Goal: Task Accomplishment & Management: Manage account settings

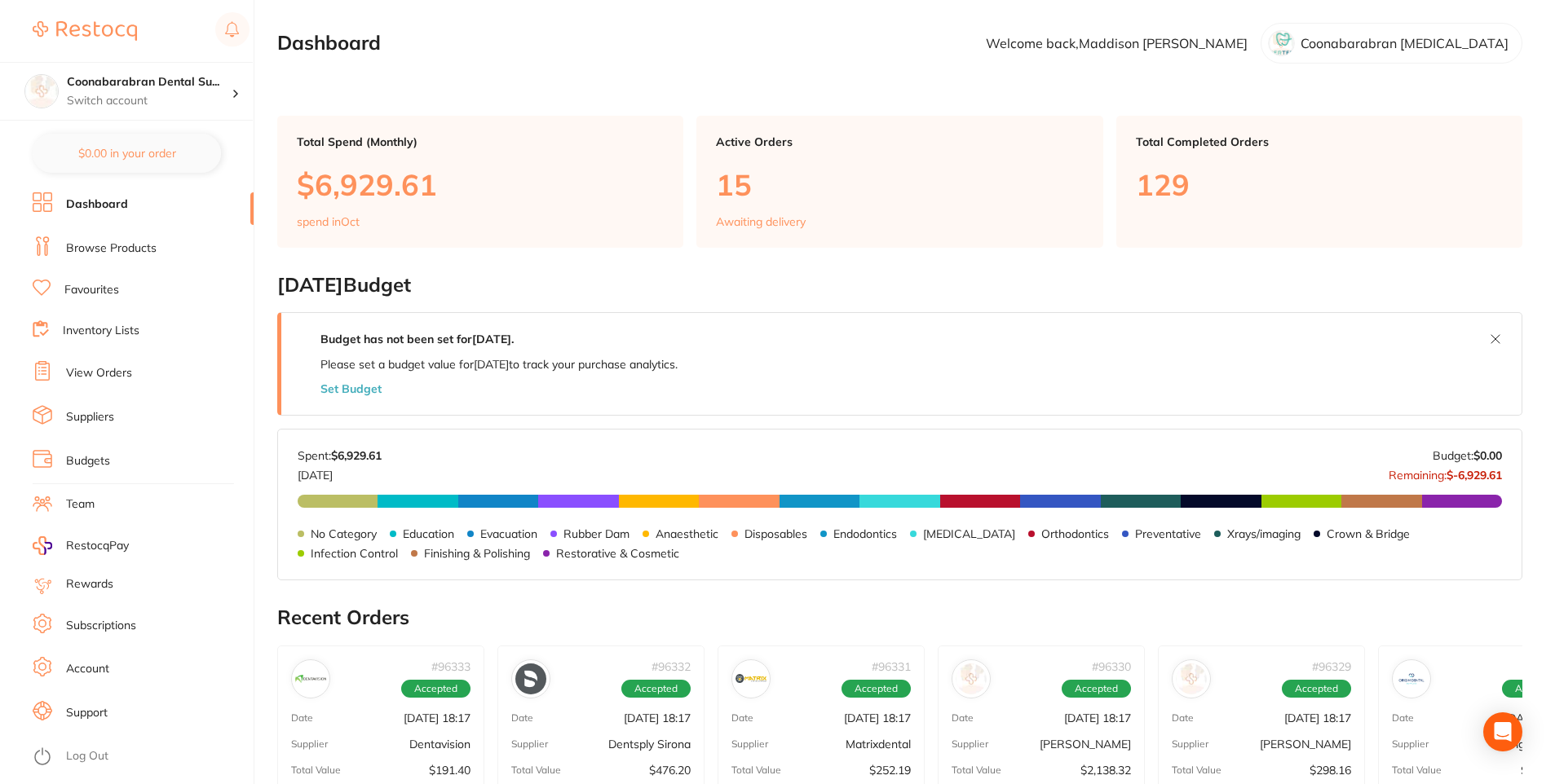
click at [105, 374] on link "View Orders" at bounding box center [99, 373] width 66 height 16
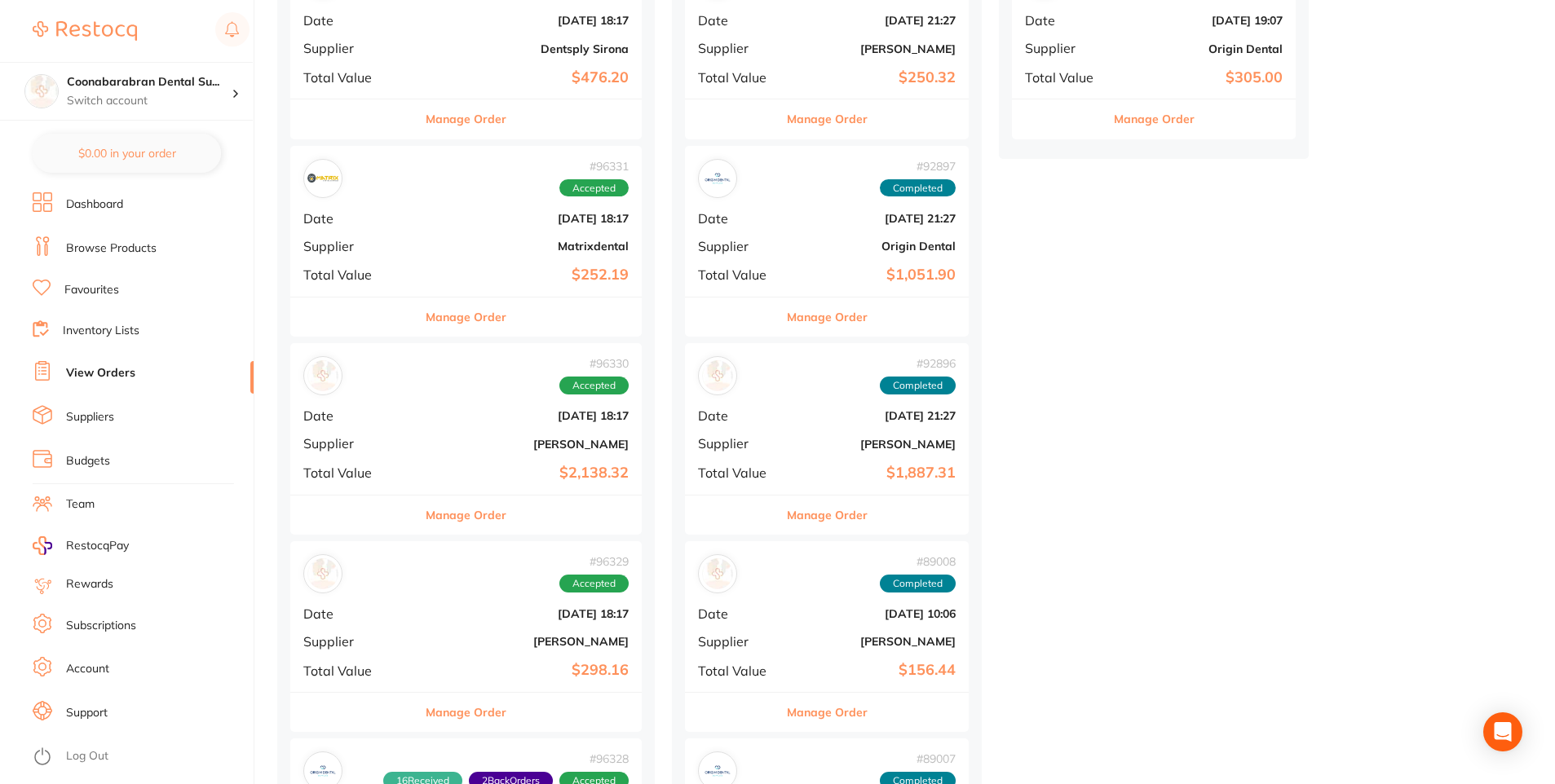
scroll to position [489, 0]
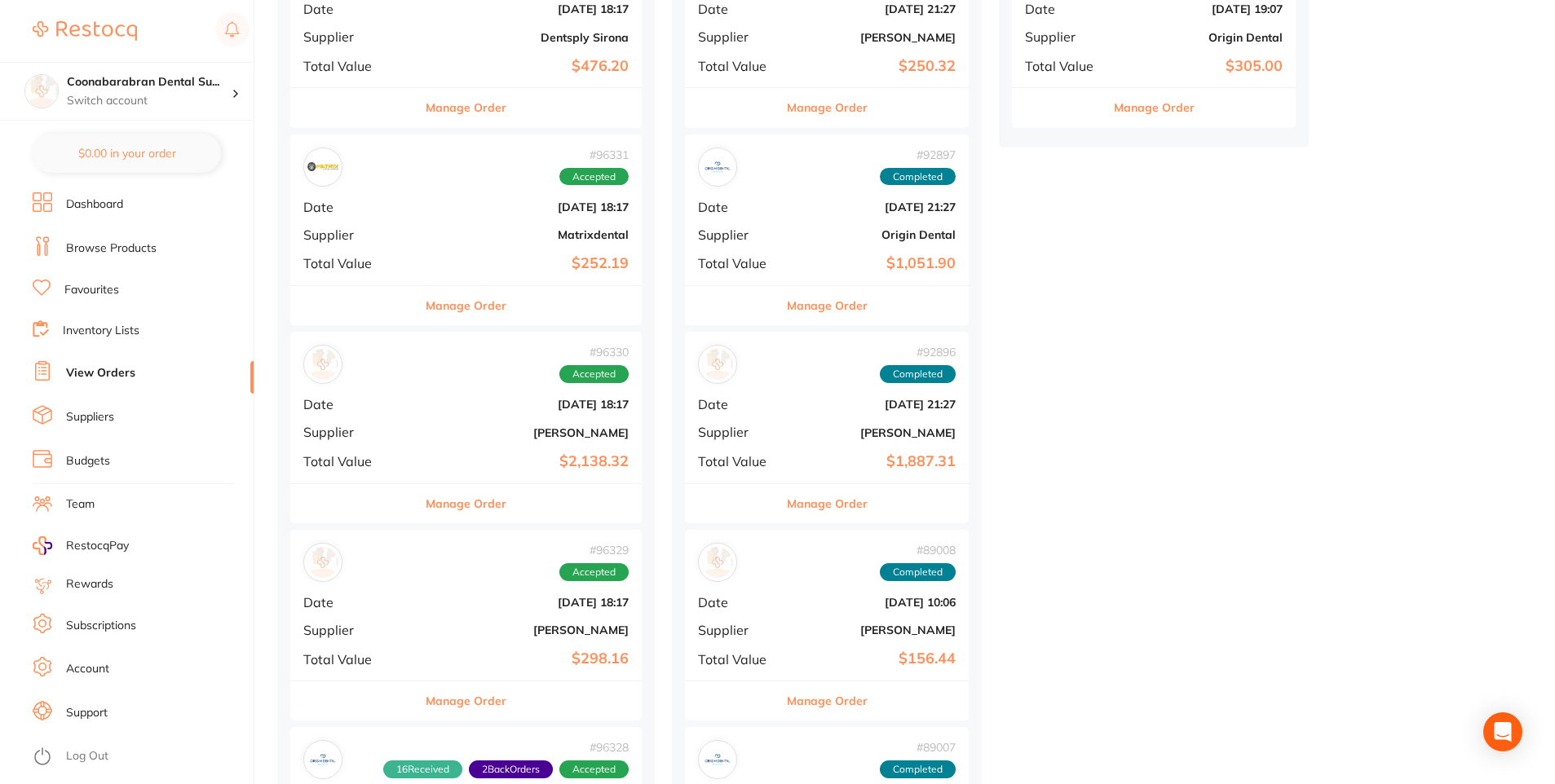
click at [471, 505] on button "Manage Order" at bounding box center [466, 504] width 81 height 40
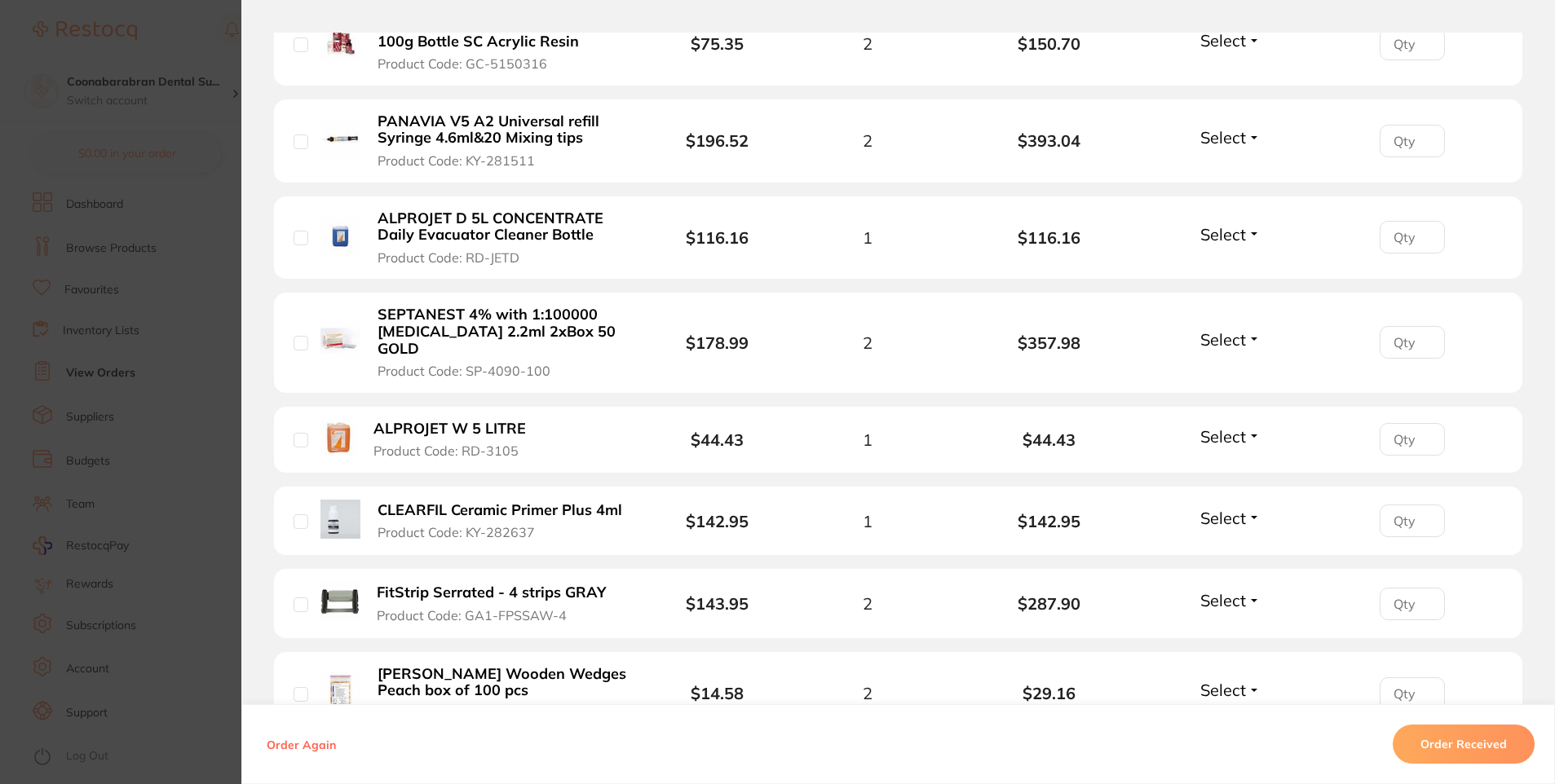
scroll to position [640, 0]
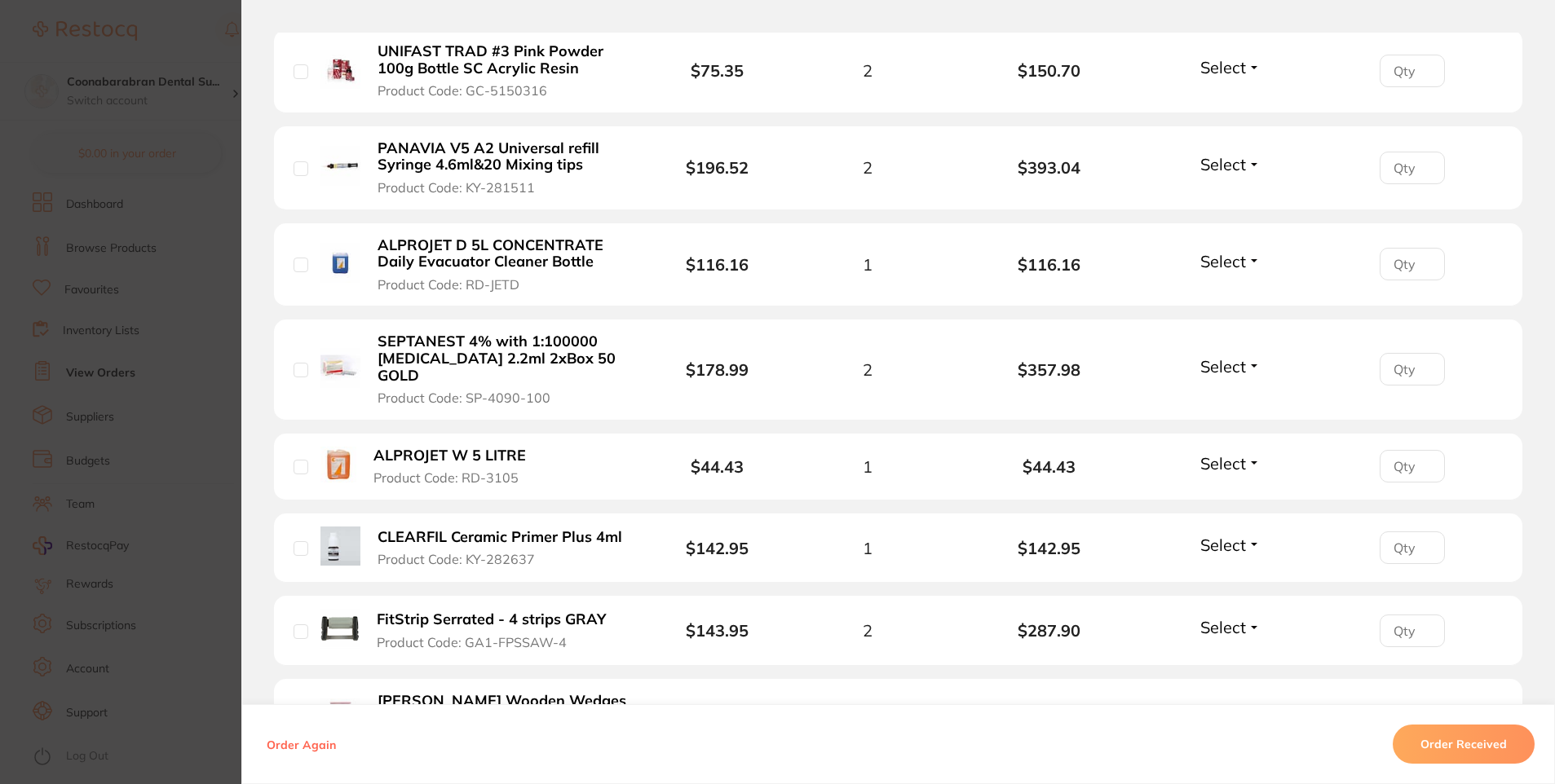
click at [1232, 454] on span "Select" at bounding box center [1223, 464] width 46 height 21
click at [1229, 492] on span "Received" at bounding box center [1230, 498] width 41 height 12
click at [1220, 357] on span "Select" at bounding box center [1223, 367] width 46 height 21
click at [1218, 395] on span "Received" at bounding box center [1230, 401] width 41 height 12
click at [1230, 64] on span "Select" at bounding box center [1223, 68] width 46 height 21
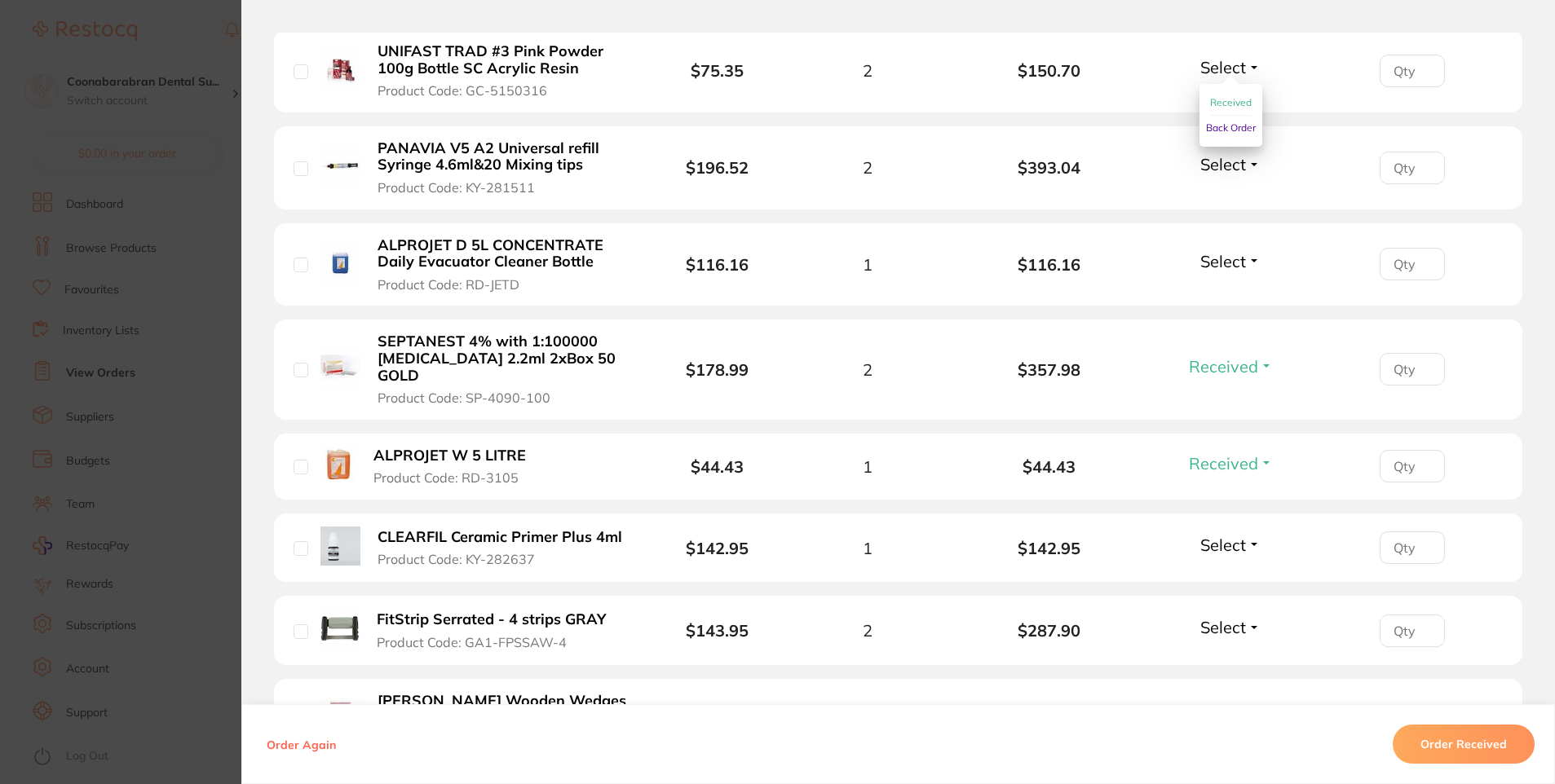
click at [1227, 104] on span "Received" at bounding box center [1230, 102] width 41 height 12
click at [1237, 257] on span "Select" at bounding box center [1223, 262] width 46 height 21
click at [1233, 264] on span "Select" at bounding box center [1223, 262] width 46 height 21
click at [1228, 296] on span "Received" at bounding box center [1230, 296] width 41 height 12
click at [1204, 535] on span "Select" at bounding box center [1223, 545] width 46 height 21
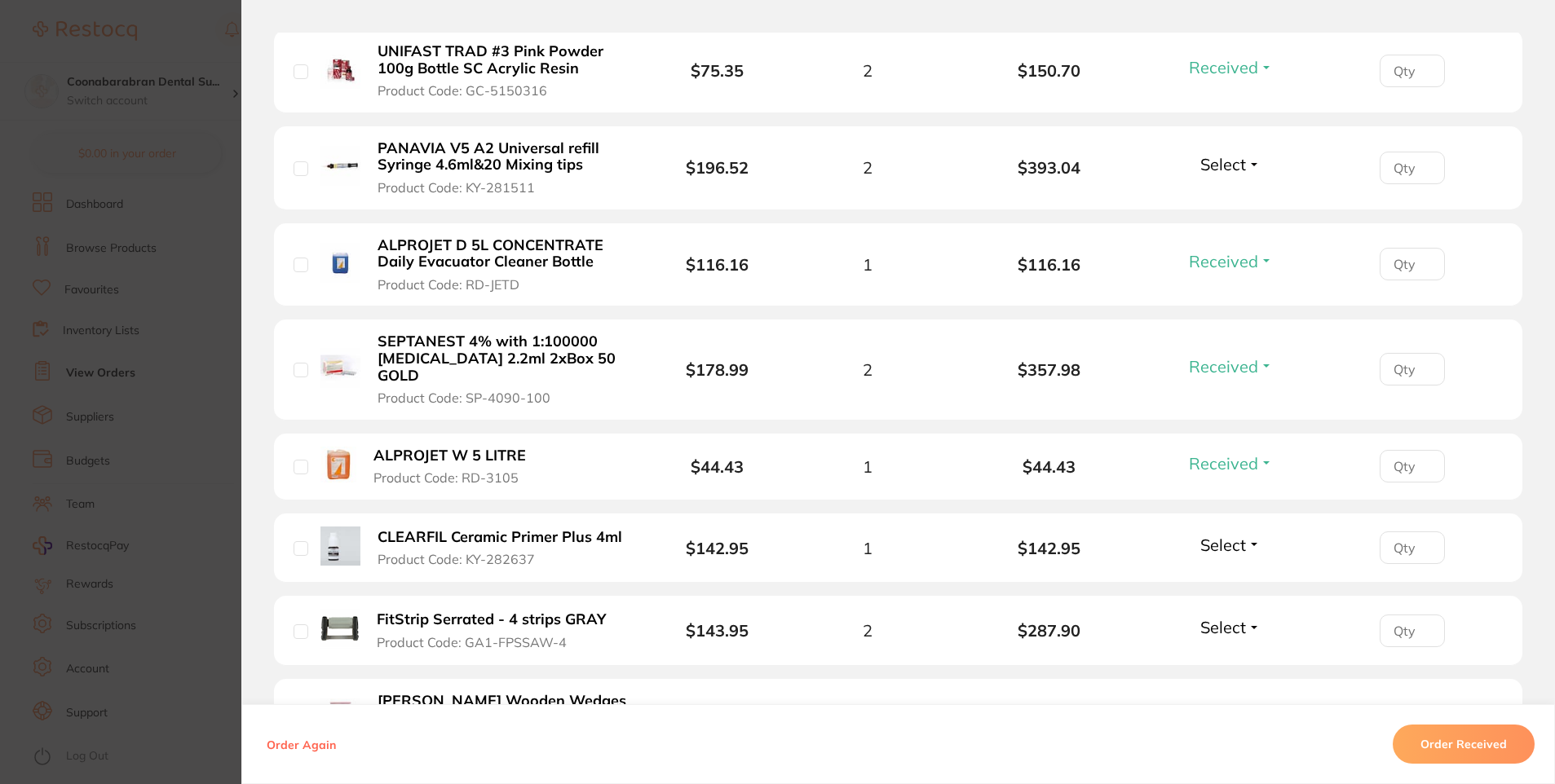
click at [1227, 535] on span "Select" at bounding box center [1223, 545] width 46 height 21
click at [1230, 574] on span "Received" at bounding box center [1230, 580] width 41 height 12
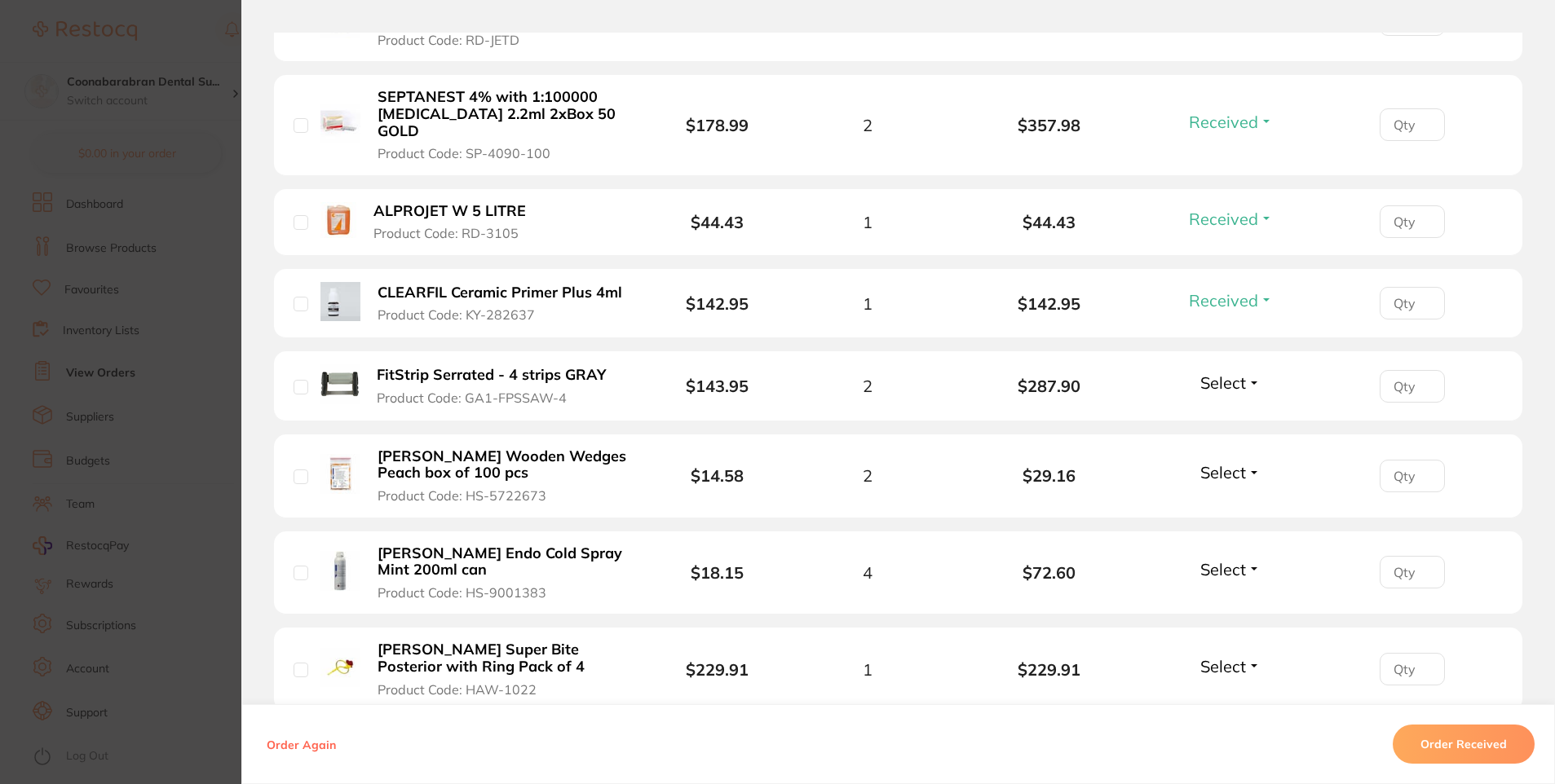
scroll to position [966, 0]
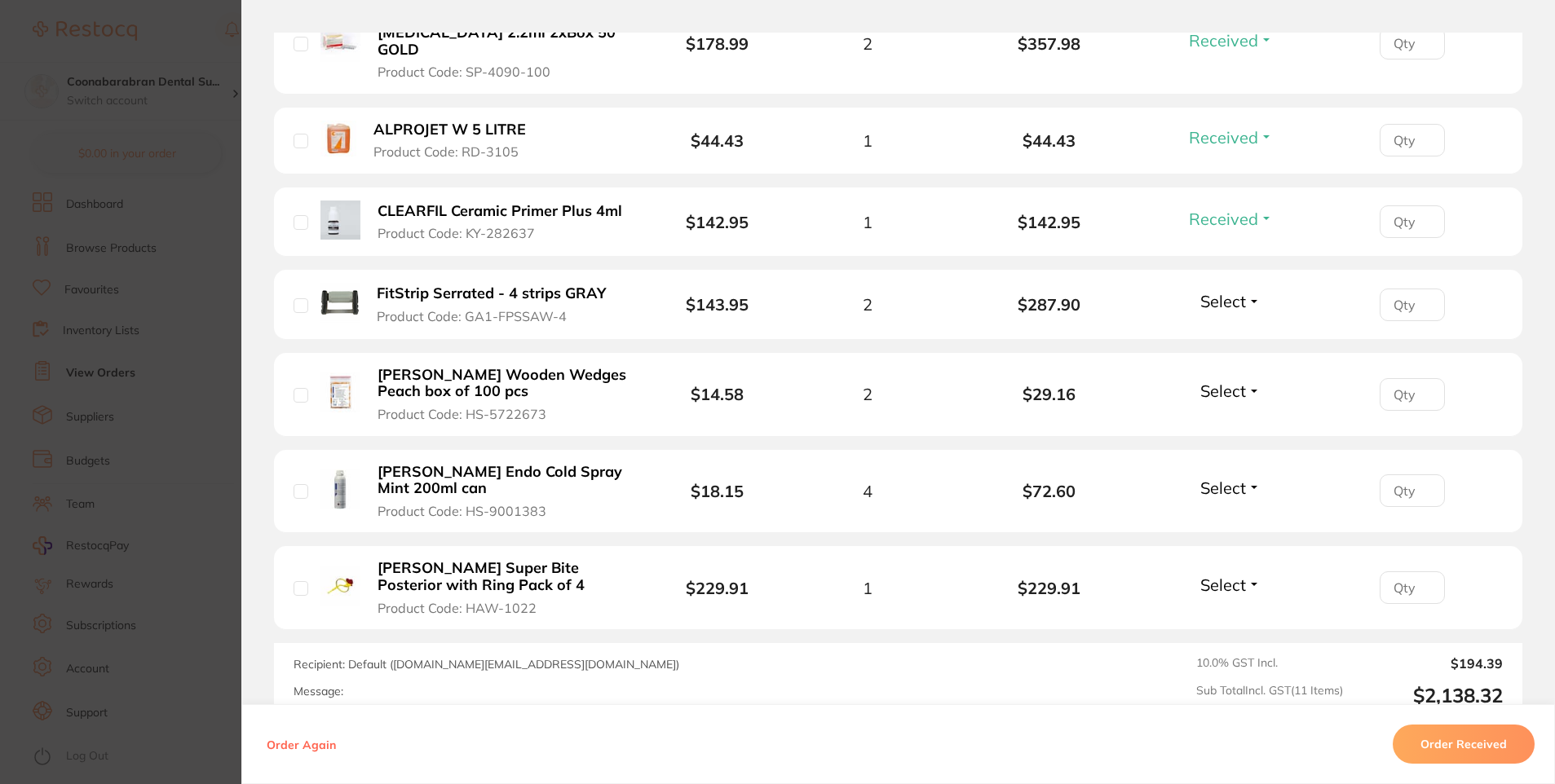
click at [1228, 478] on span "Select" at bounding box center [1223, 488] width 46 height 21
click at [1234, 517] on span "Received" at bounding box center [1230, 522] width 41 height 12
click at [1242, 575] on button "Select" at bounding box center [1230, 585] width 70 height 21
click at [1238, 614] on span "Received" at bounding box center [1230, 619] width 41 height 12
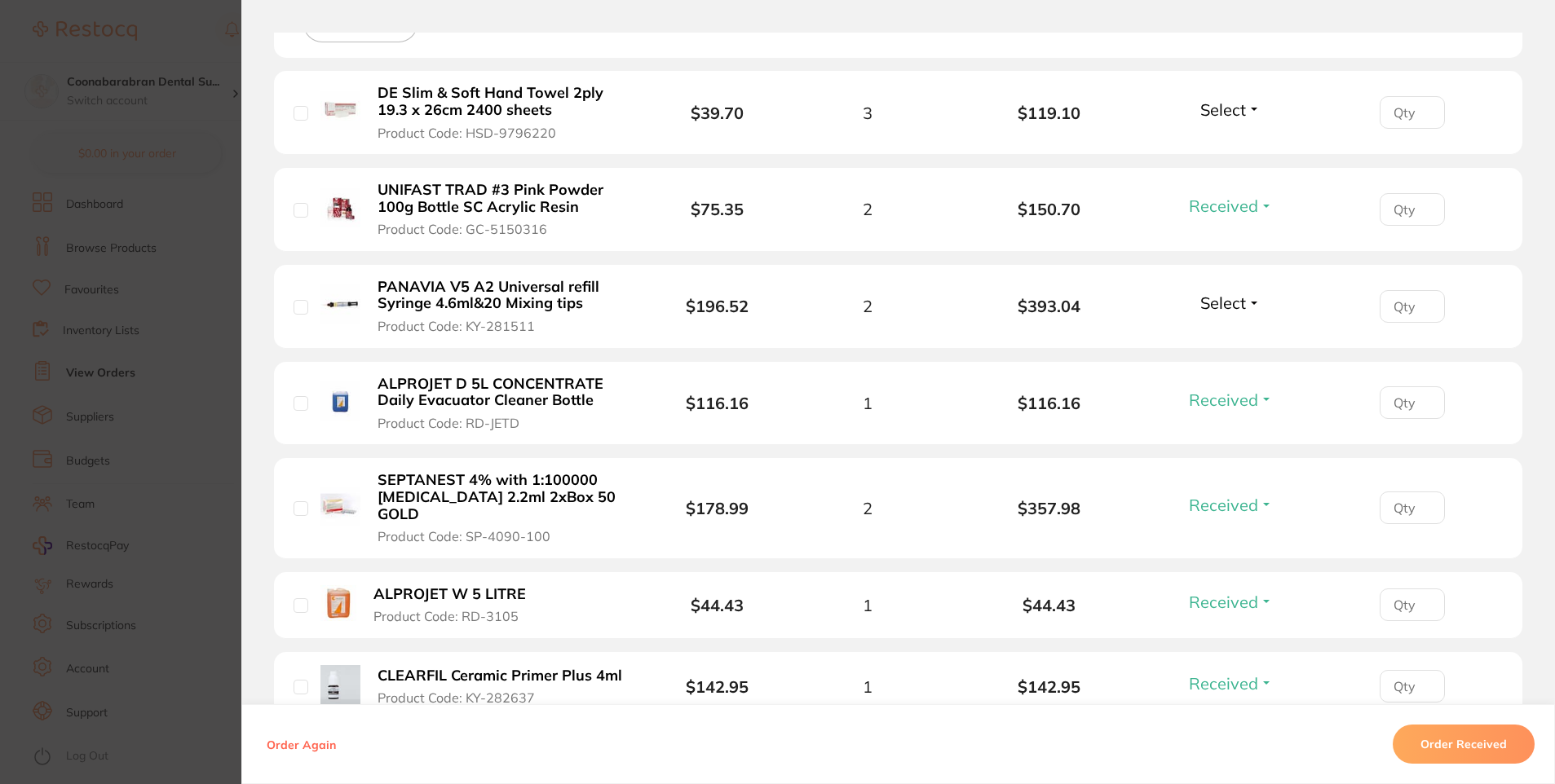
scroll to position [477, 0]
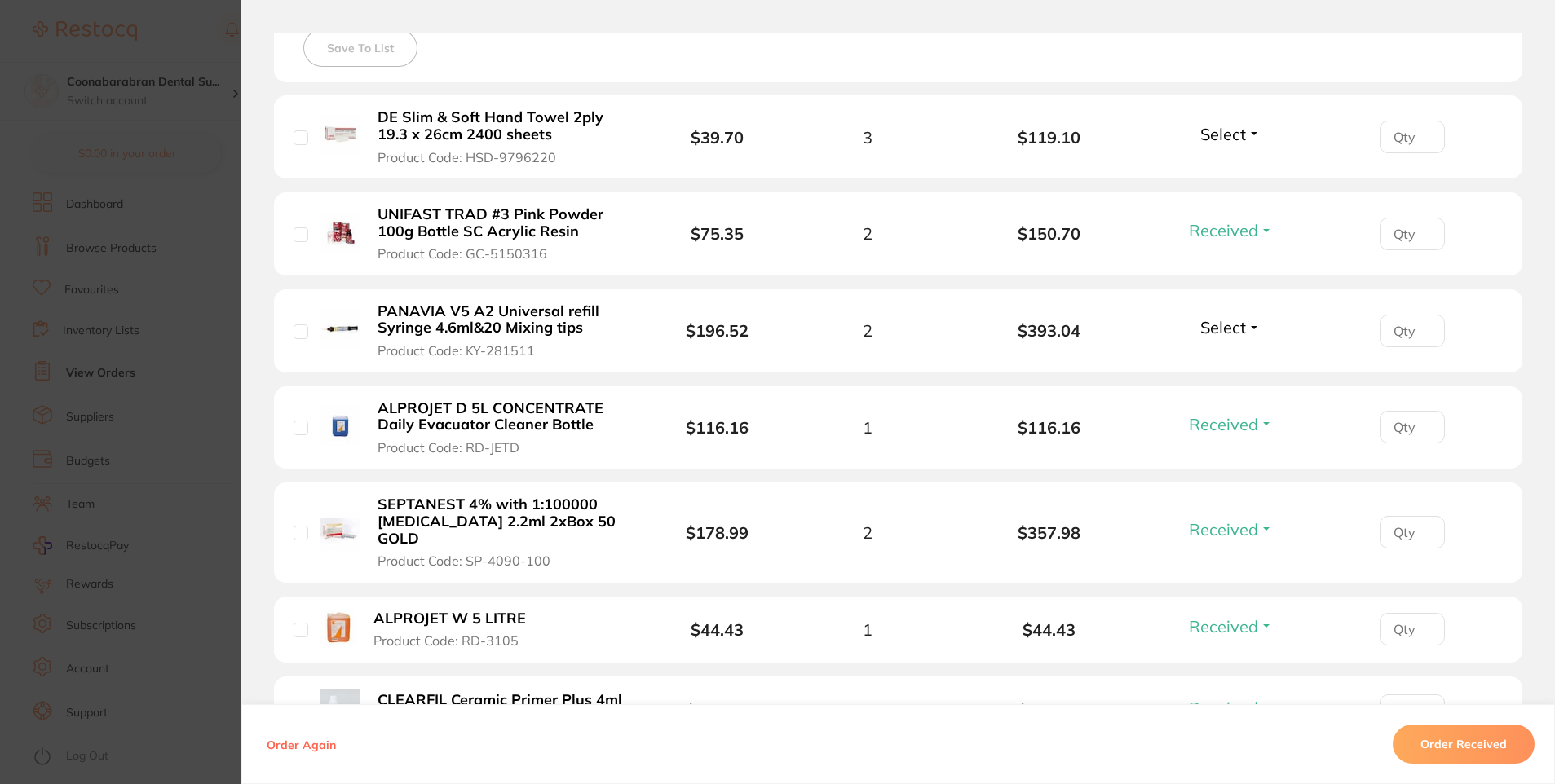
click at [1234, 130] on span "Select" at bounding box center [1223, 135] width 46 height 21
click at [1236, 165] on span "Received" at bounding box center [1230, 168] width 41 height 12
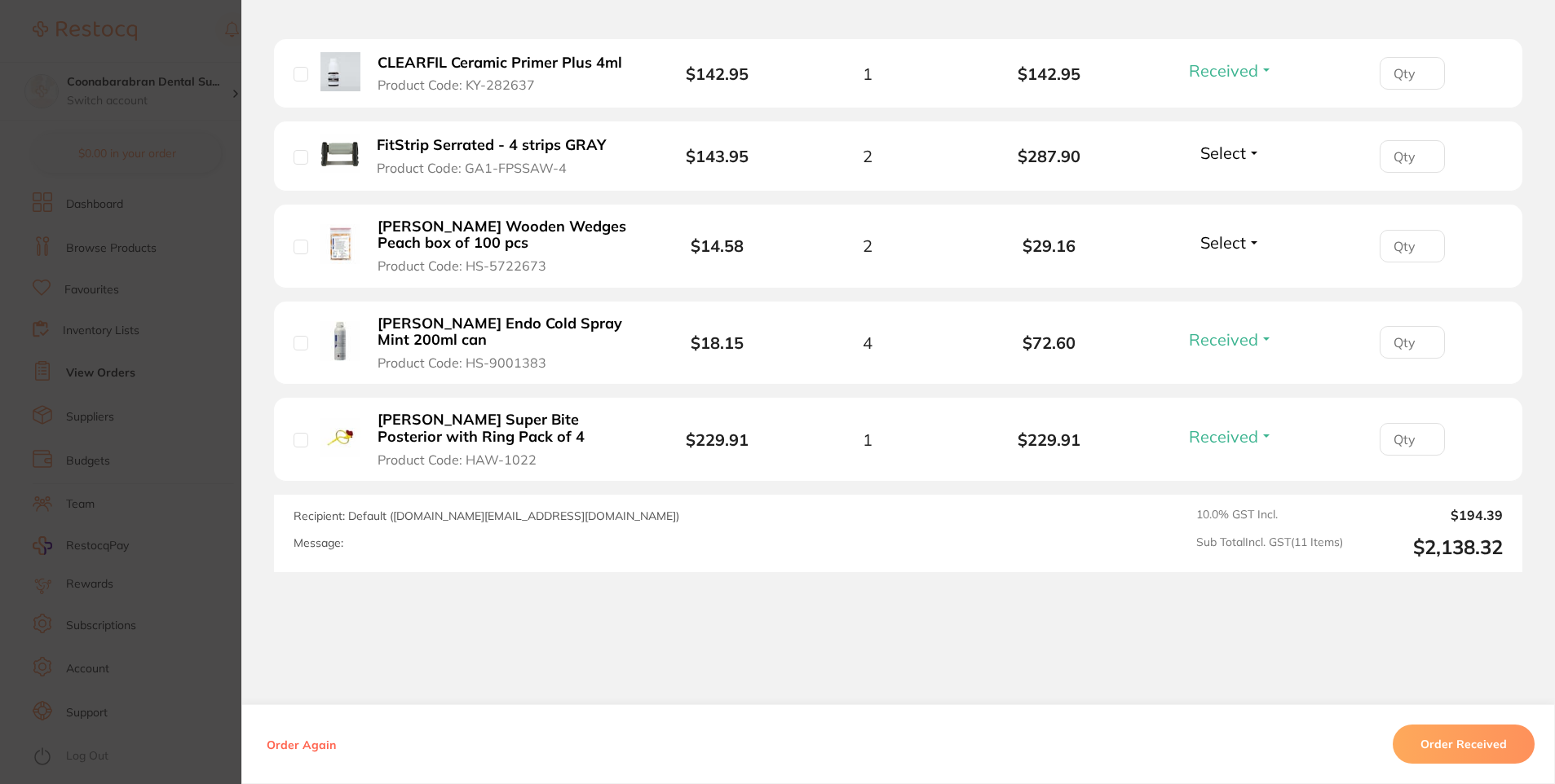
scroll to position [1129, 0]
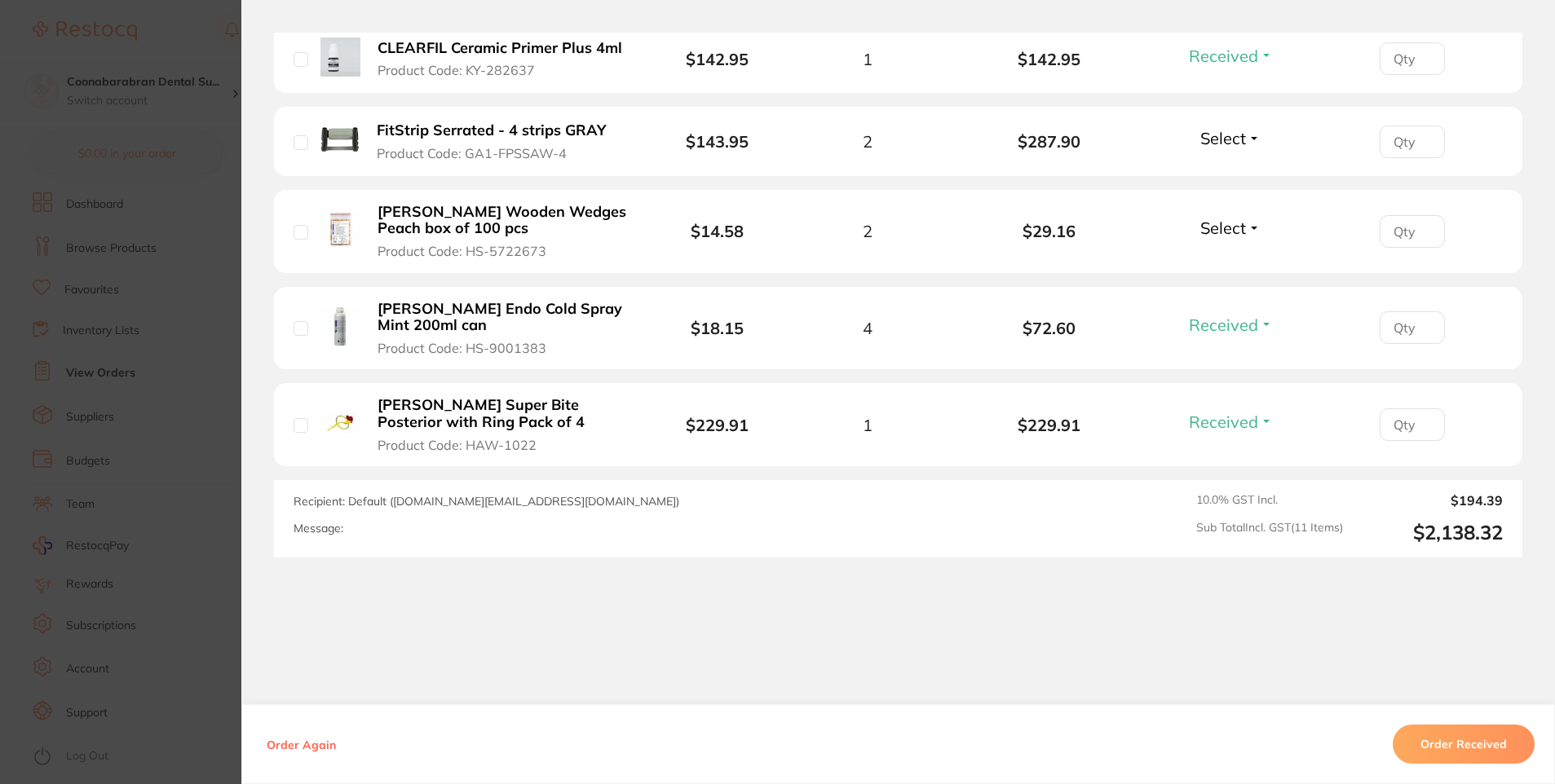
click at [157, 59] on section "Order ID: Restocq- 96330 Order Information 8 Received Accepted Order Order Date…" at bounding box center [778, 392] width 1555 height 784
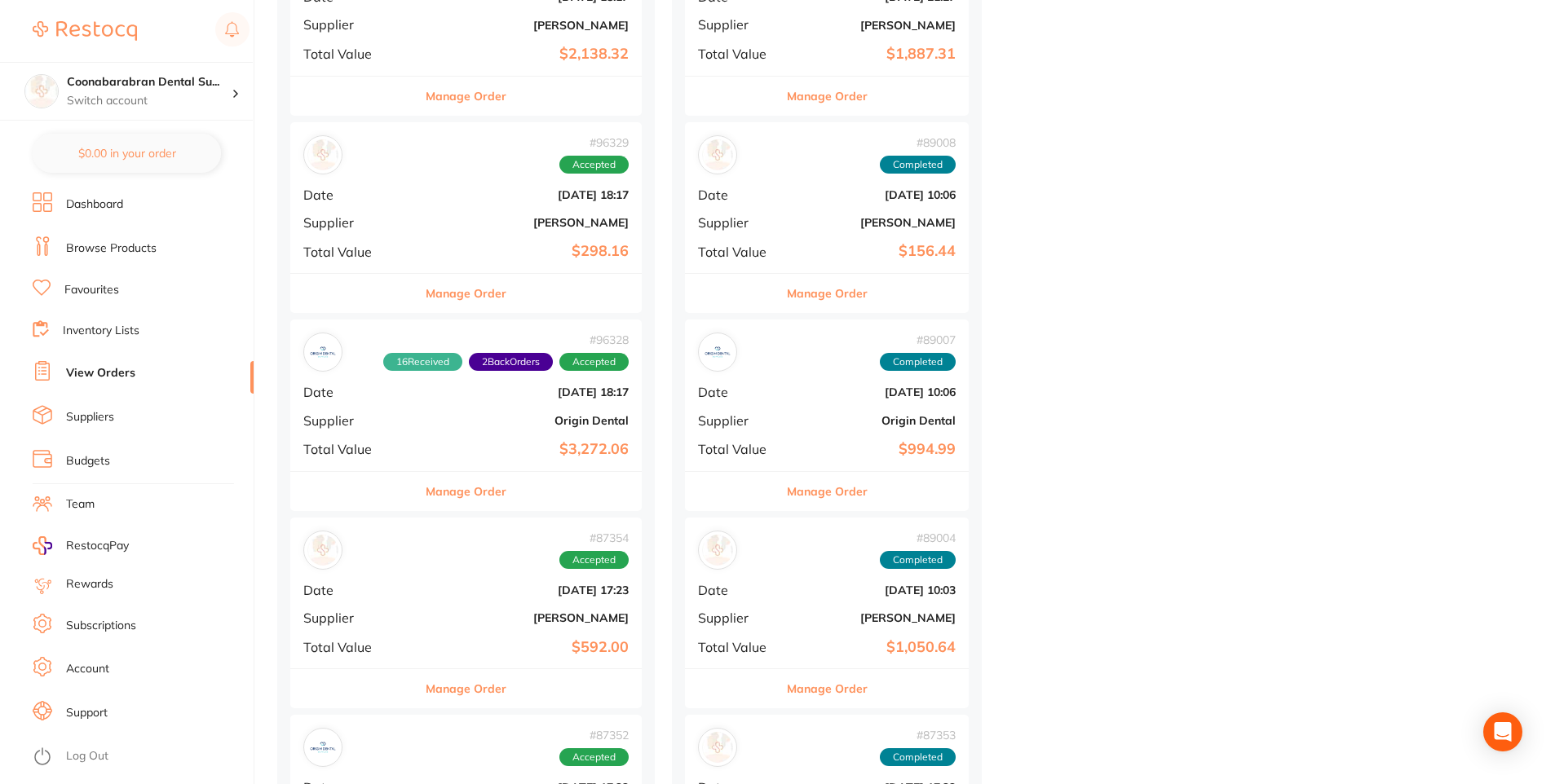
scroll to position [1060, 0]
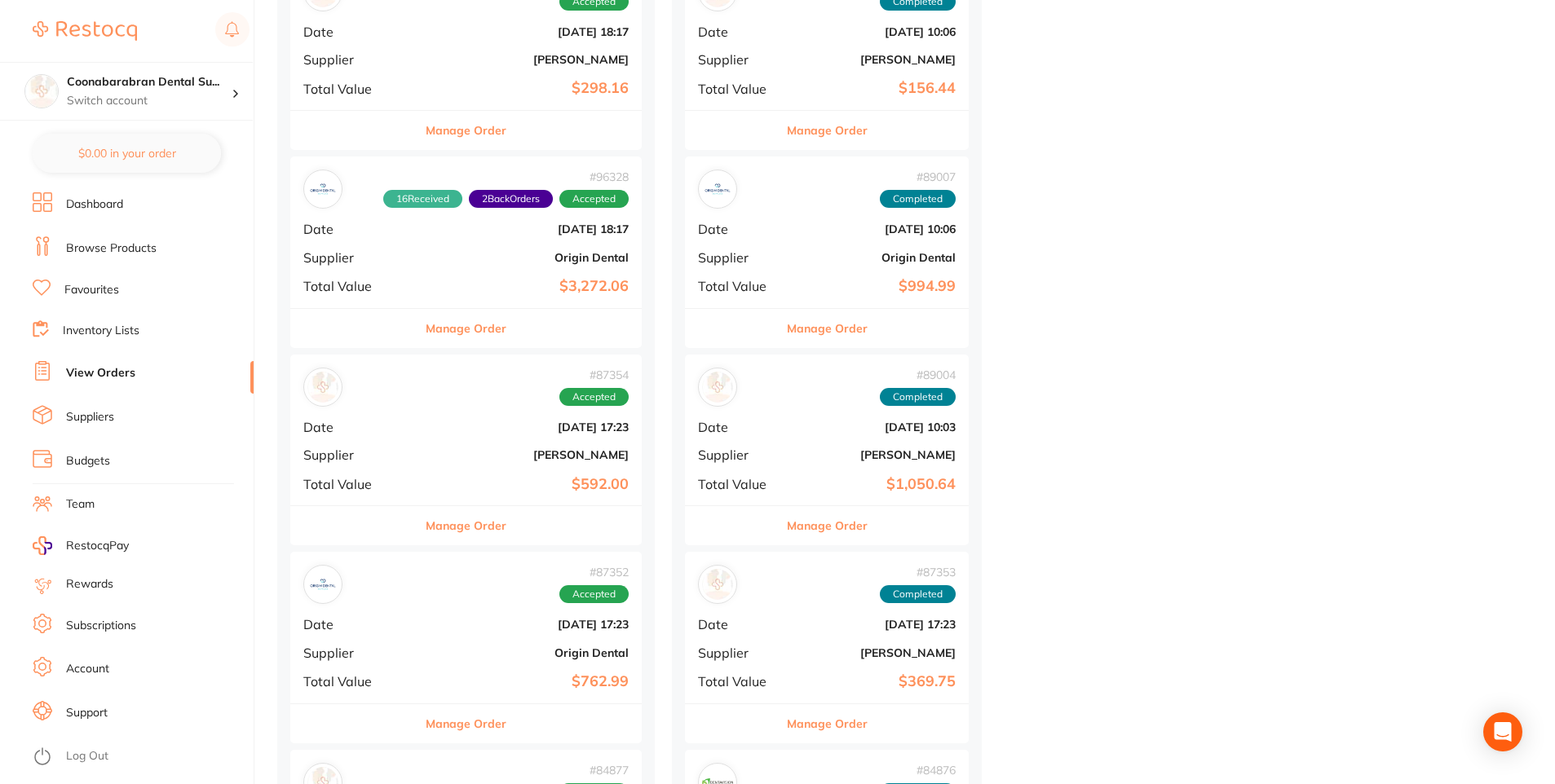
click at [457, 440] on div "# 87354 Accepted Date [DATE] 17:23 Supplier [PERSON_NAME] Total Value $592.00" at bounding box center [465, 430] width 351 height 151
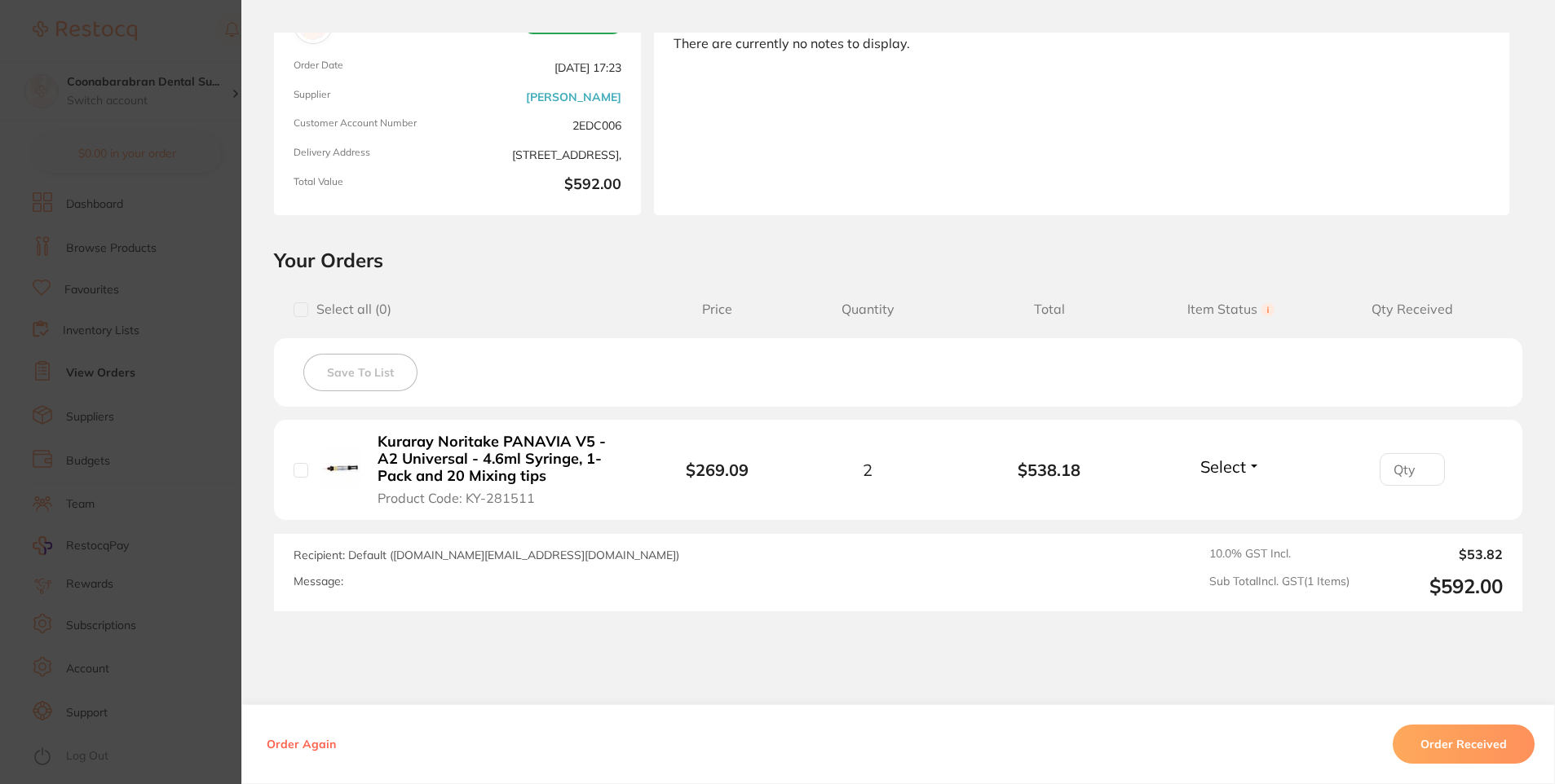
scroll to position [222, 0]
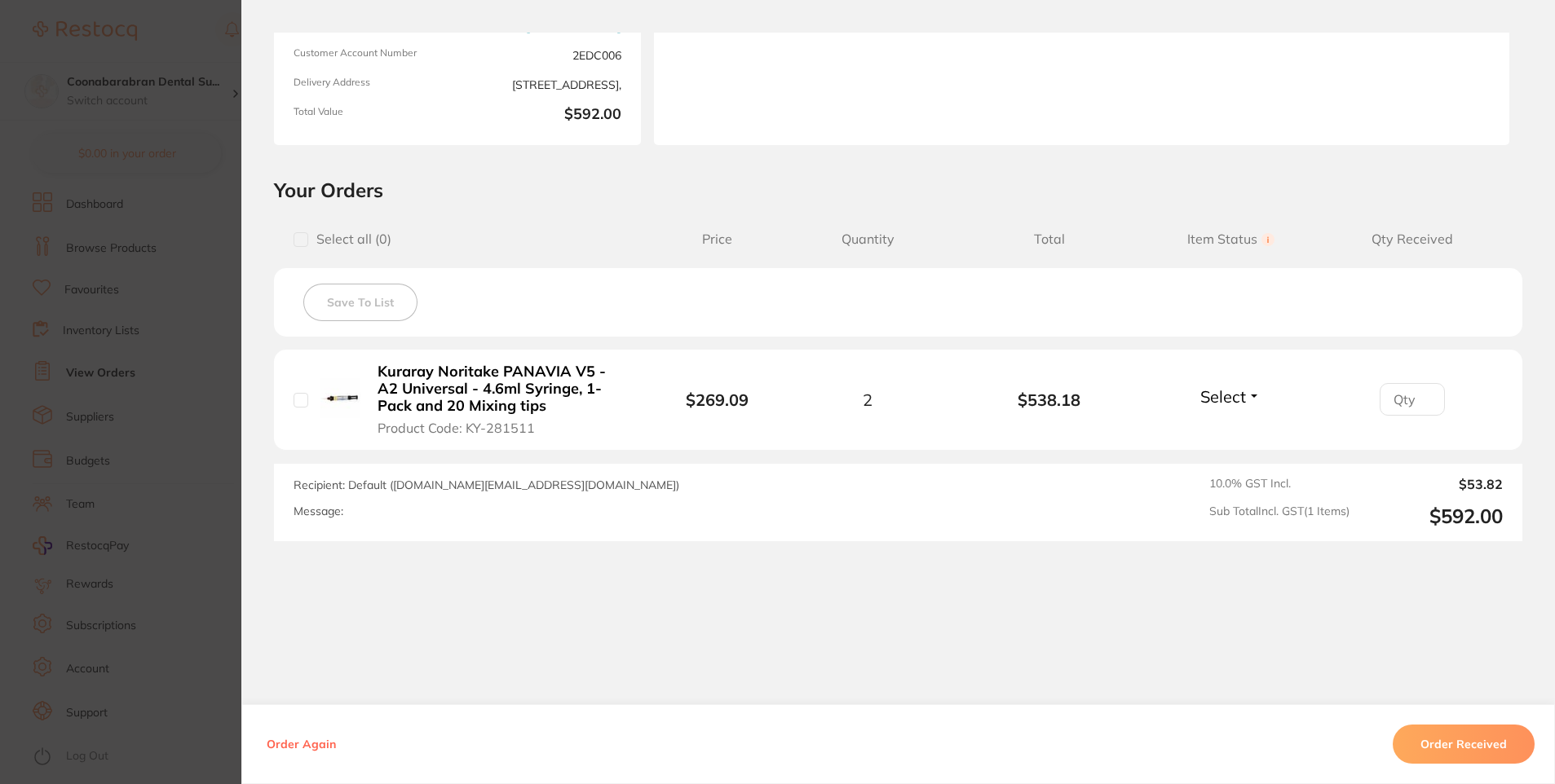
click at [168, 180] on section "Order ID: Restocq- 87354 Order Information Accepted Order Order Date [DATE] 17:…" at bounding box center [778, 392] width 1555 height 784
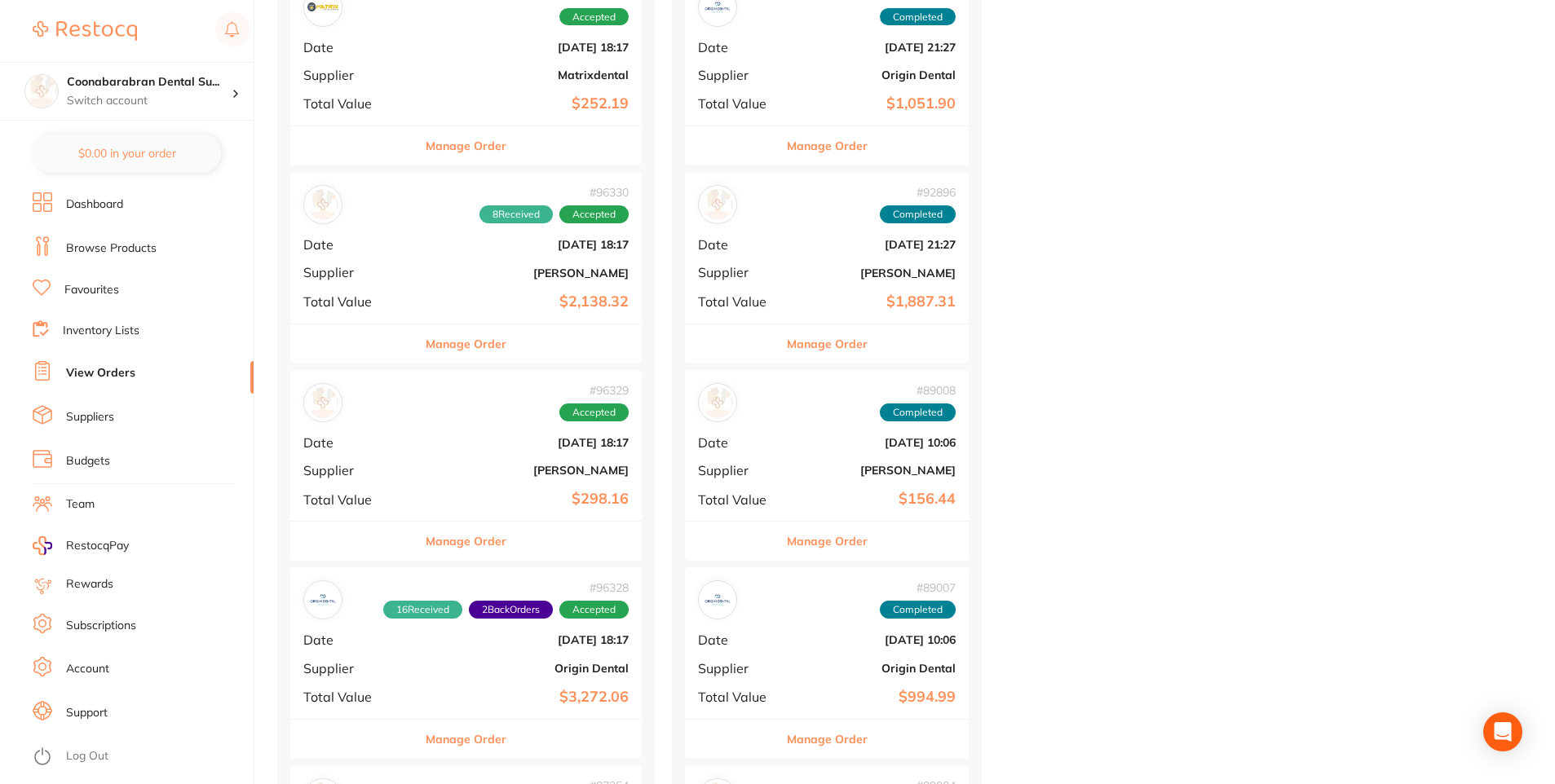
scroll to position [652, 0]
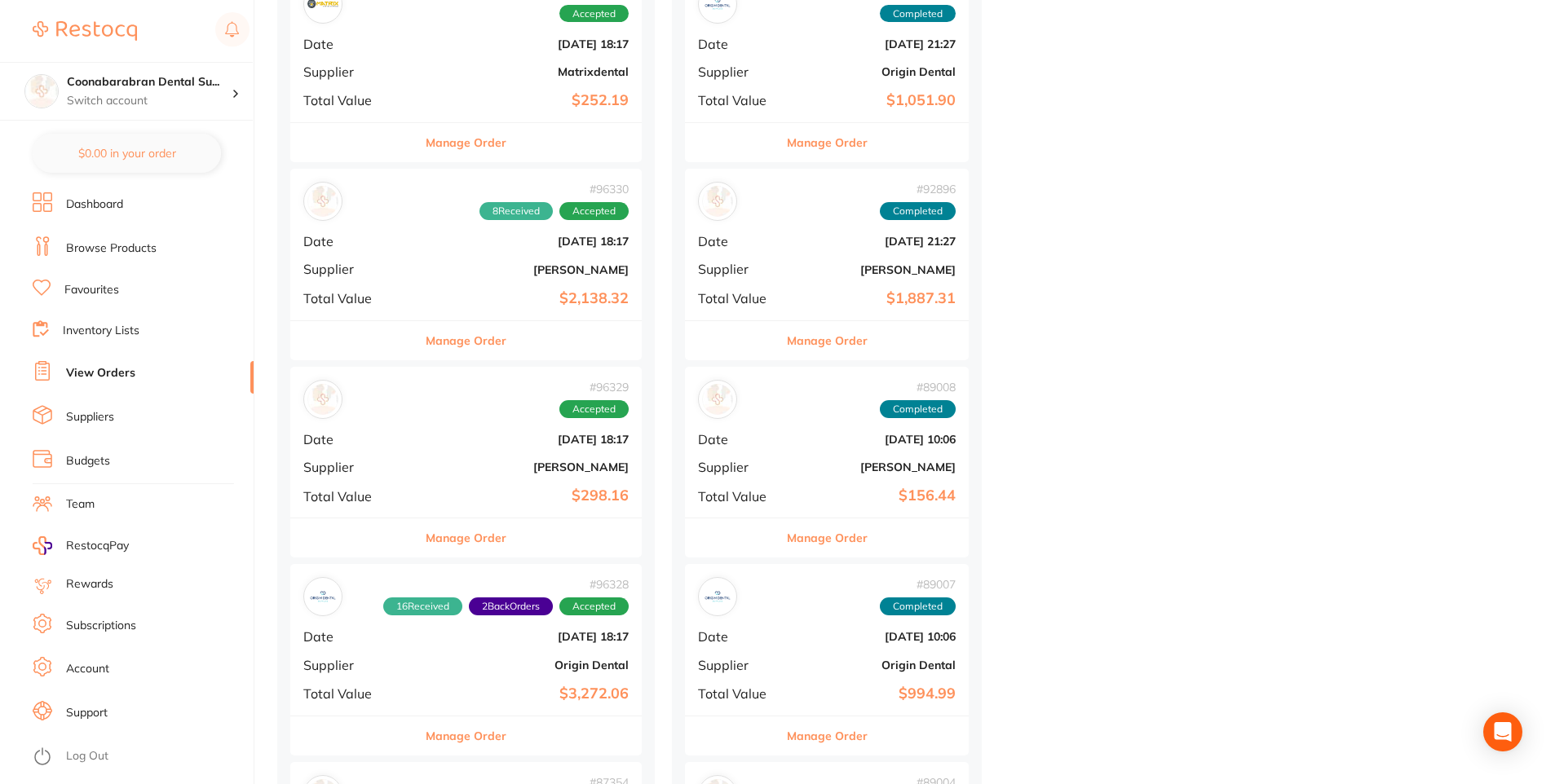
click at [457, 307] on b "$2,138.32" at bounding box center [524, 298] width 208 height 17
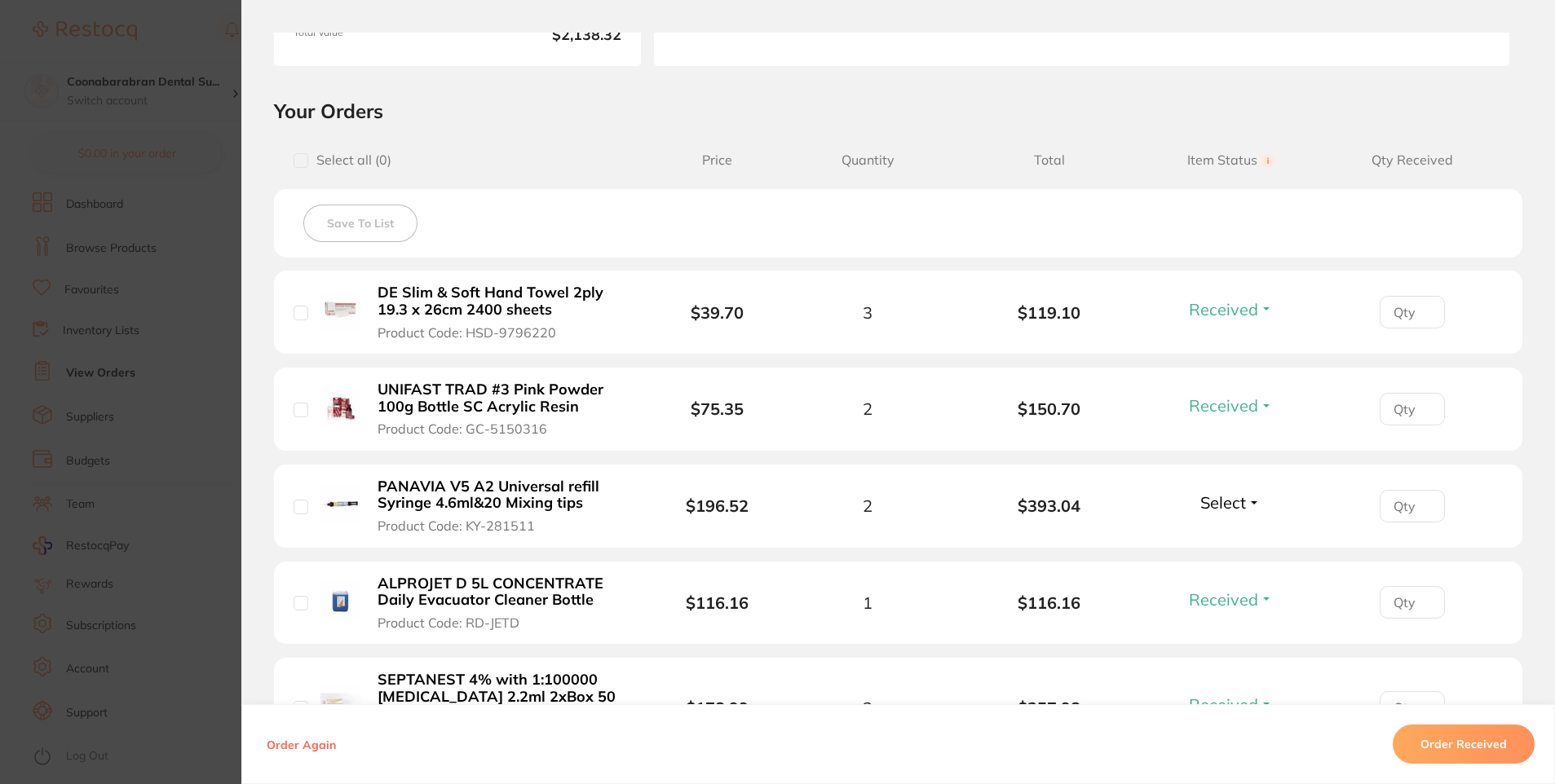
scroll to position [245, 0]
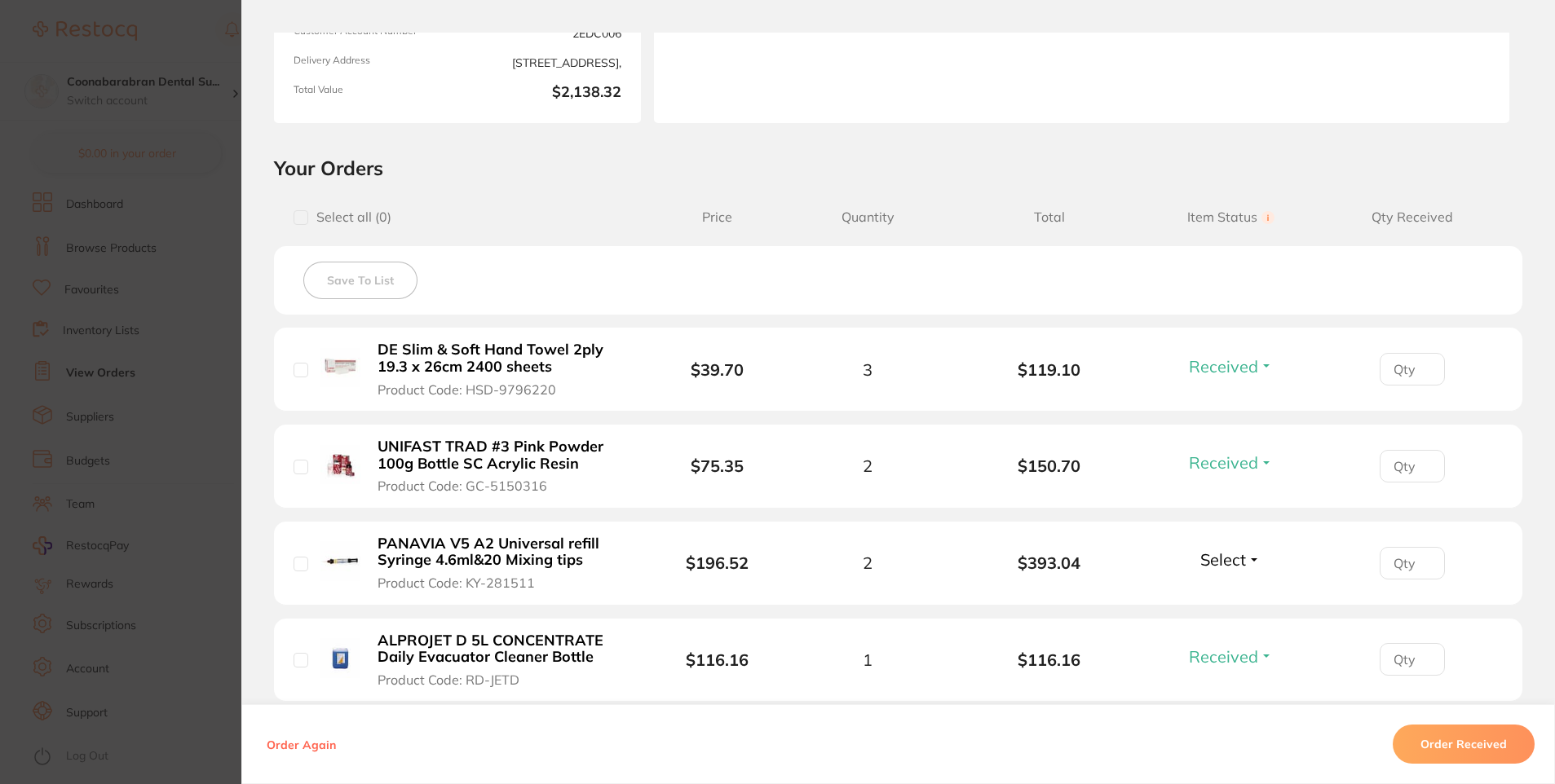
click at [197, 24] on section "Order ID: Restocq- 96330 Order Information 8 Received Accepted Order Order Date…" at bounding box center [778, 392] width 1555 height 784
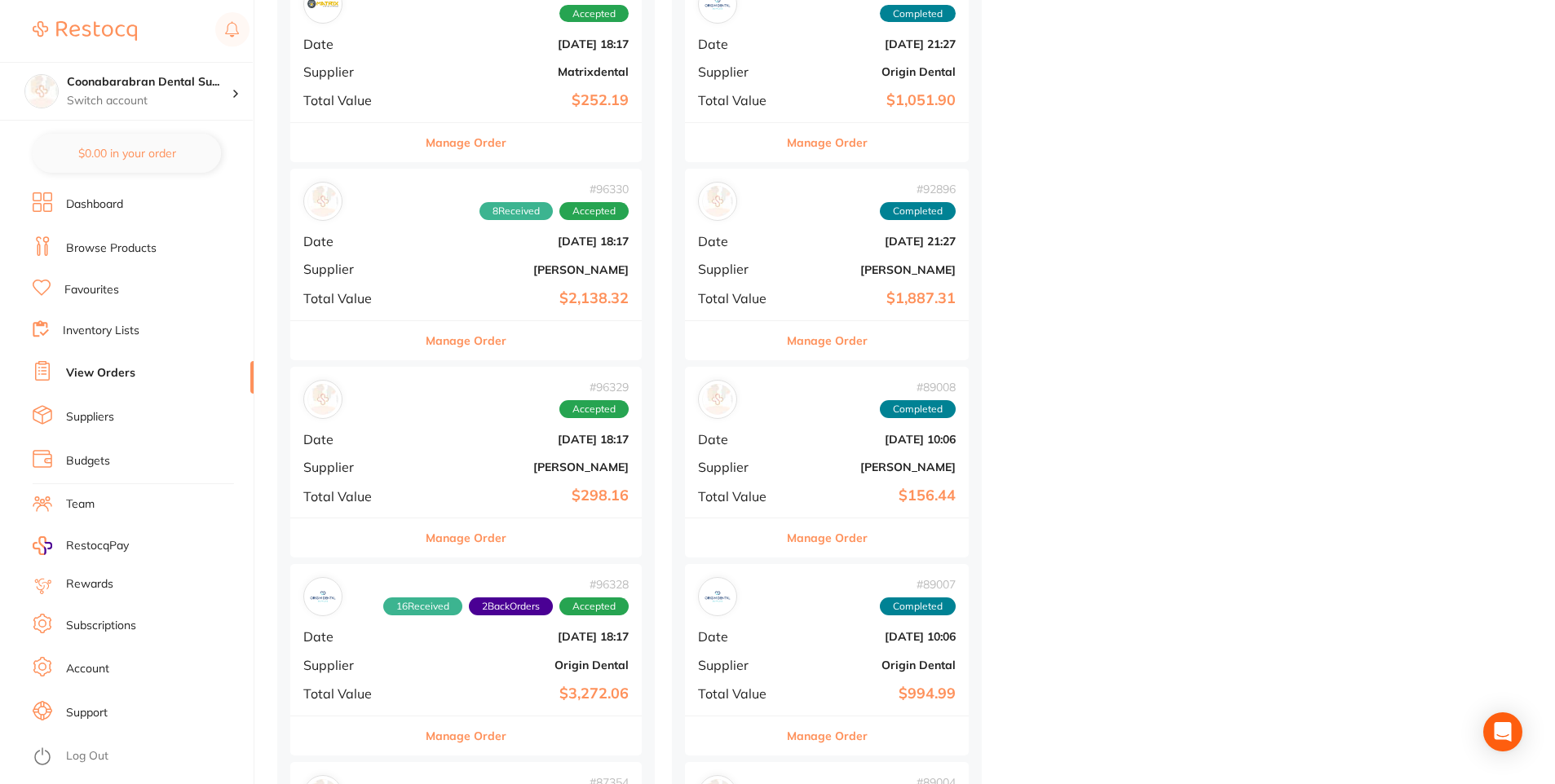
click at [454, 742] on button "Manage Order" at bounding box center [466, 736] width 81 height 40
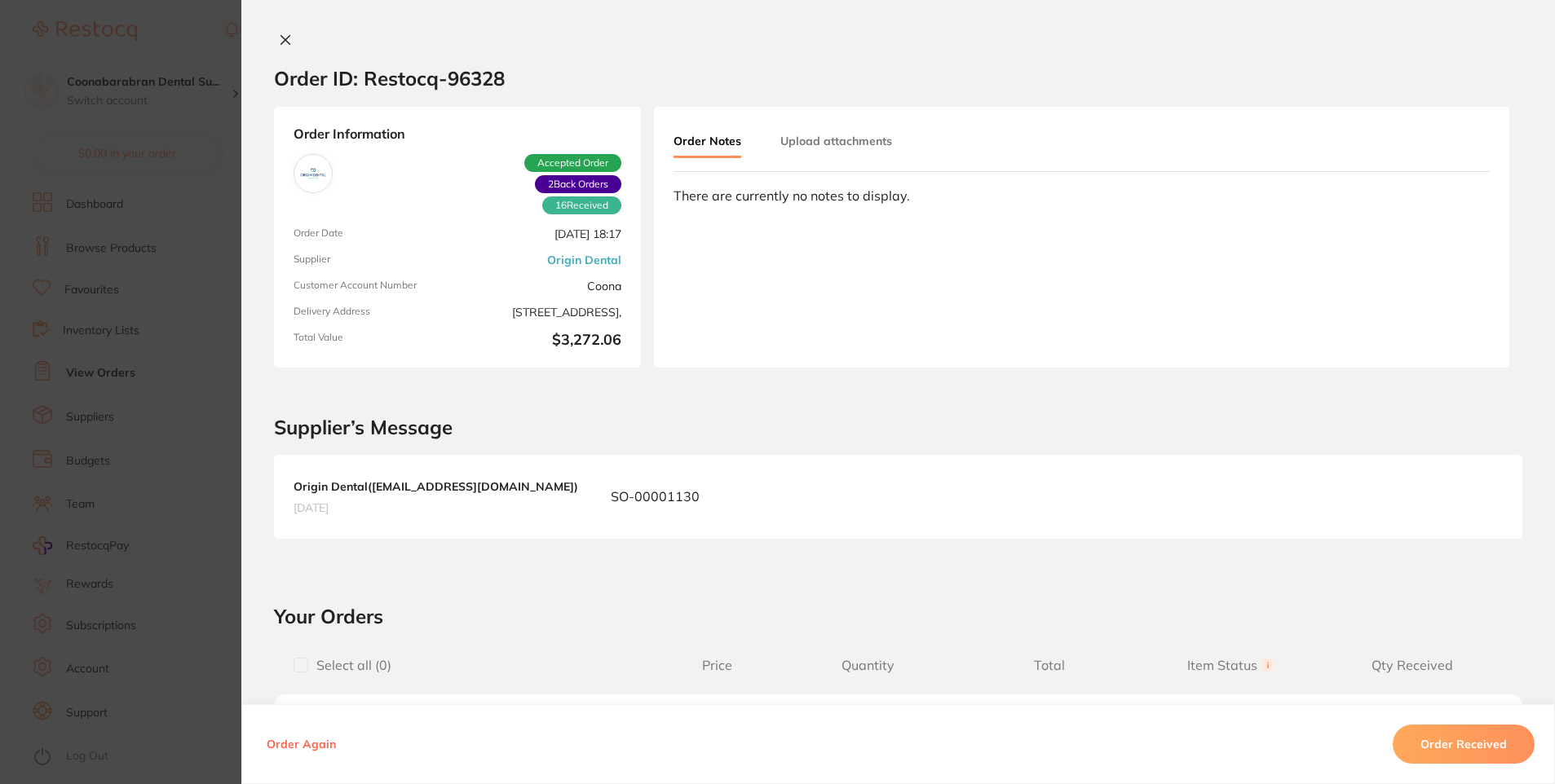
click at [279, 41] on icon at bounding box center [285, 40] width 13 height 13
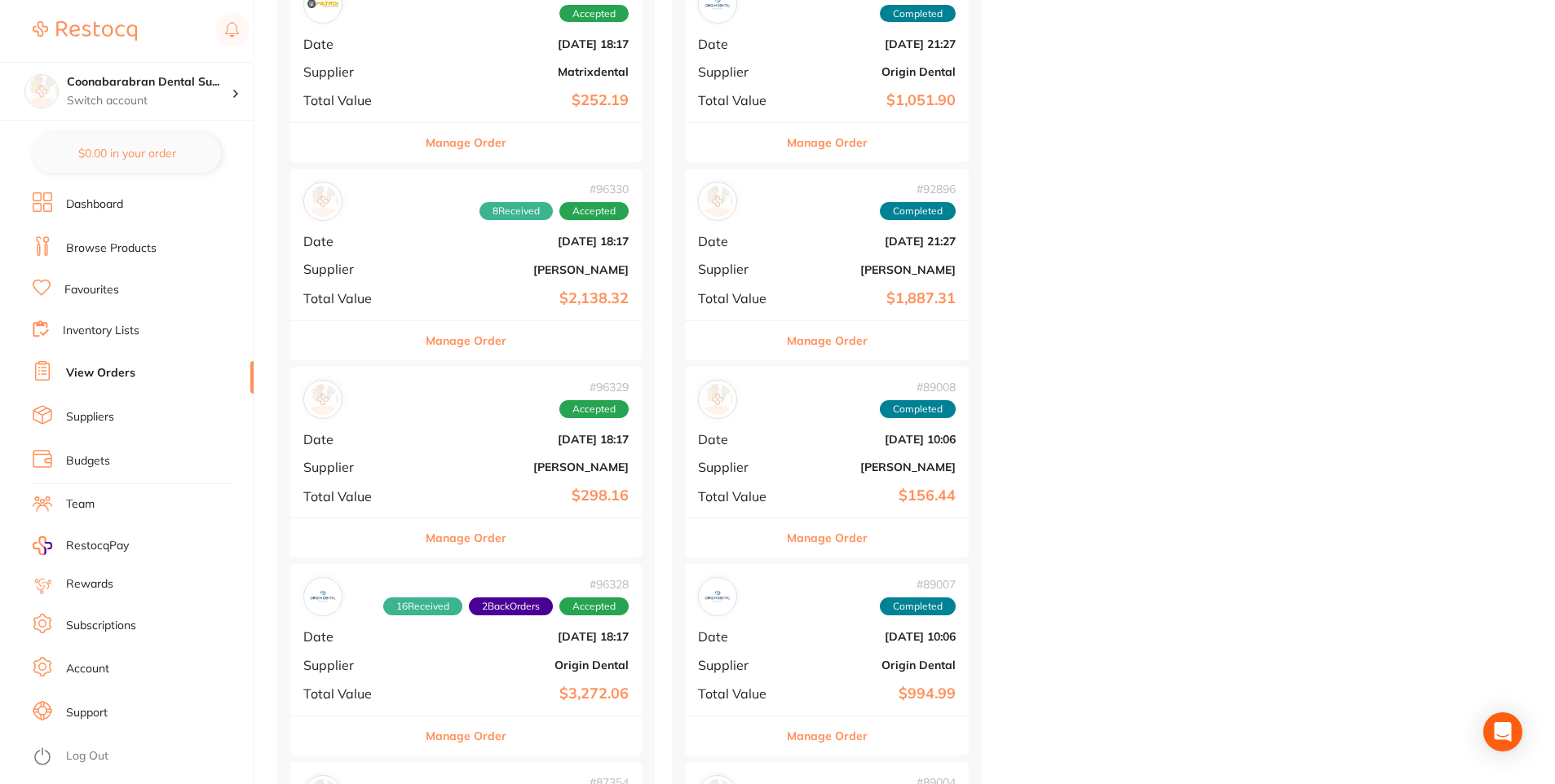
click at [466, 532] on button "Manage Order" at bounding box center [466, 538] width 81 height 40
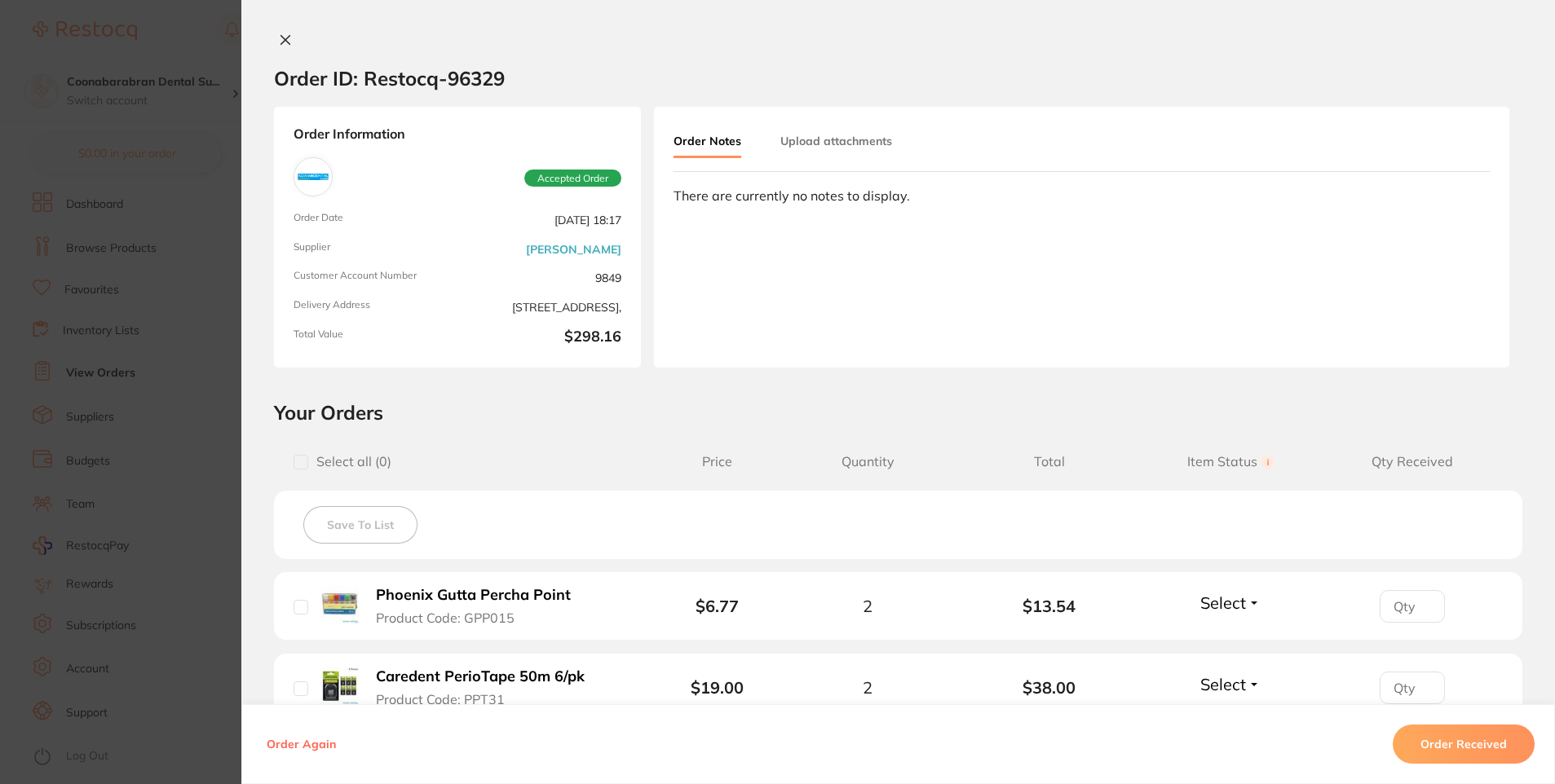
click at [282, 38] on icon at bounding box center [285, 40] width 13 height 13
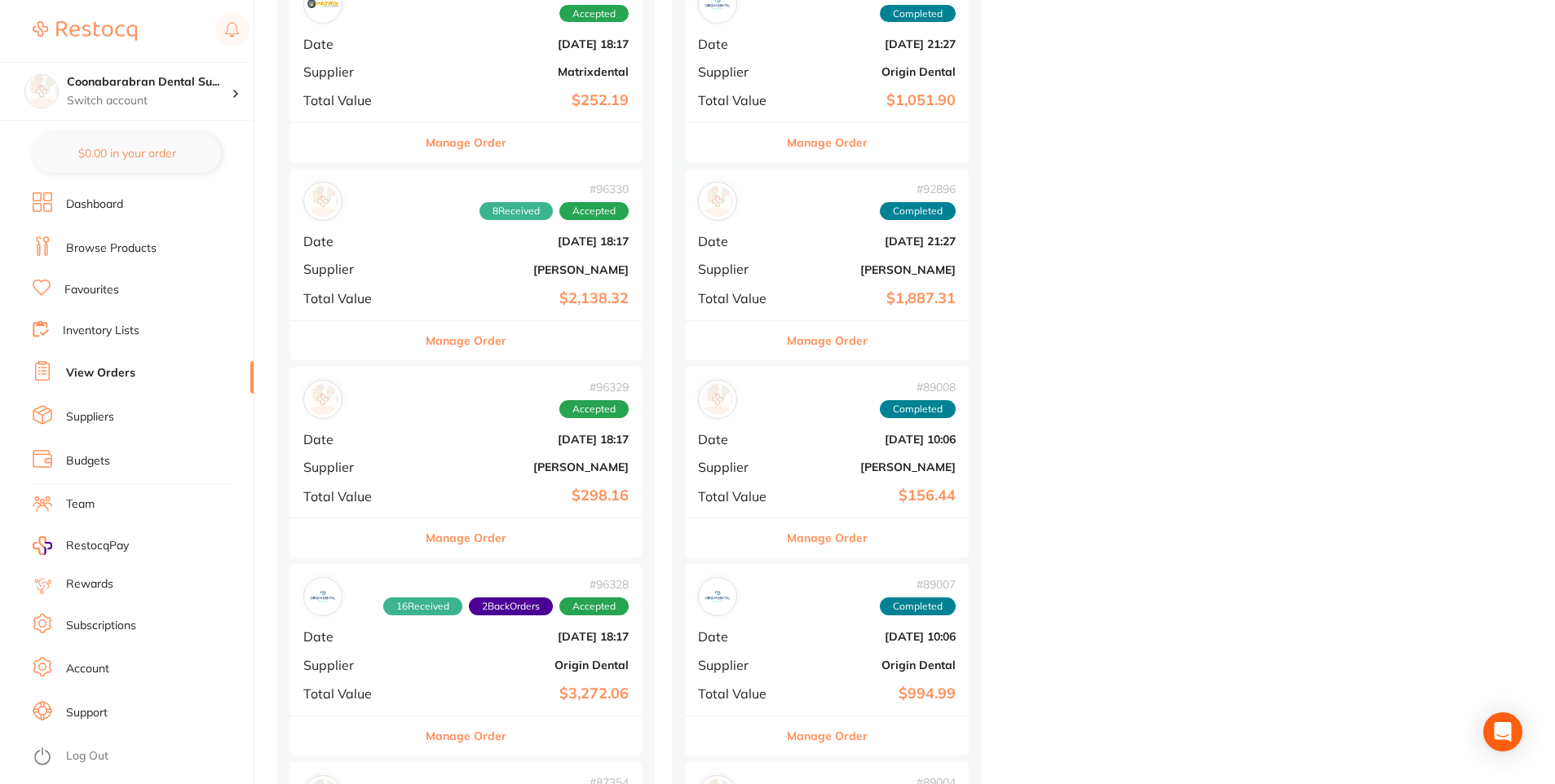
click at [463, 143] on button "Manage Order" at bounding box center [466, 143] width 81 height 40
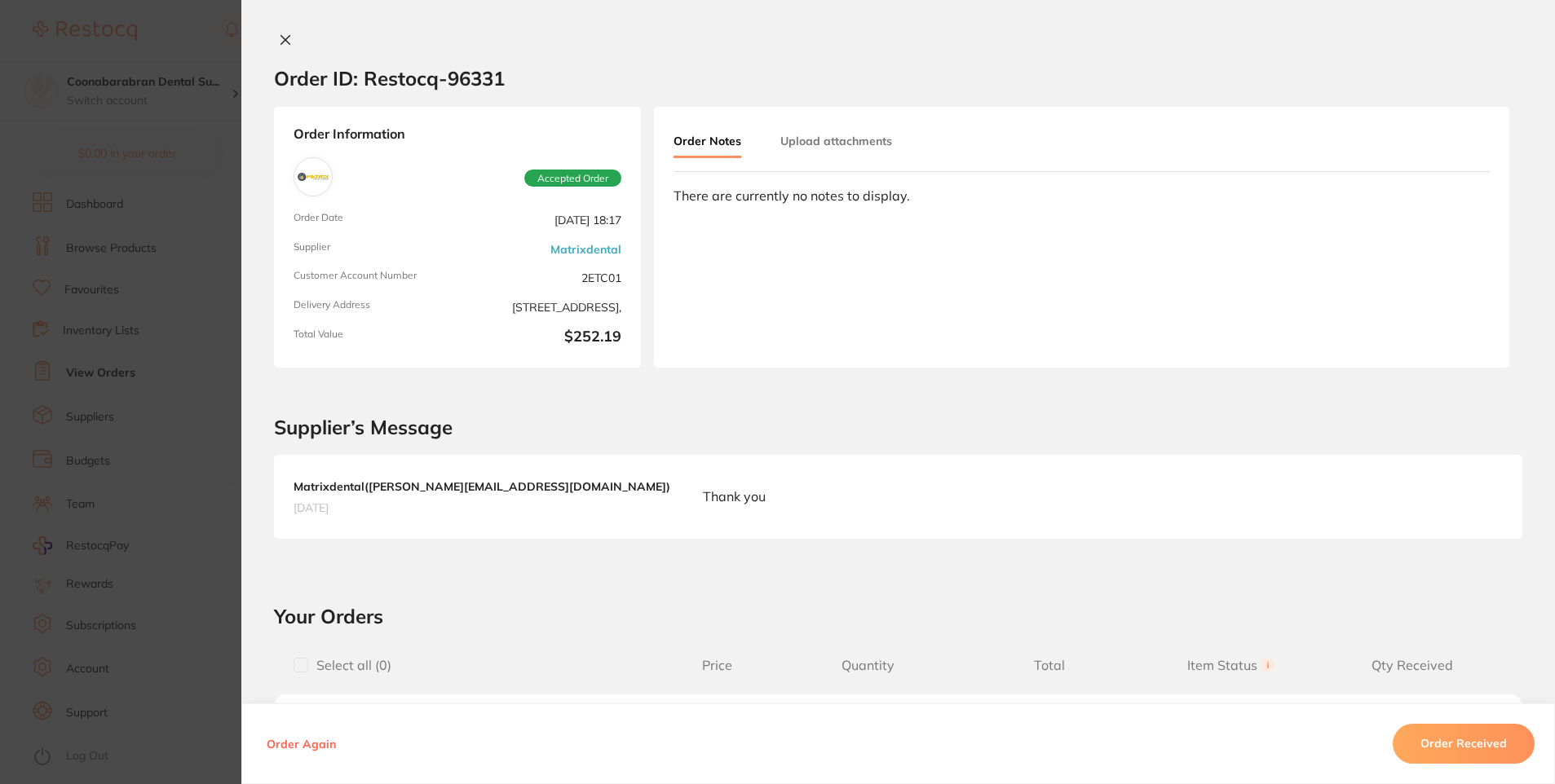
click at [279, 40] on icon at bounding box center [285, 40] width 13 height 13
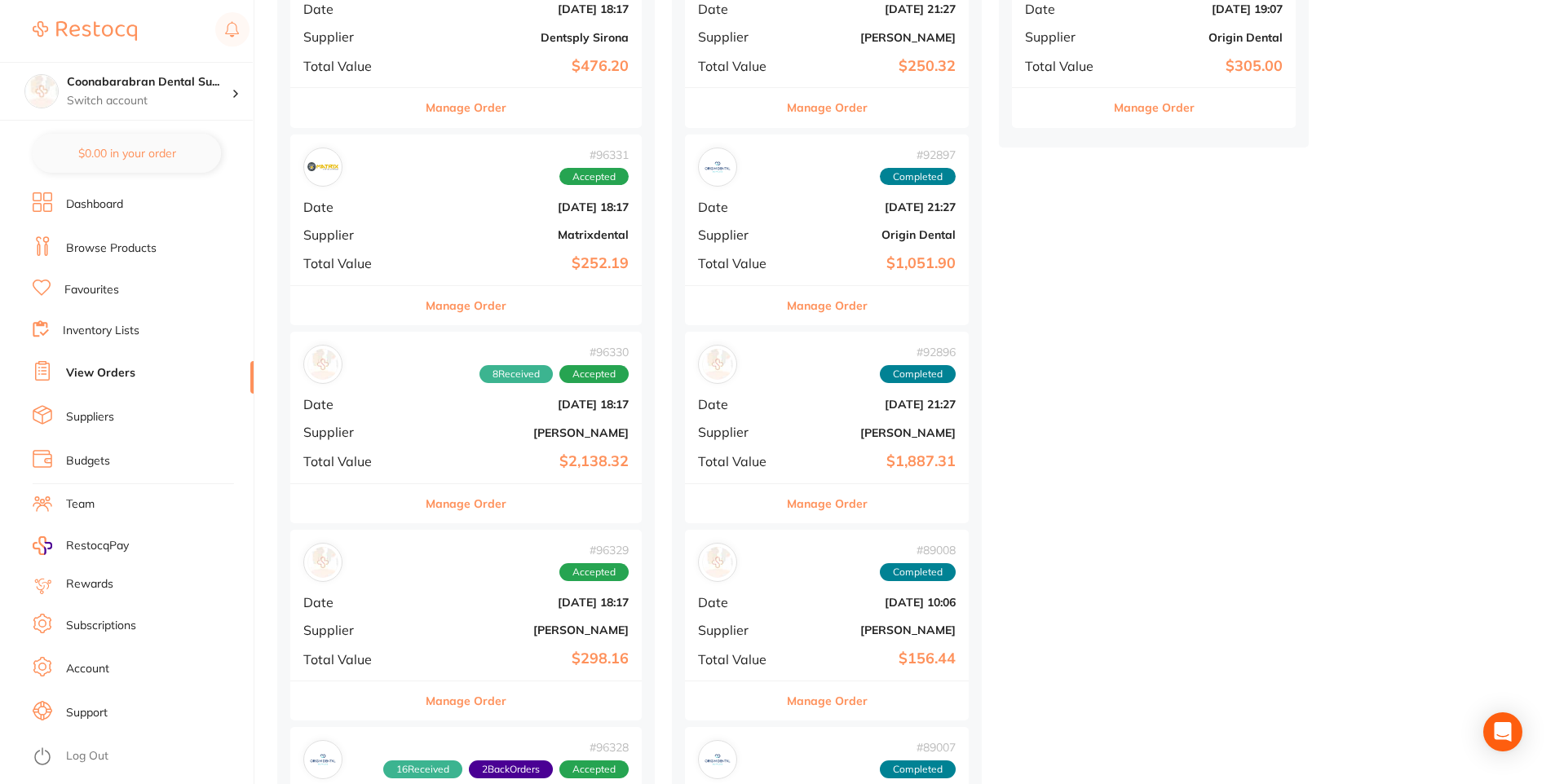
scroll to position [408, 0]
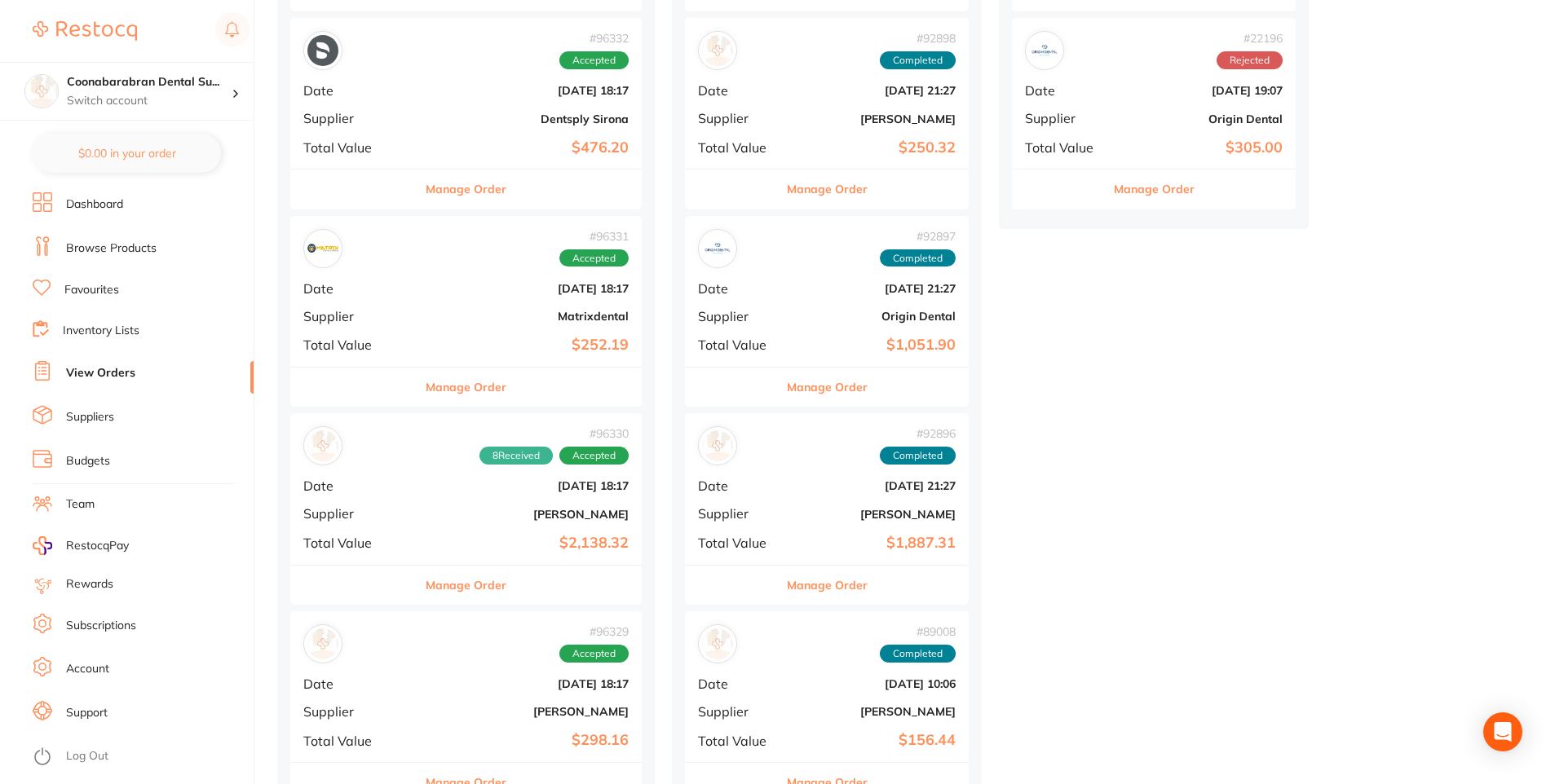
click at [454, 184] on button "Manage Order" at bounding box center [466, 189] width 81 height 40
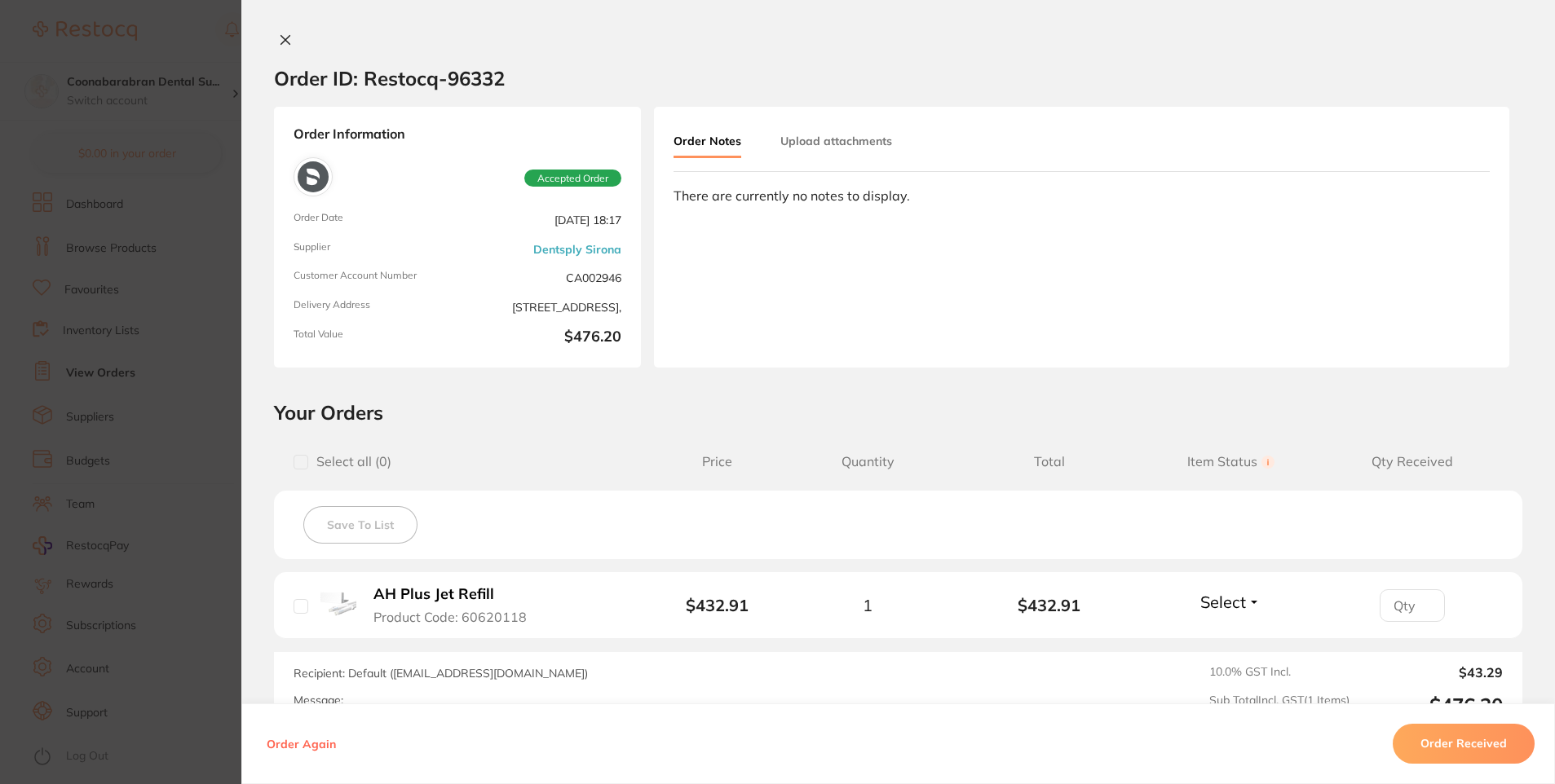
click at [283, 41] on icon at bounding box center [286, 40] width 9 height 9
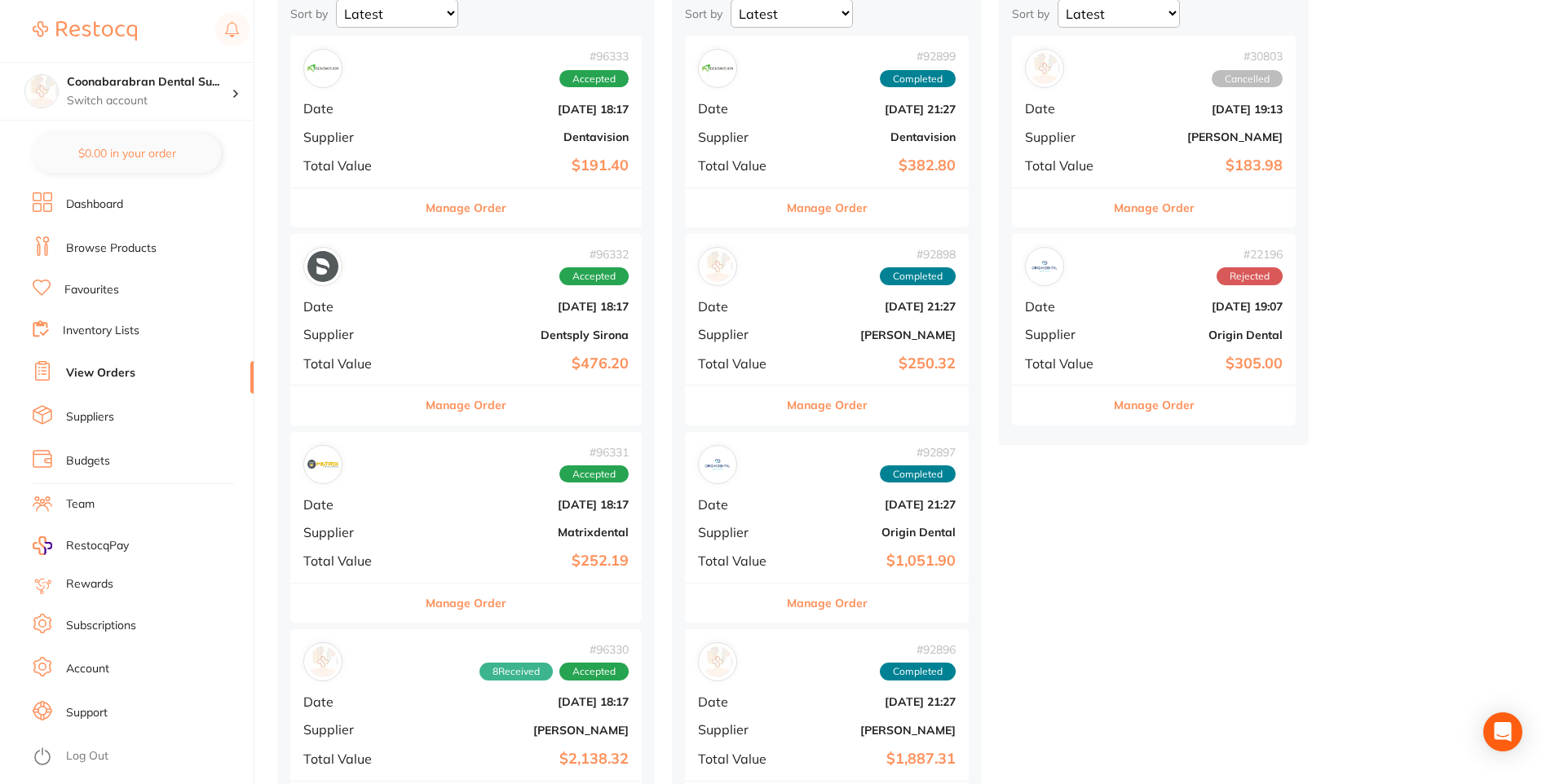
scroll to position [163, 0]
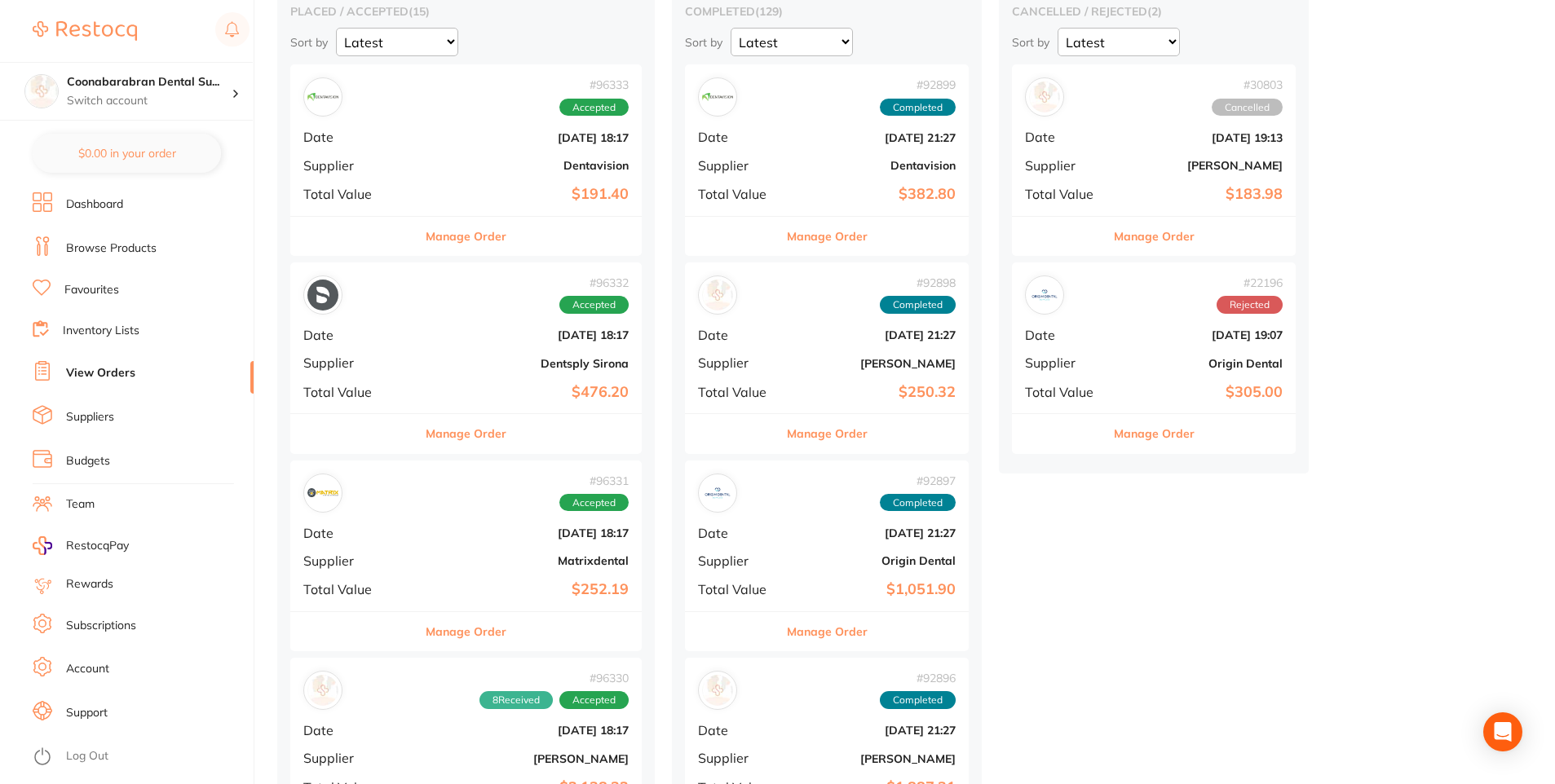
click at [480, 246] on button "Manage Order" at bounding box center [466, 236] width 81 height 40
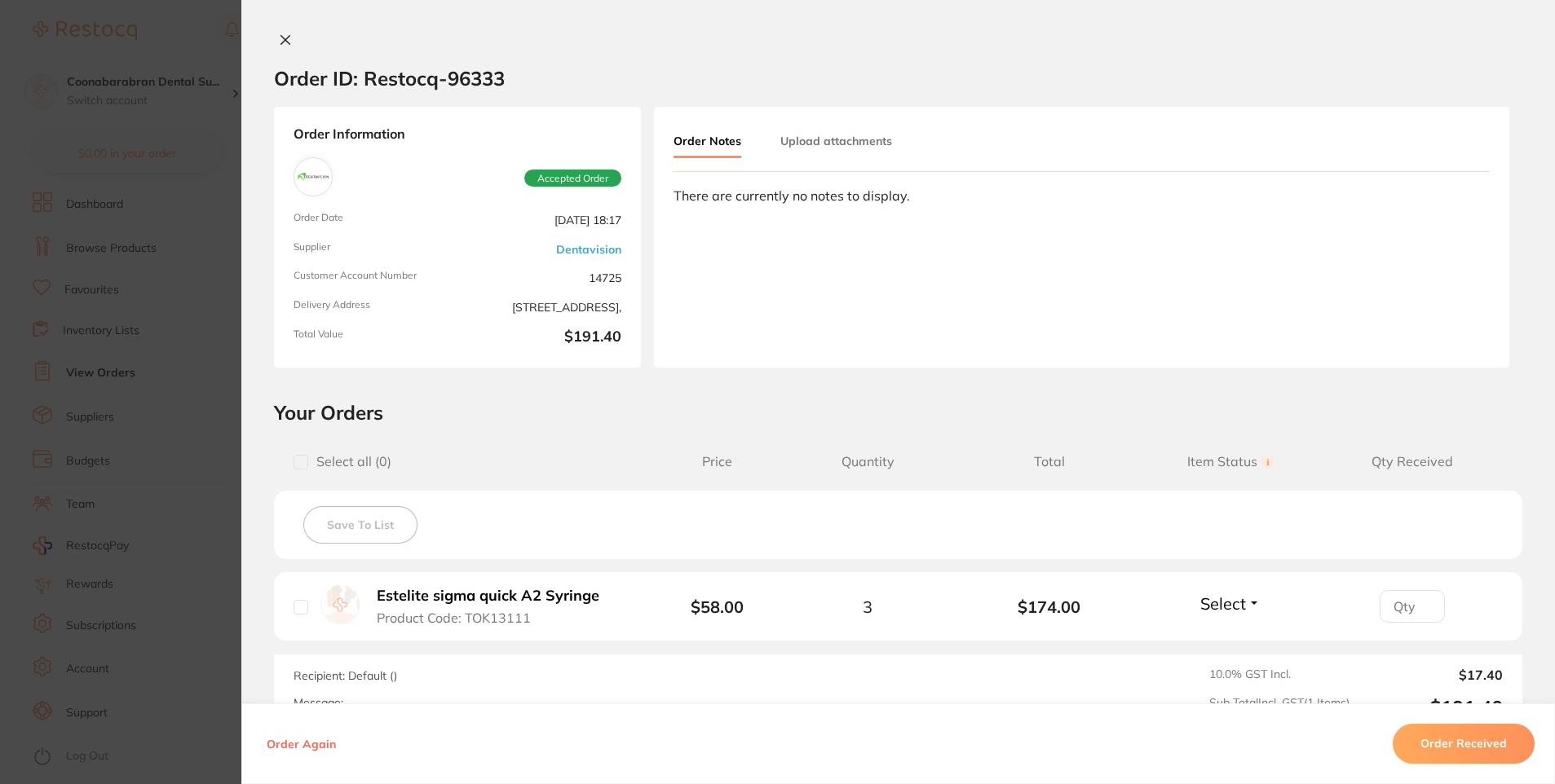
click at [286, 40] on icon at bounding box center [285, 40] width 13 height 13
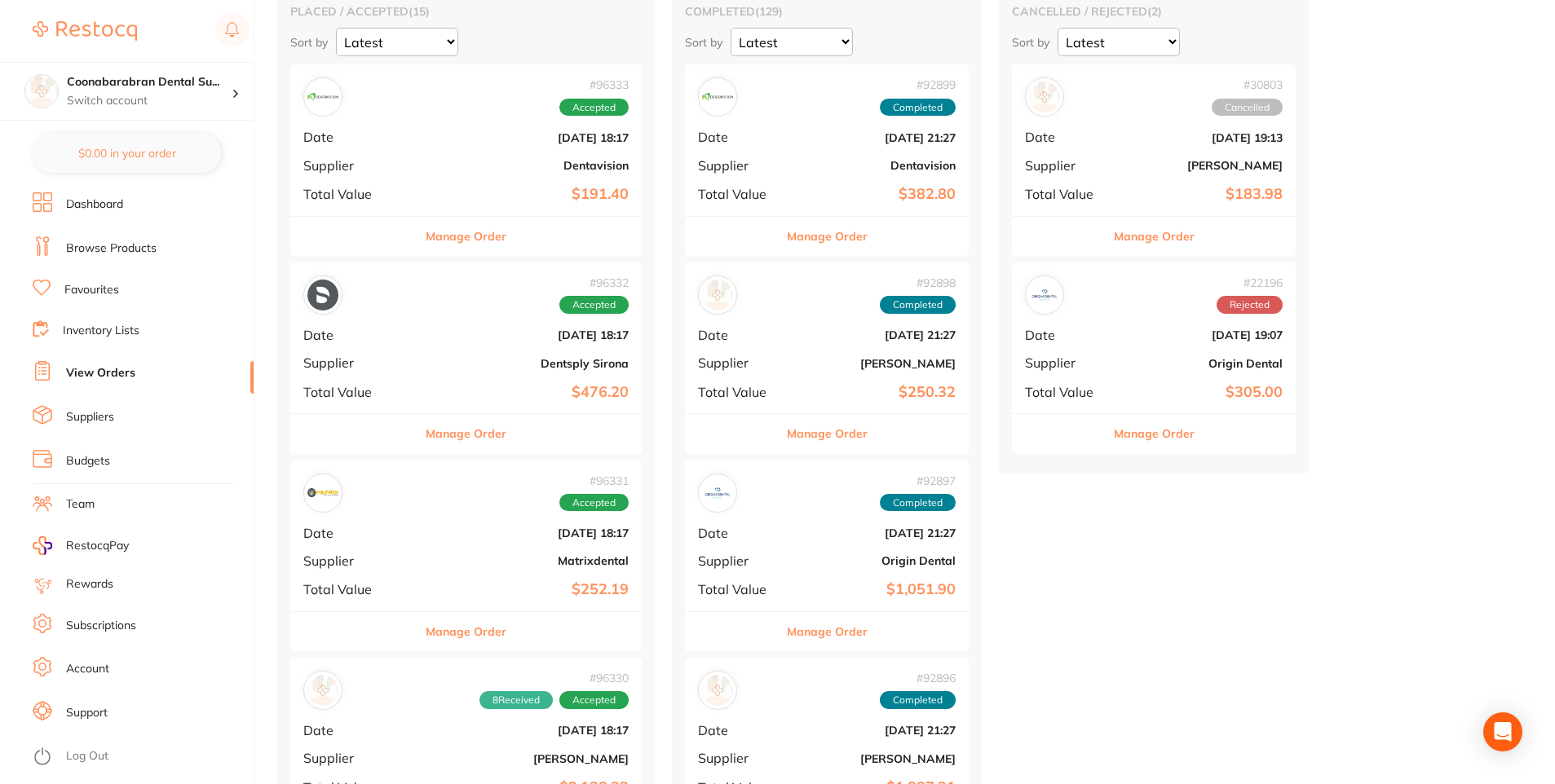
click at [475, 631] on button "Manage Order" at bounding box center [466, 632] width 81 height 40
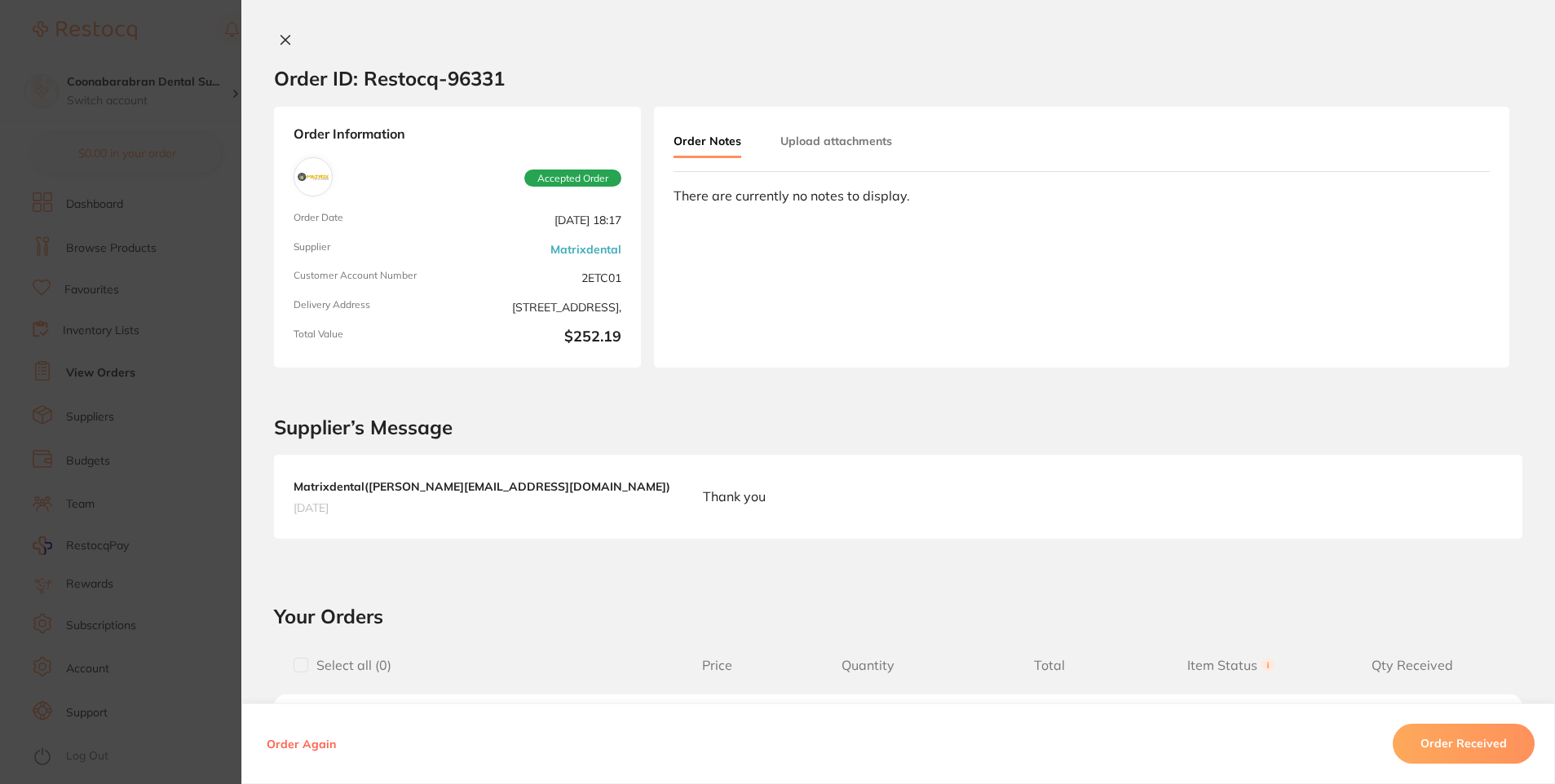
click at [287, 38] on icon at bounding box center [285, 40] width 13 height 13
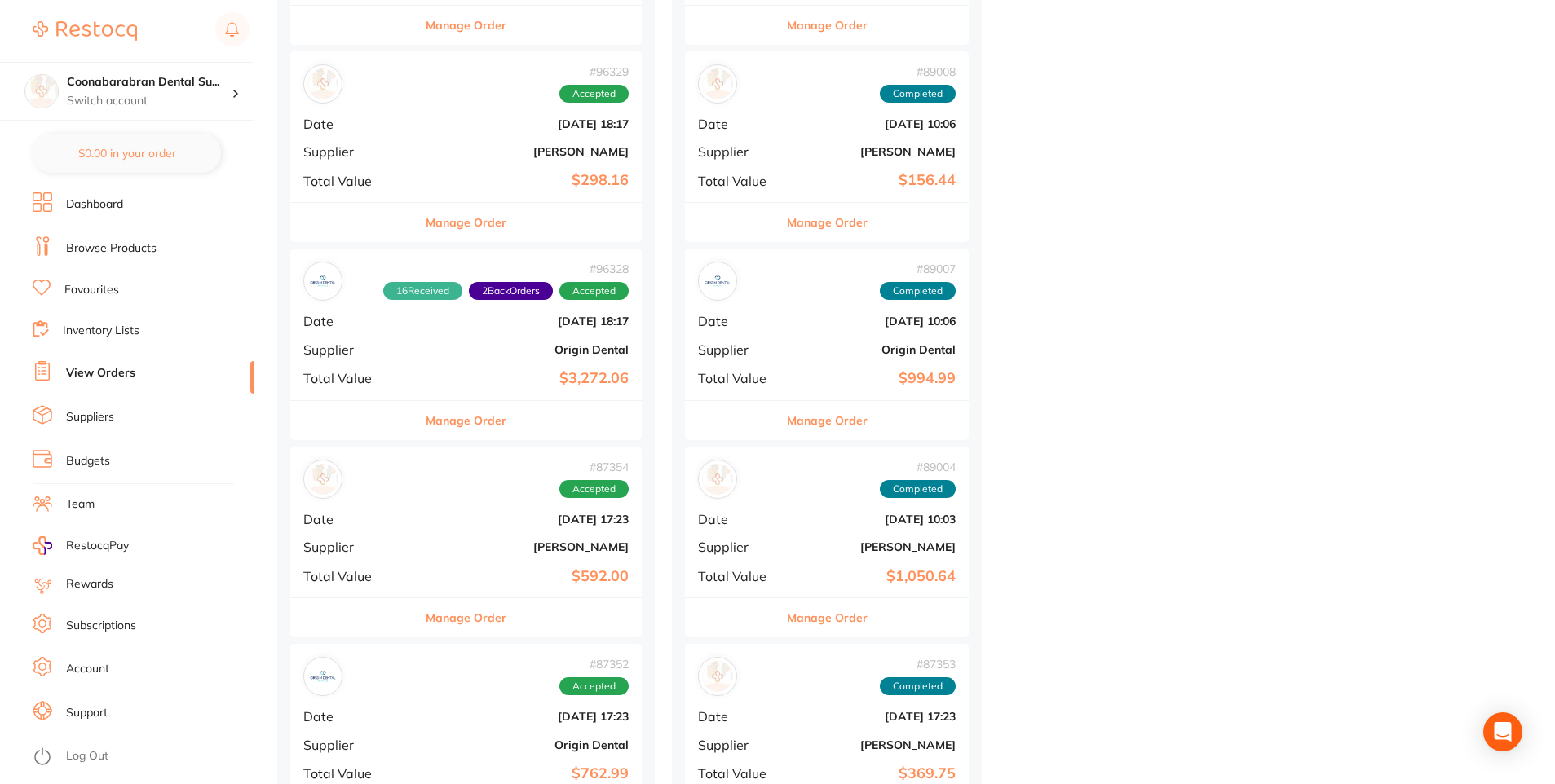
scroll to position [978, 0]
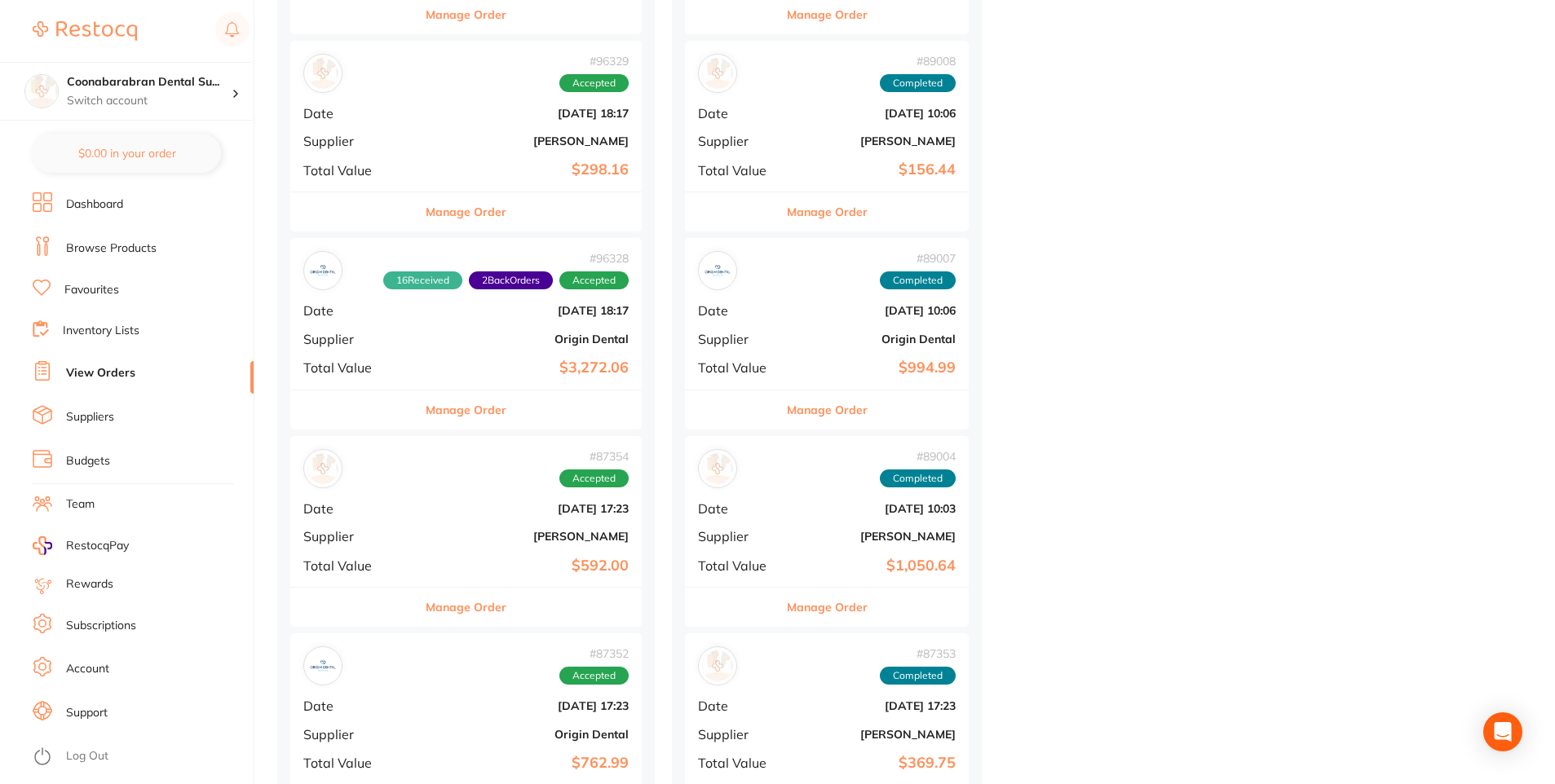
click at [489, 615] on button "Manage Order" at bounding box center [466, 608] width 81 height 40
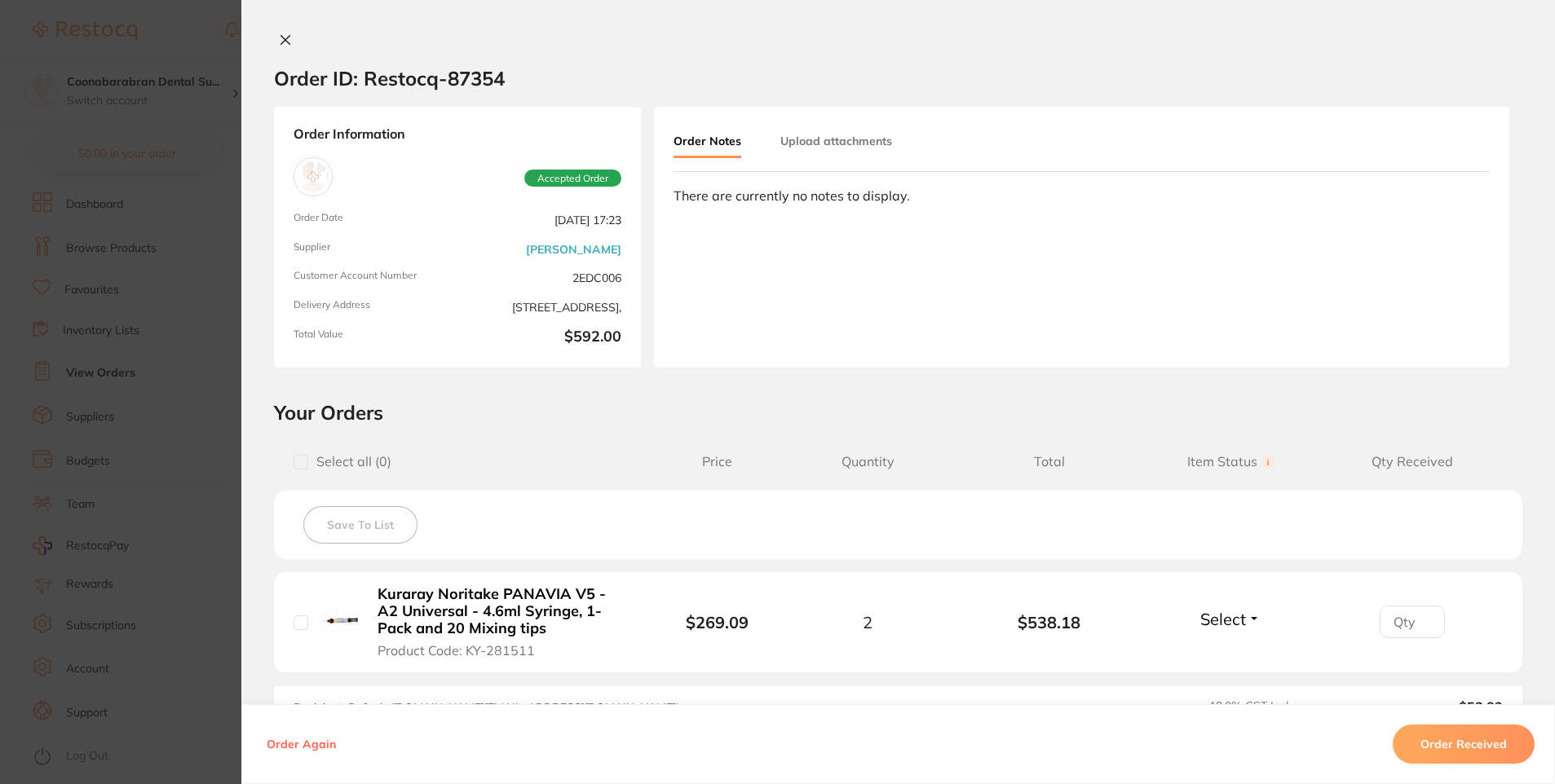
click at [283, 40] on icon at bounding box center [285, 40] width 13 height 13
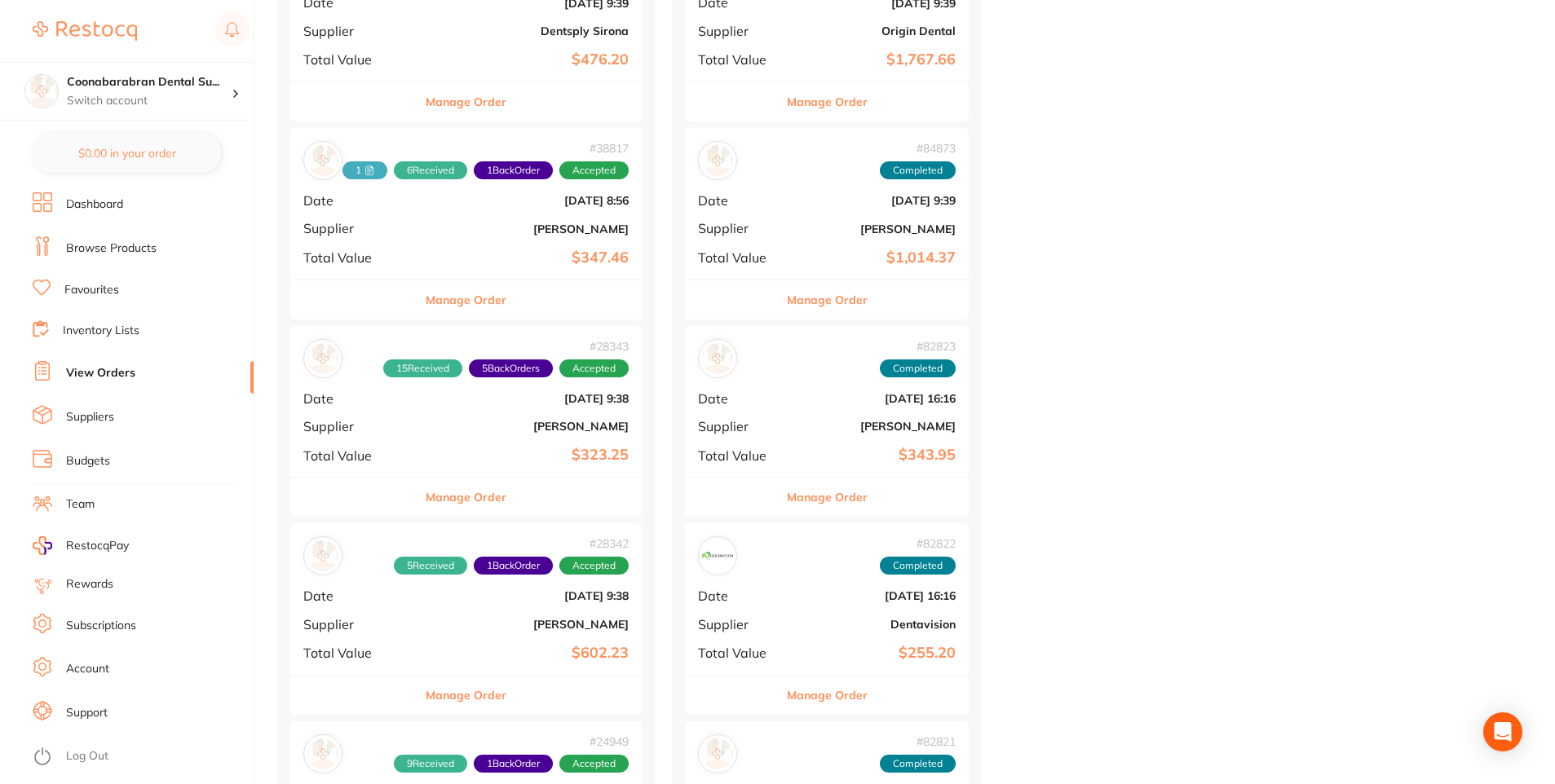
scroll to position [2120, 0]
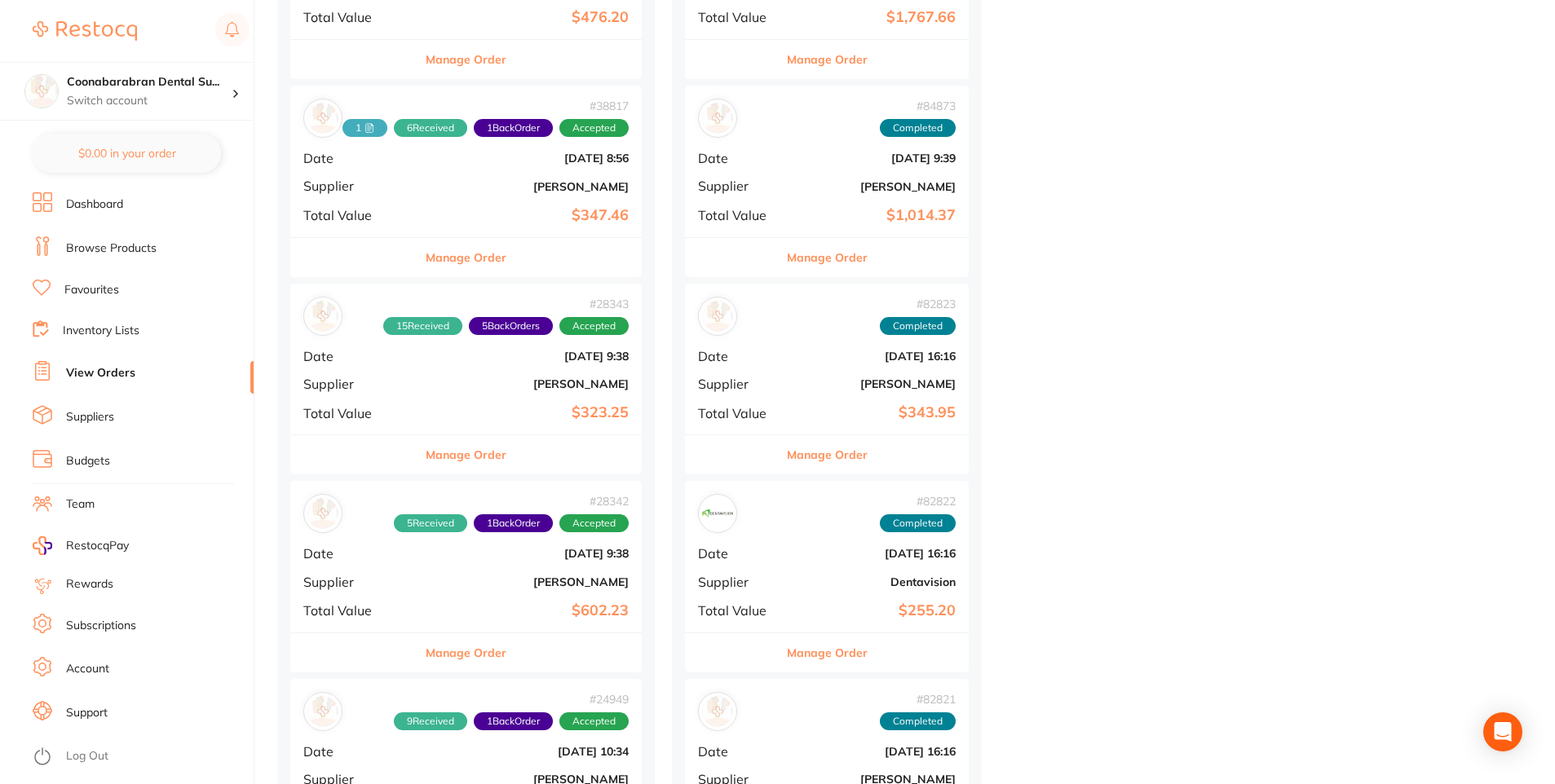
click at [451, 657] on button "Manage Order" at bounding box center [466, 653] width 81 height 40
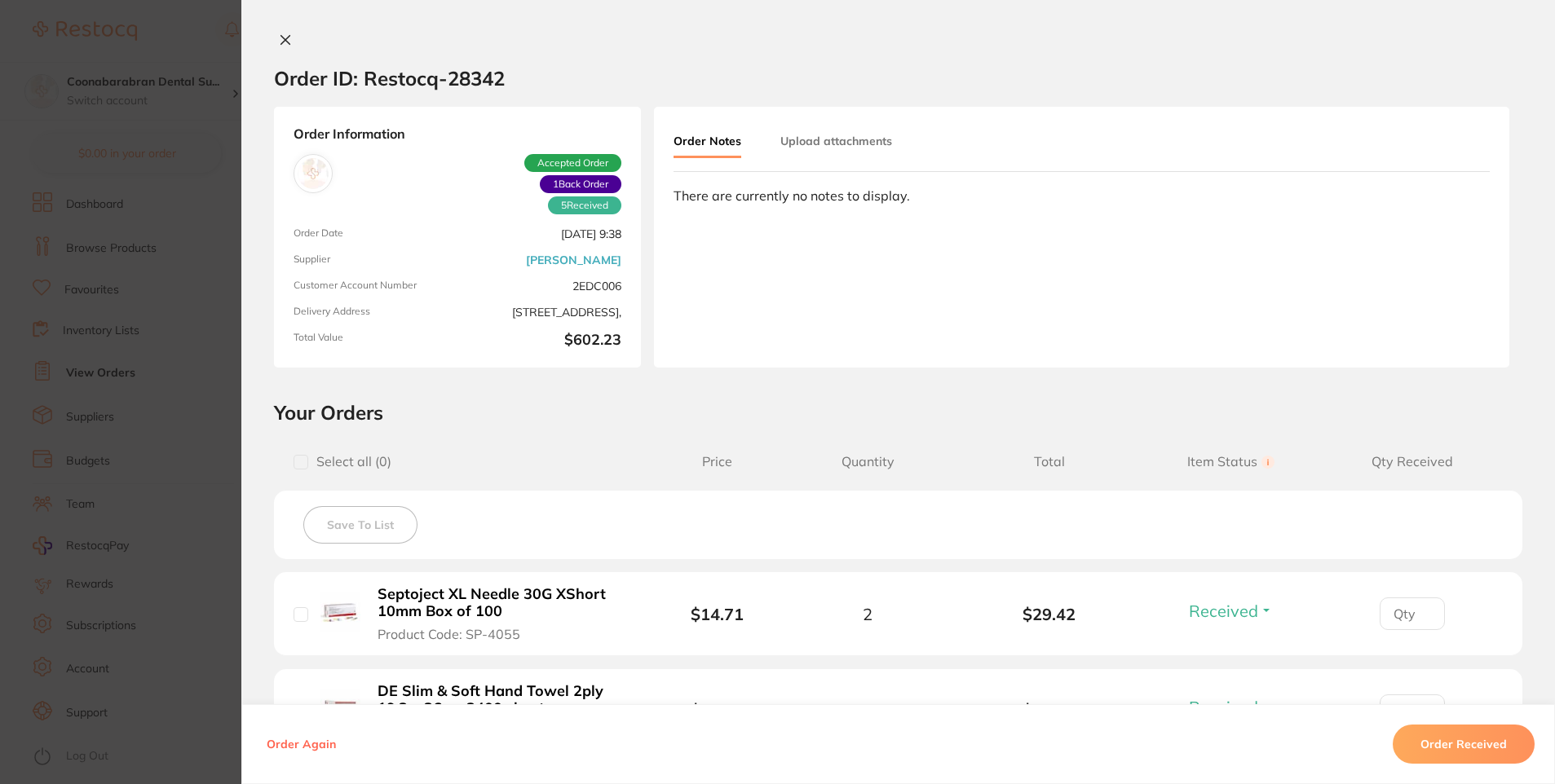
click at [283, 38] on icon at bounding box center [286, 40] width 9 height 9
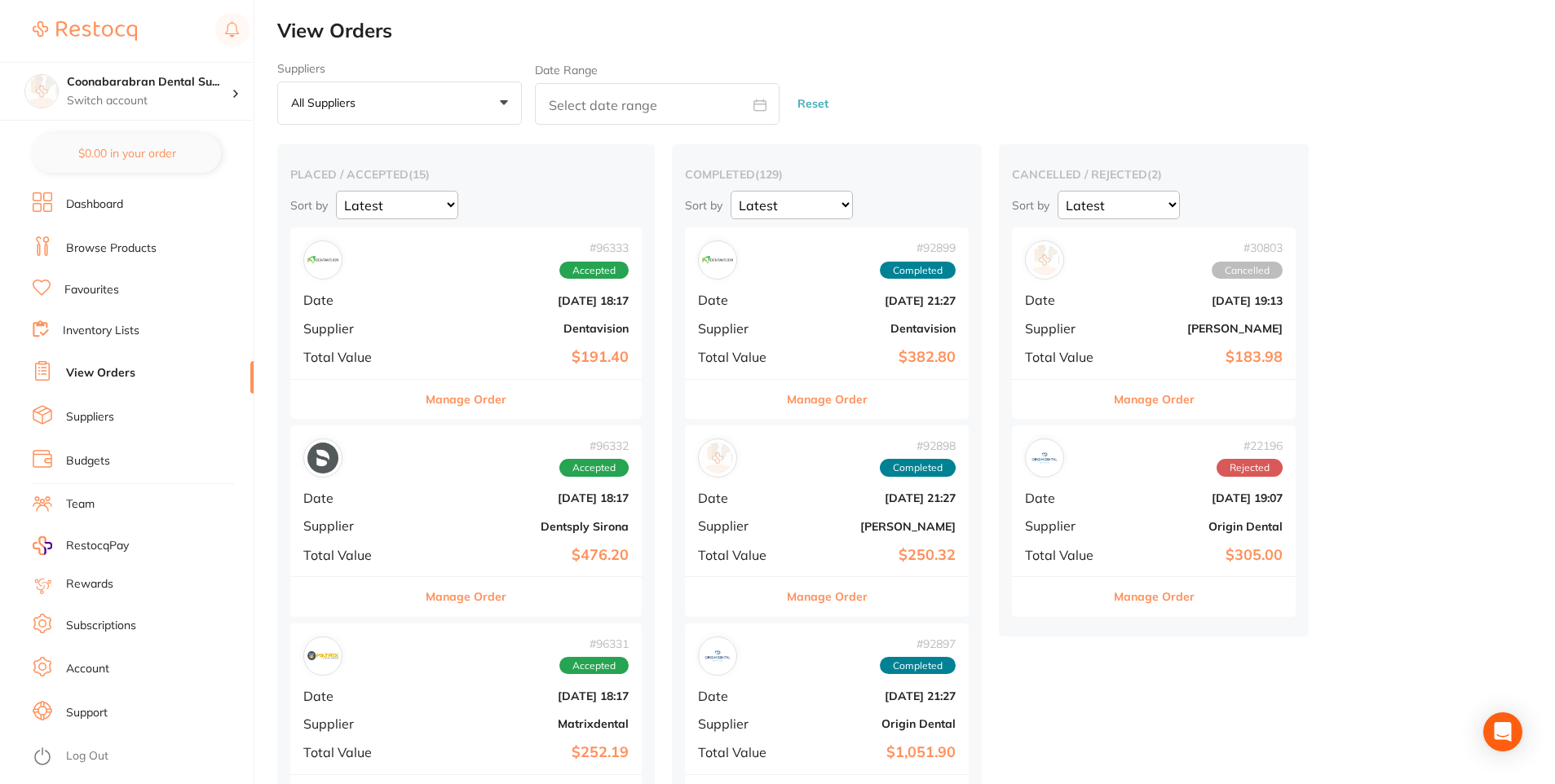
click at [484, 97] on button "All suppliers +0" at bounding box center [400, 104] width 245 height 44
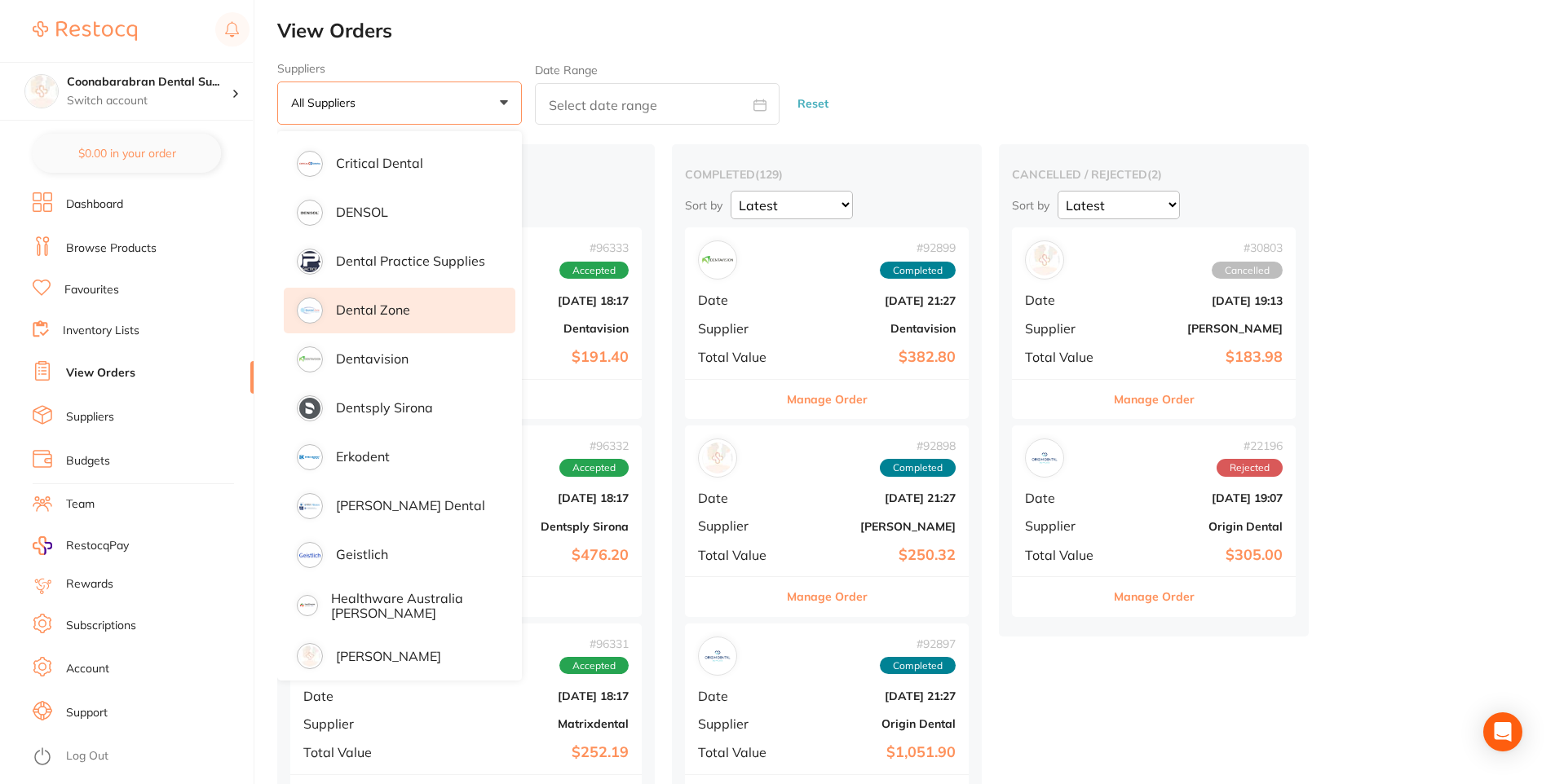
scroll to position [489, 0]
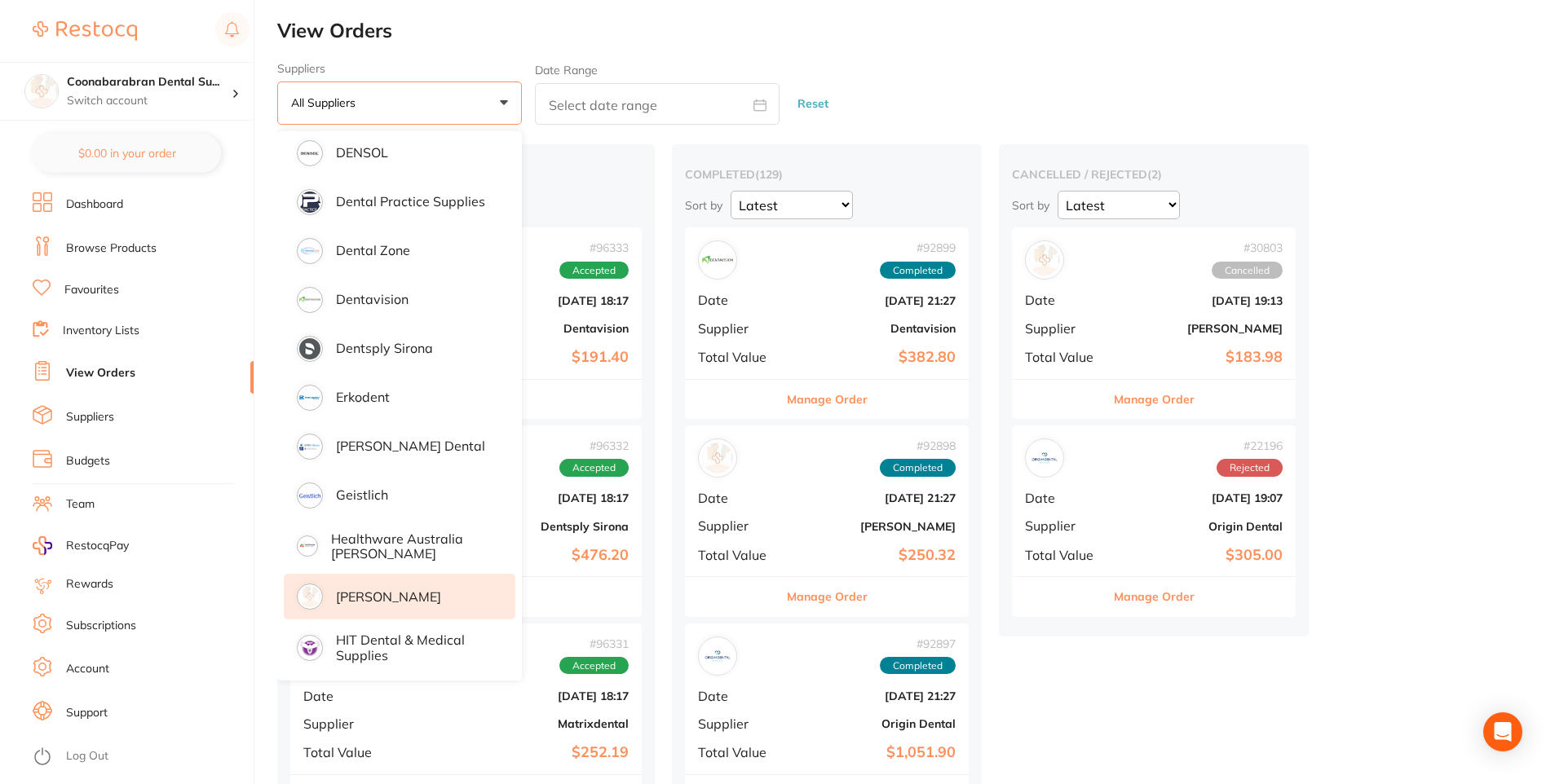
click at [402, 585] on li "[PERSON_NAME]" at bounding box center [399, 597] width 232 height 46
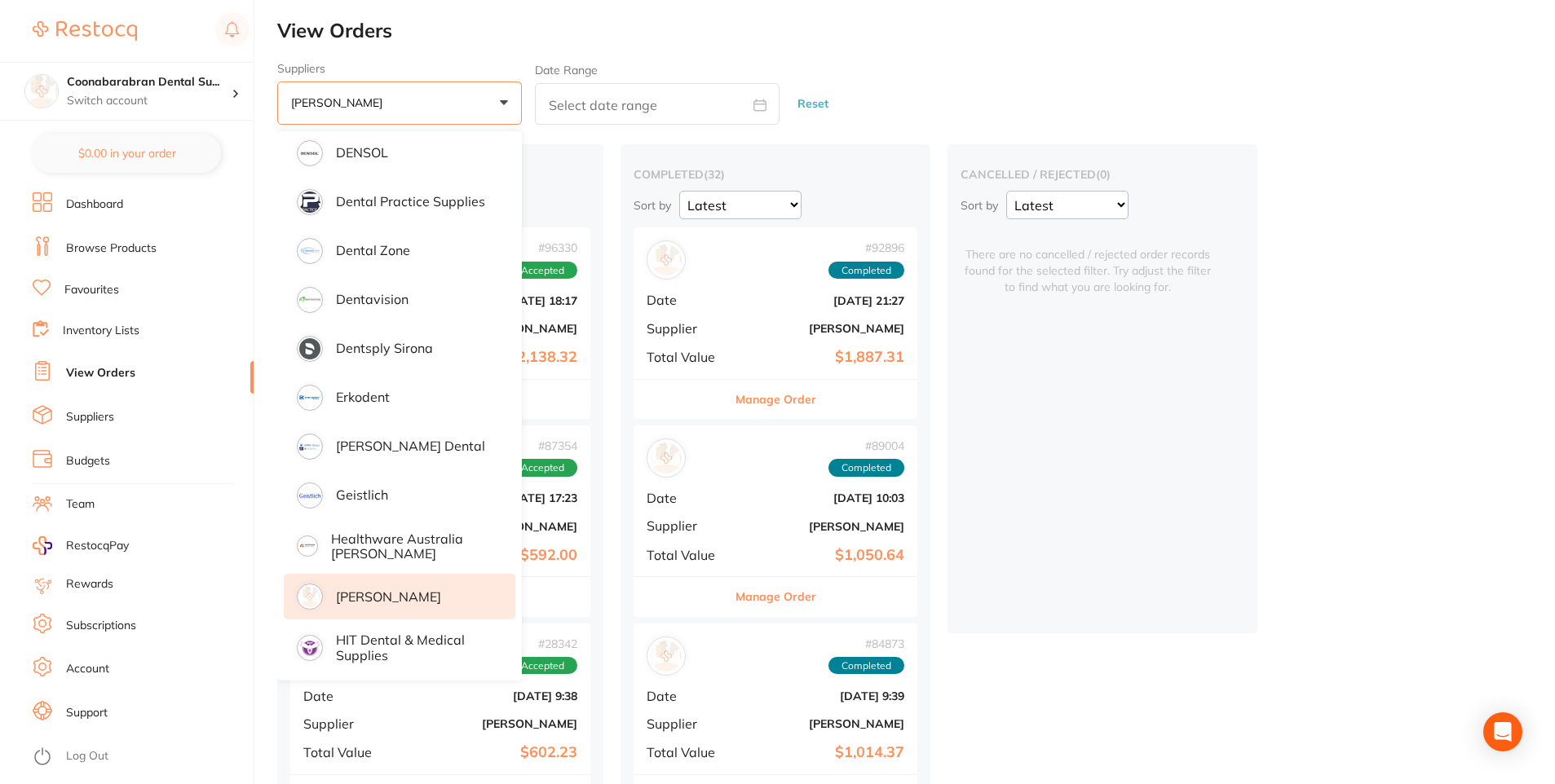
click at [881, 117] on div "Suppliers [PERSON_NAME] +0 All suppliers AB Orthodontics [PERSON_NAME] Dental A…" at bounding box center [916, 94] width 1277 height 64
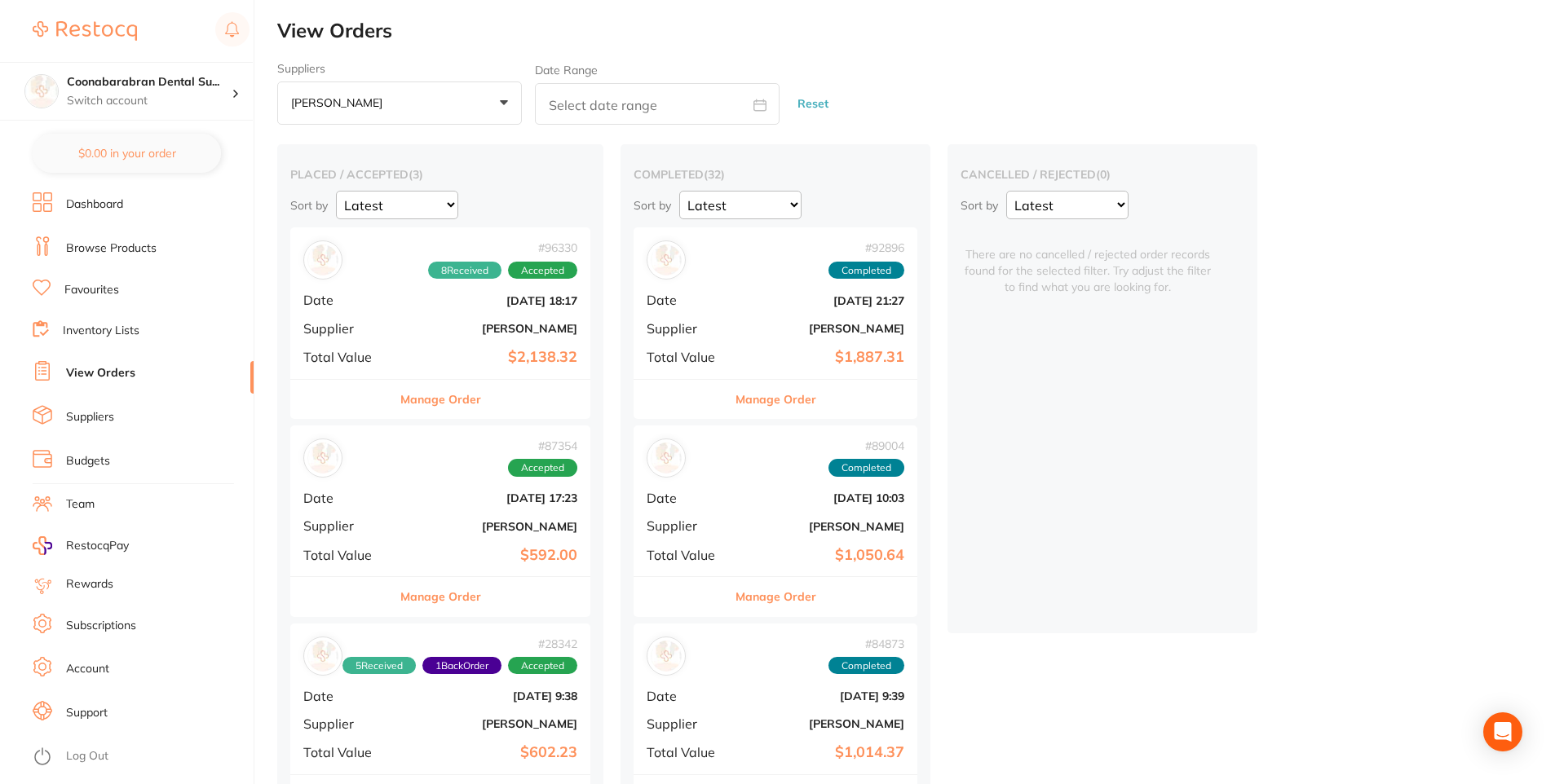
click at [411, 313] on div "# 96330 8 Received Accepted Date [DATE] 18:17 Supplier [PERSON_NAME] Total Valu…" at bounding box center [440, 303] width 300 height 151
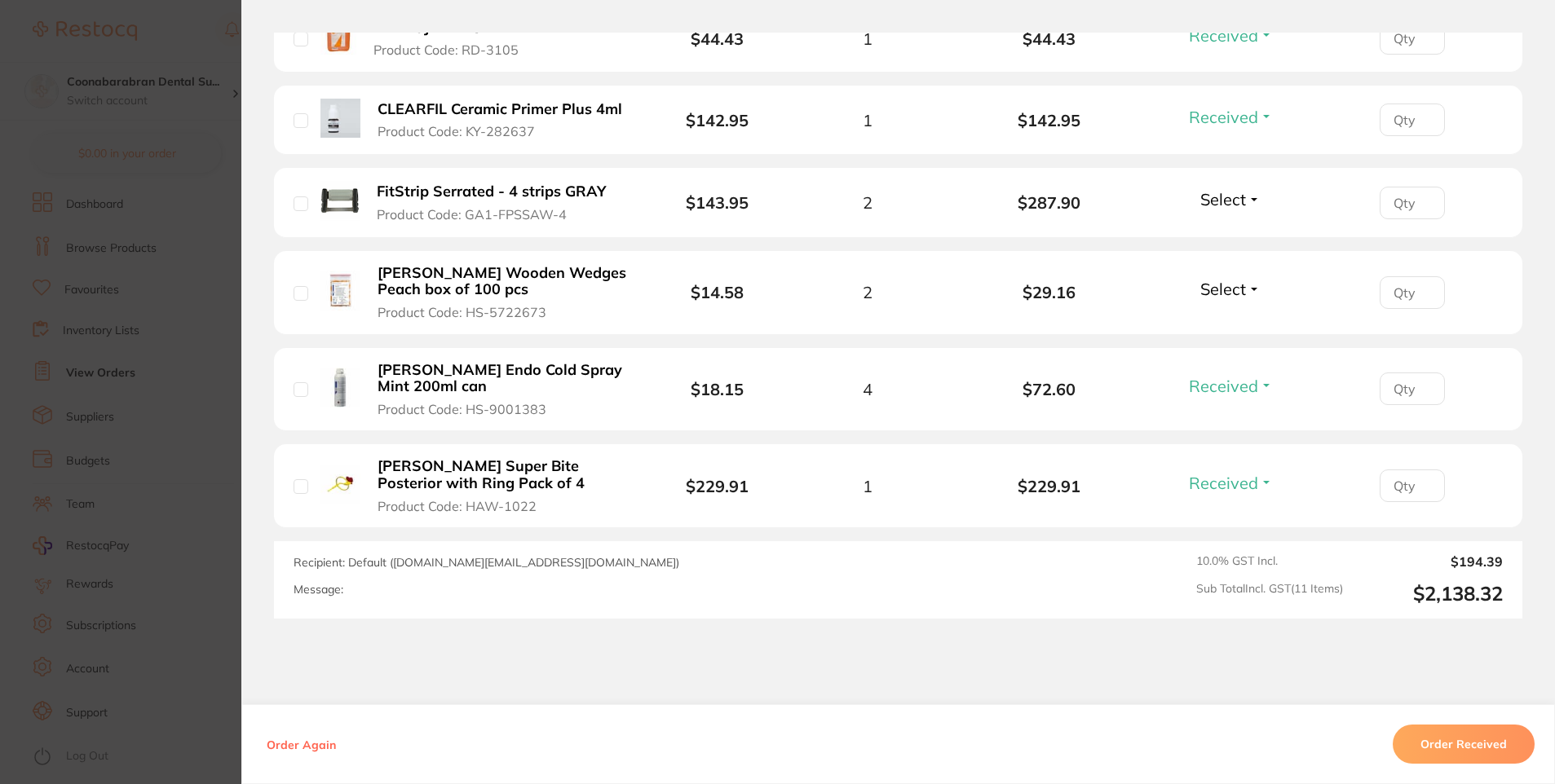
scroll to position [1129, 0]
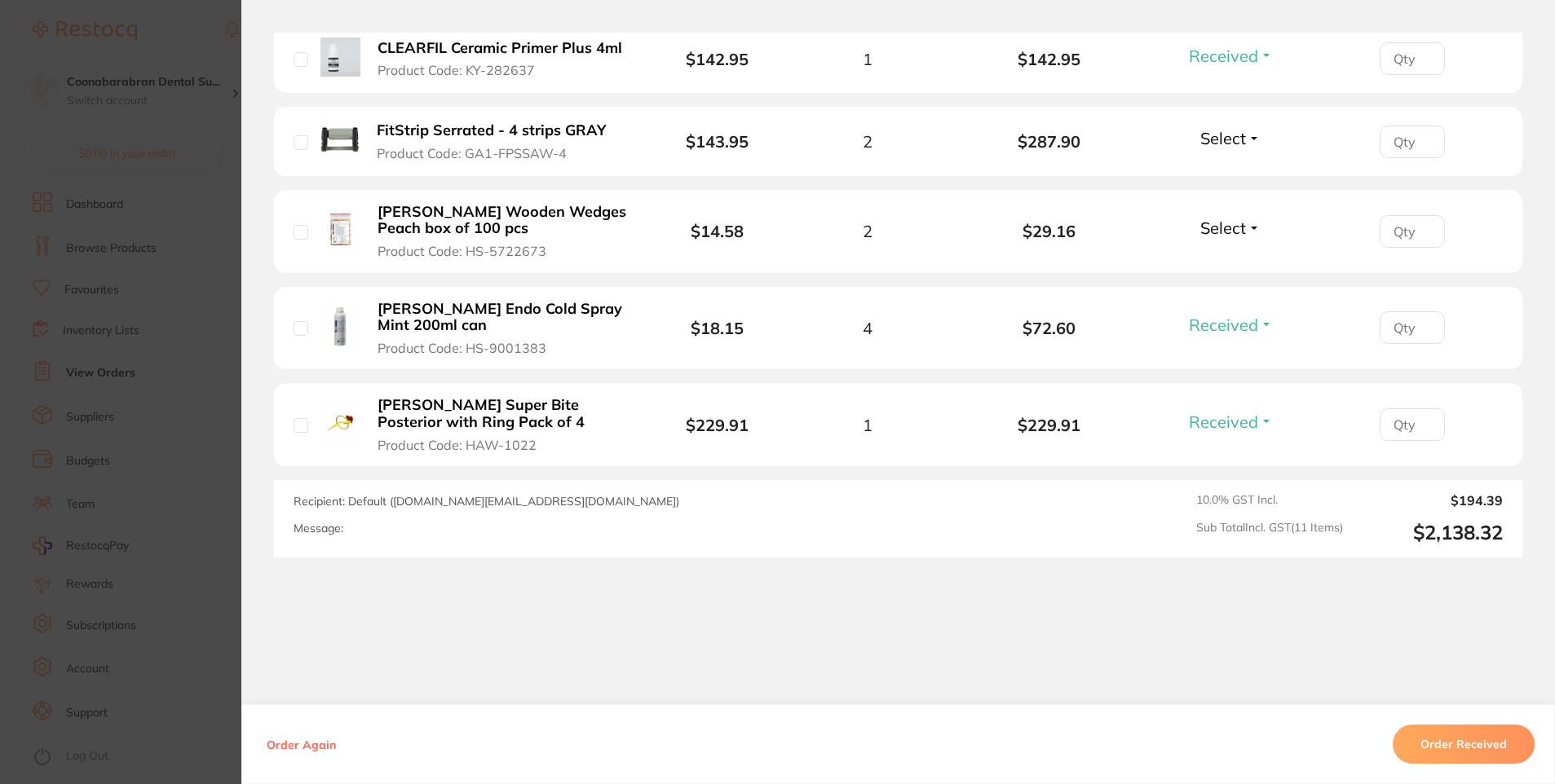
click at [202, 296] on section "Order ID: Restocq- 96330 Order Information 8 Received Accepted Order Order Date…" at bounding box center [778, 392] width 1555 height 784
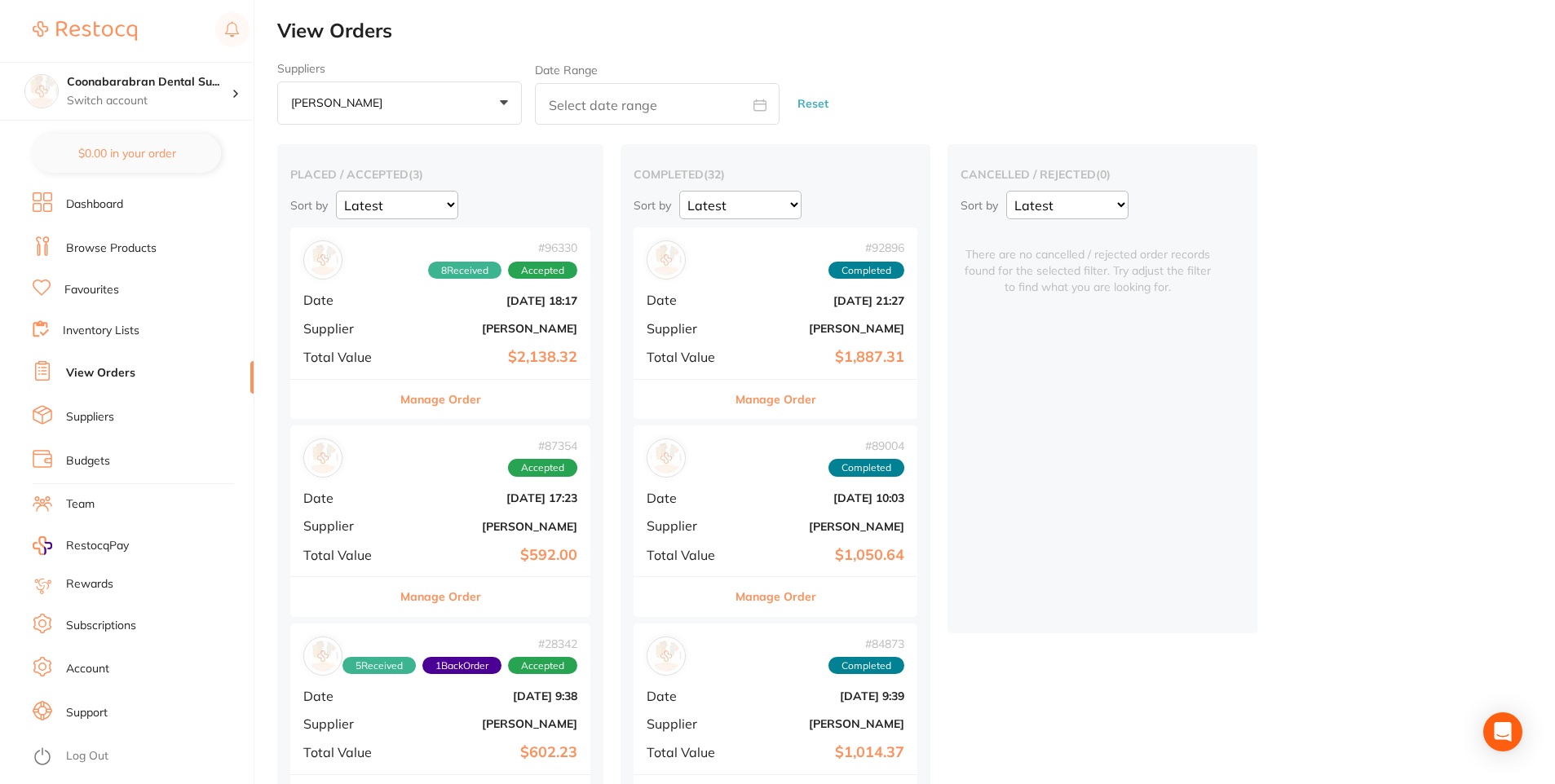
click at [391, 497] on span "Date" at bounding box center [346, 498] width 88 height 15
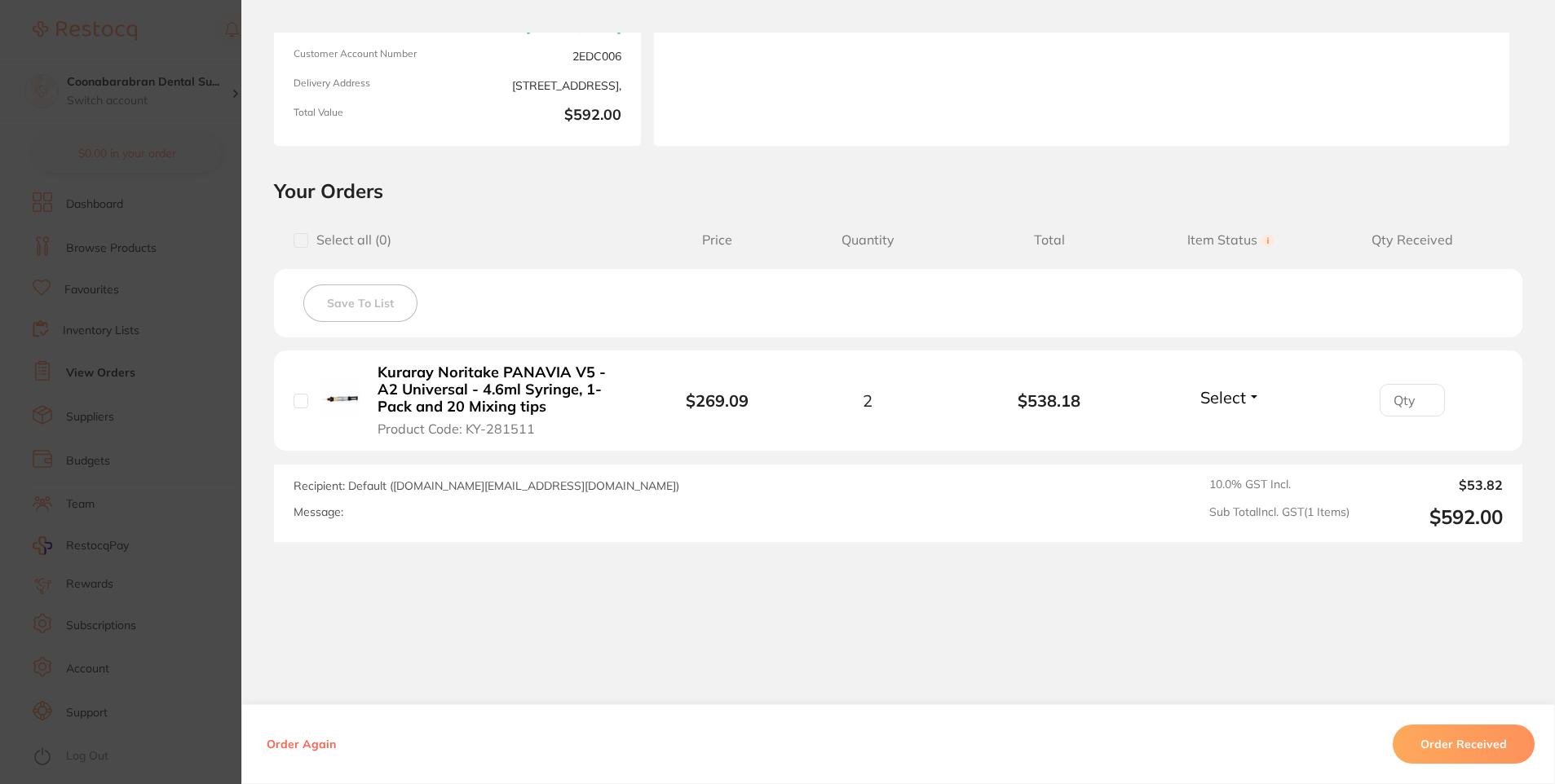
scroll to position [222, 0]
click at [193, 267] on section "Order ID: Restocq- 87354 Order Information Accepted Order Order Date [DATE] 17:…" at bounding box center [778, 392] width 1555 height 784
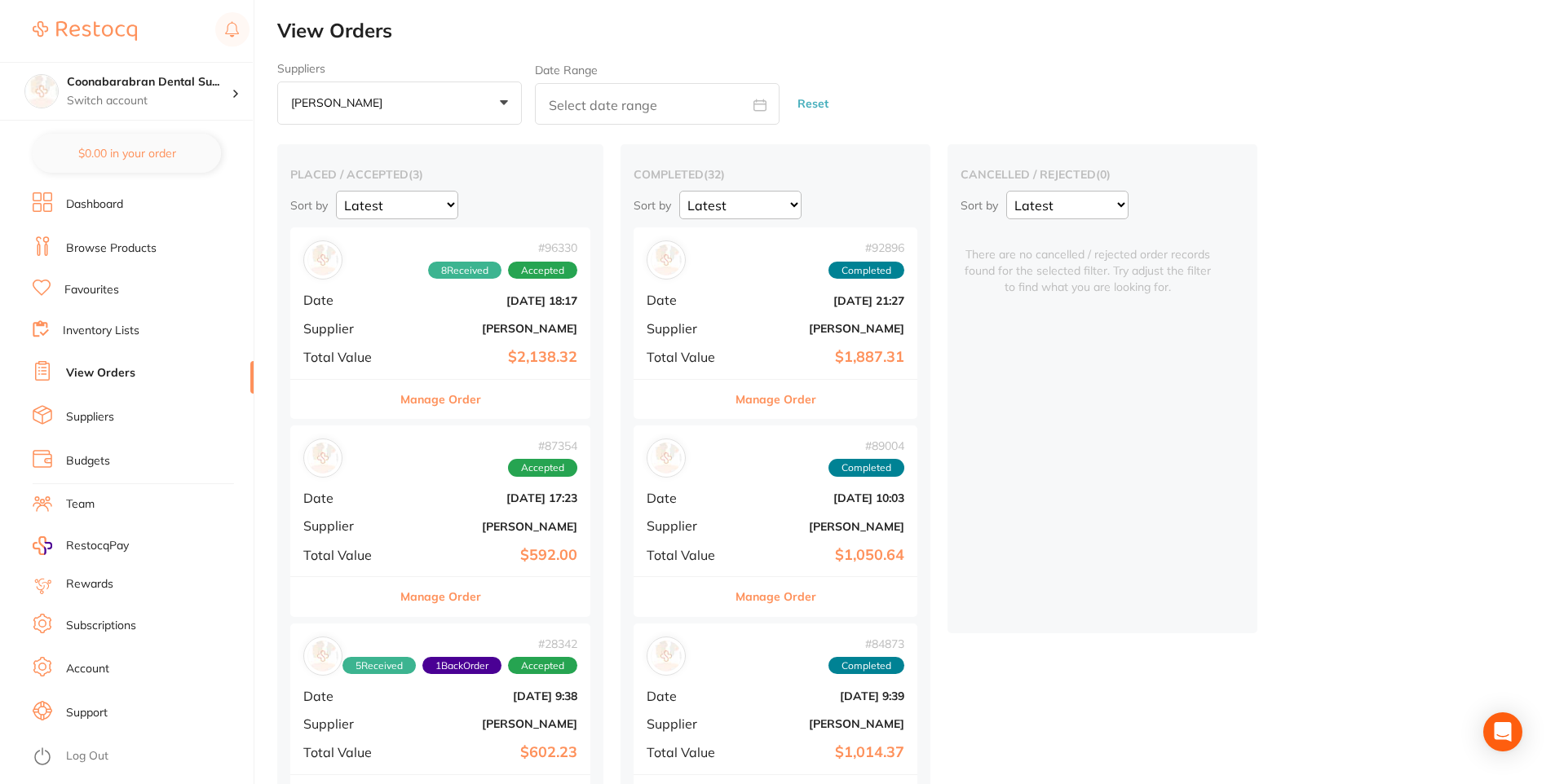
click at [447, 521] on b "[PERSON_NAME]" at bounding box center [490, 527] width 174 height 13
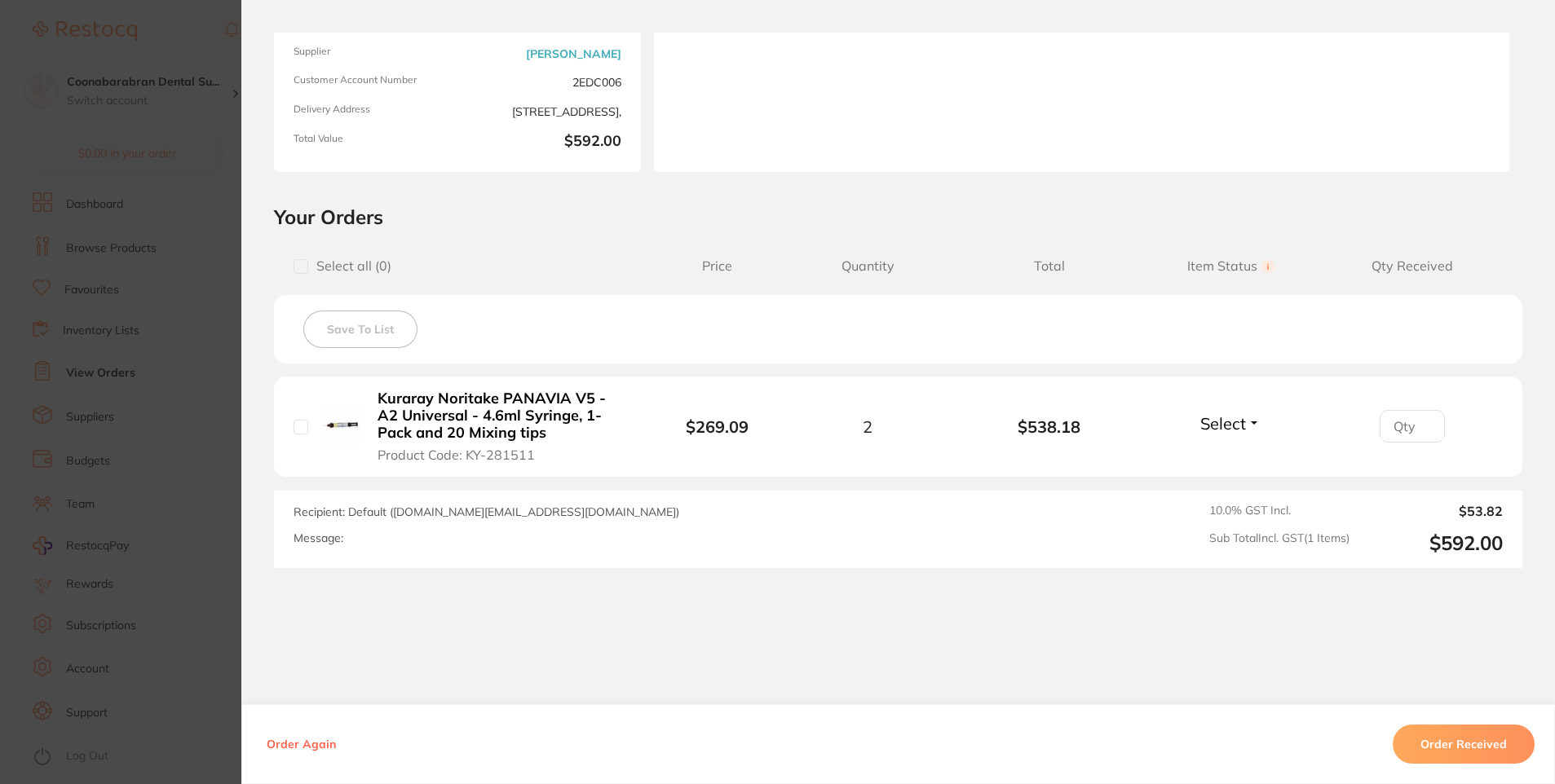
scroll to position [222, 0]
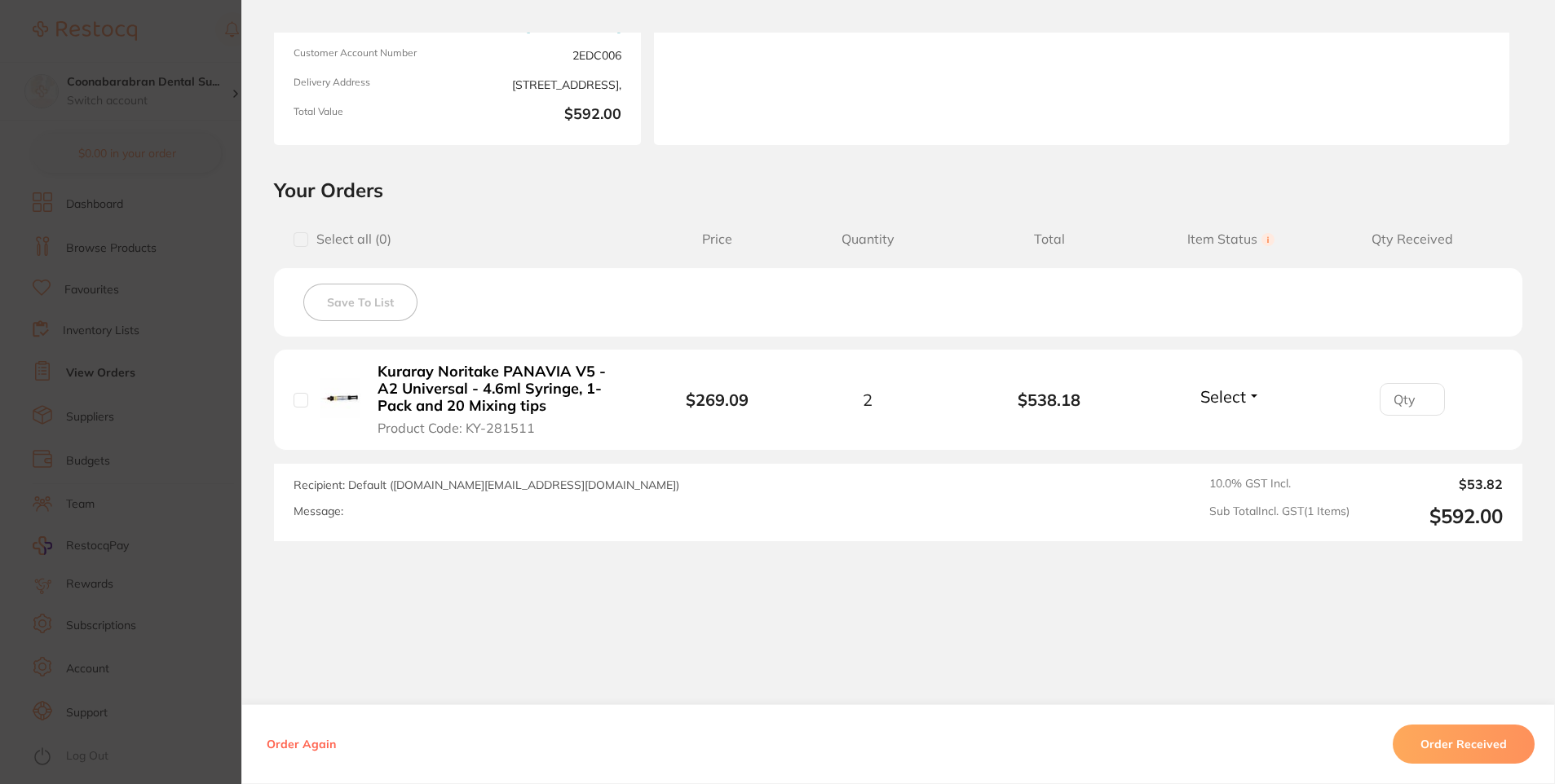
click at [207, 185] on section "Order ID: Restocq- 87354 Order Information Accepted Order Order Date [DATE] 17:…" at bounding box center [778, 392] width 1555 height 784
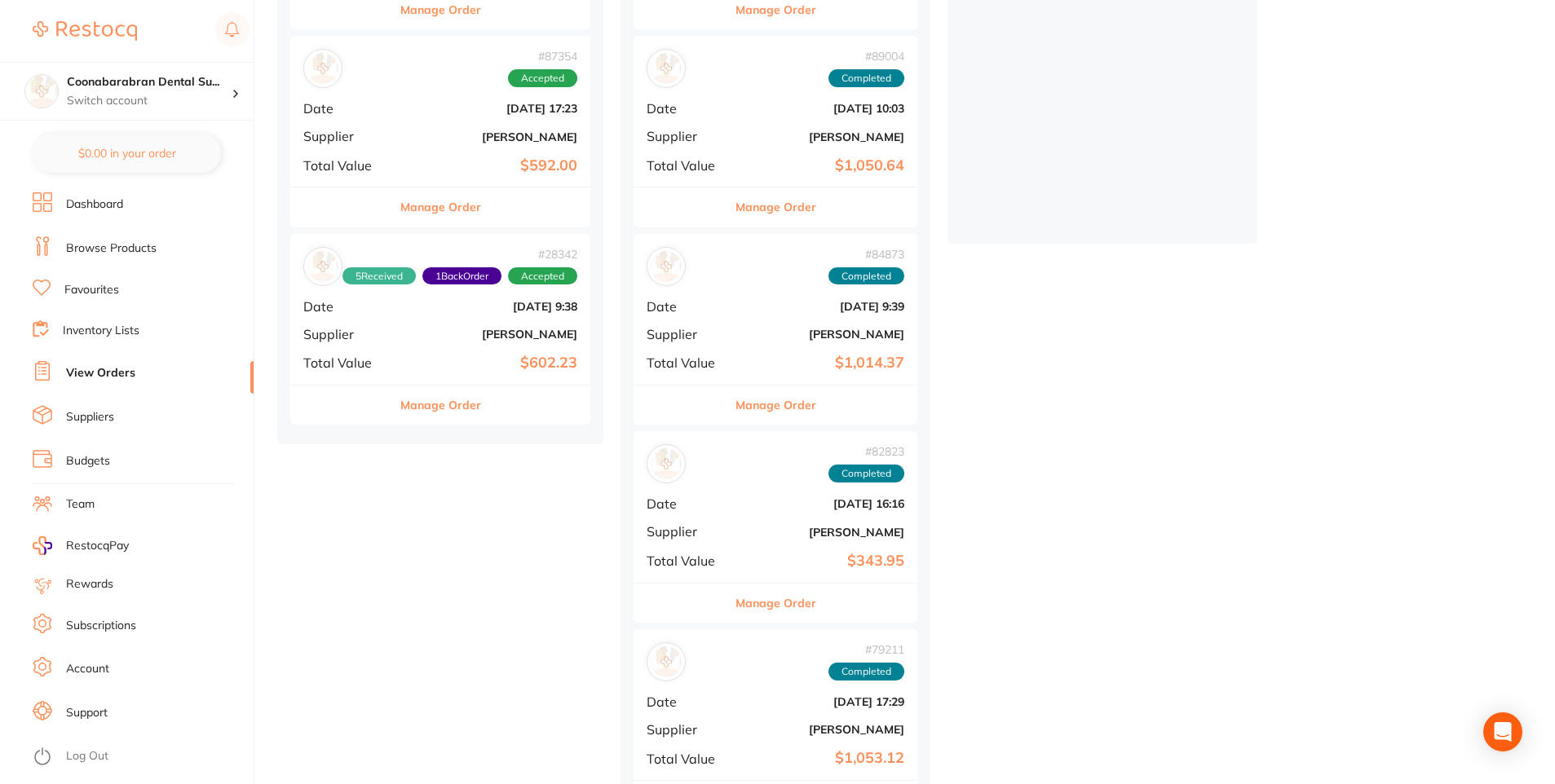
scroll to position [408, 0]
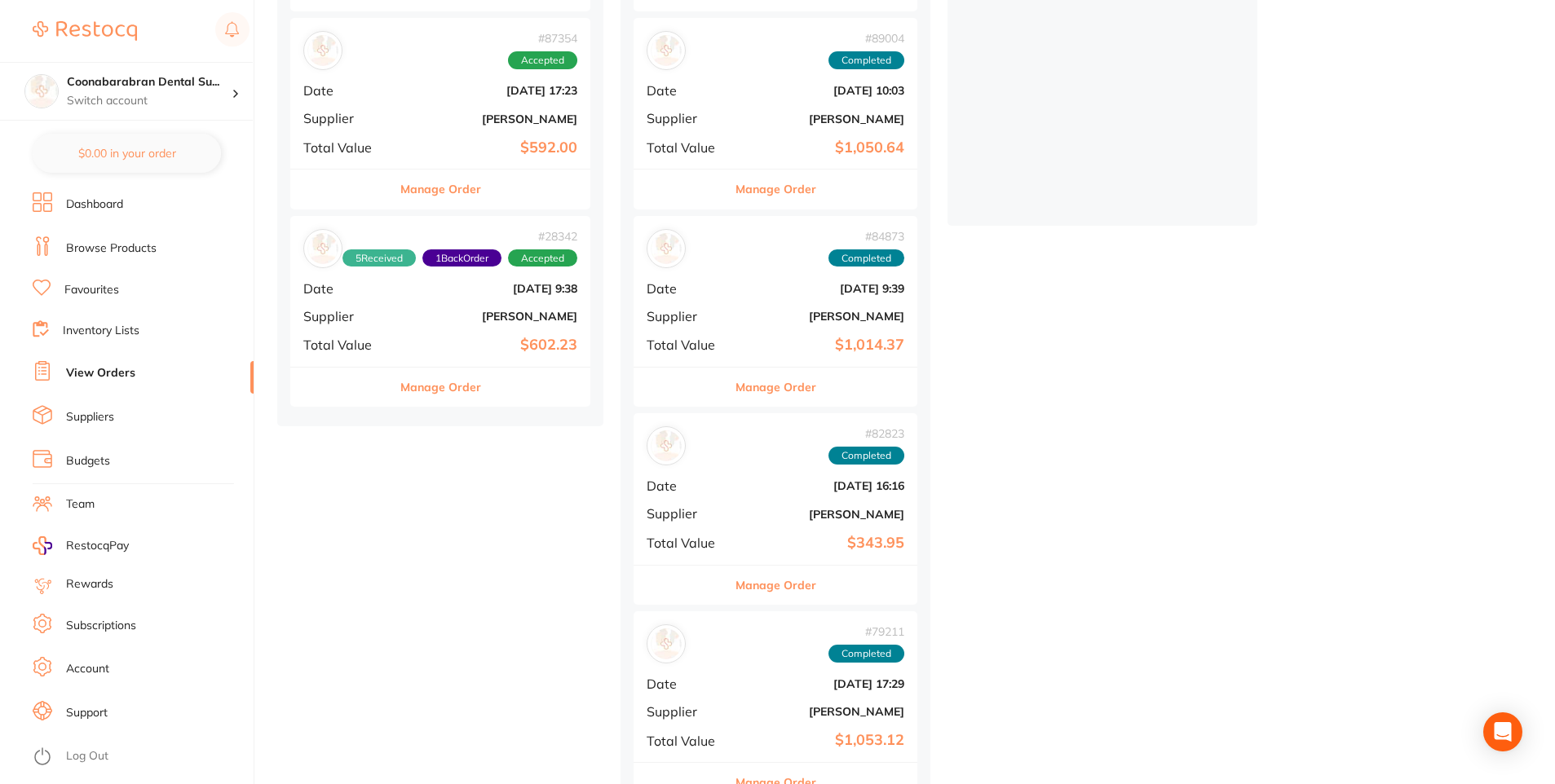
click at [416, 314] on b "[PERSON_NAME]" at bounding box center [490, 316] width 174 height 13
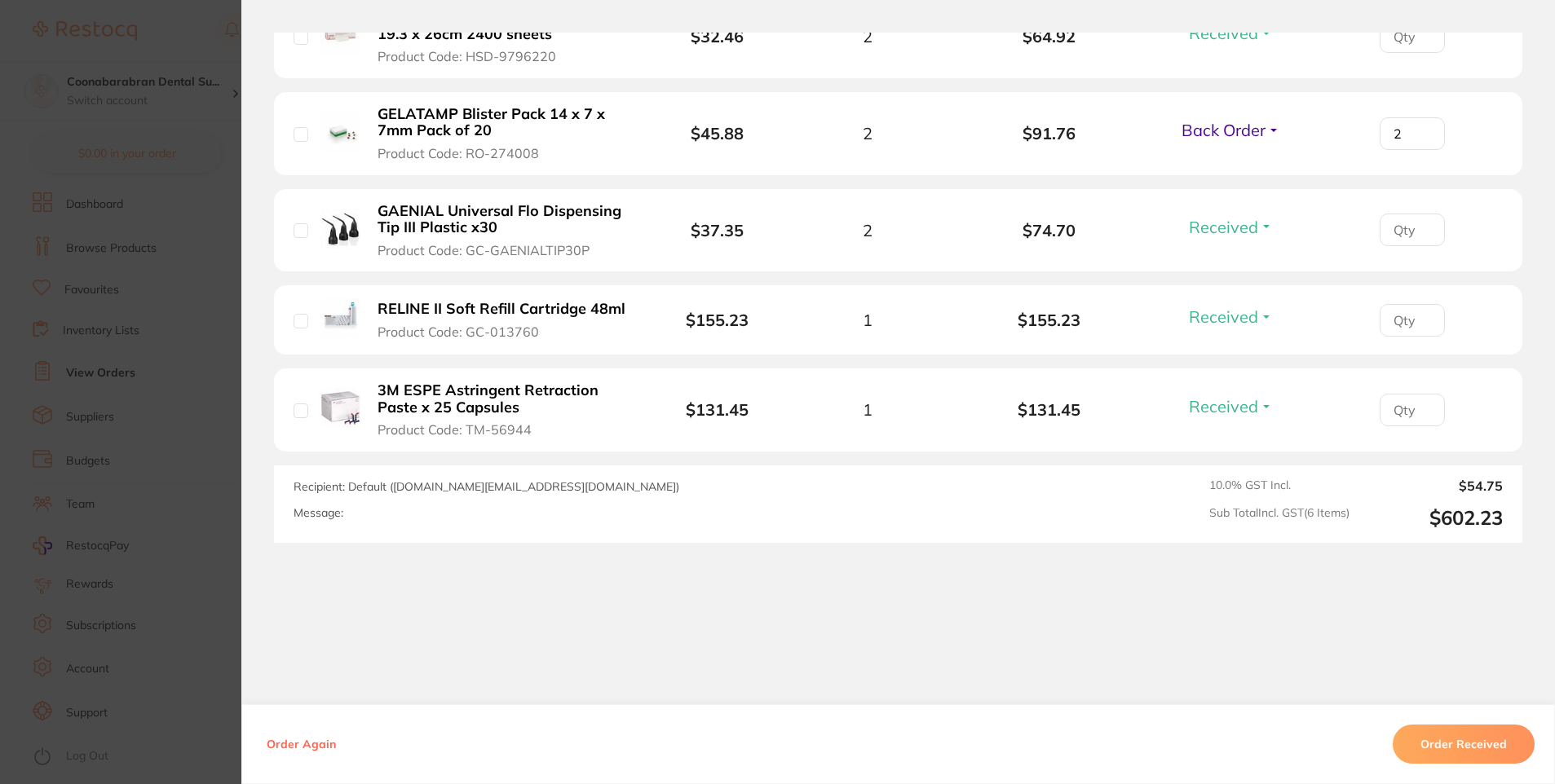
scroll to position [676, 0]
click at [193, 180] on section "Order ID: Restocq- 28342 Order Information 5 Received 1 Back Order Accepted Ord…" at bounding box center [778, 392] width 1555 height 784
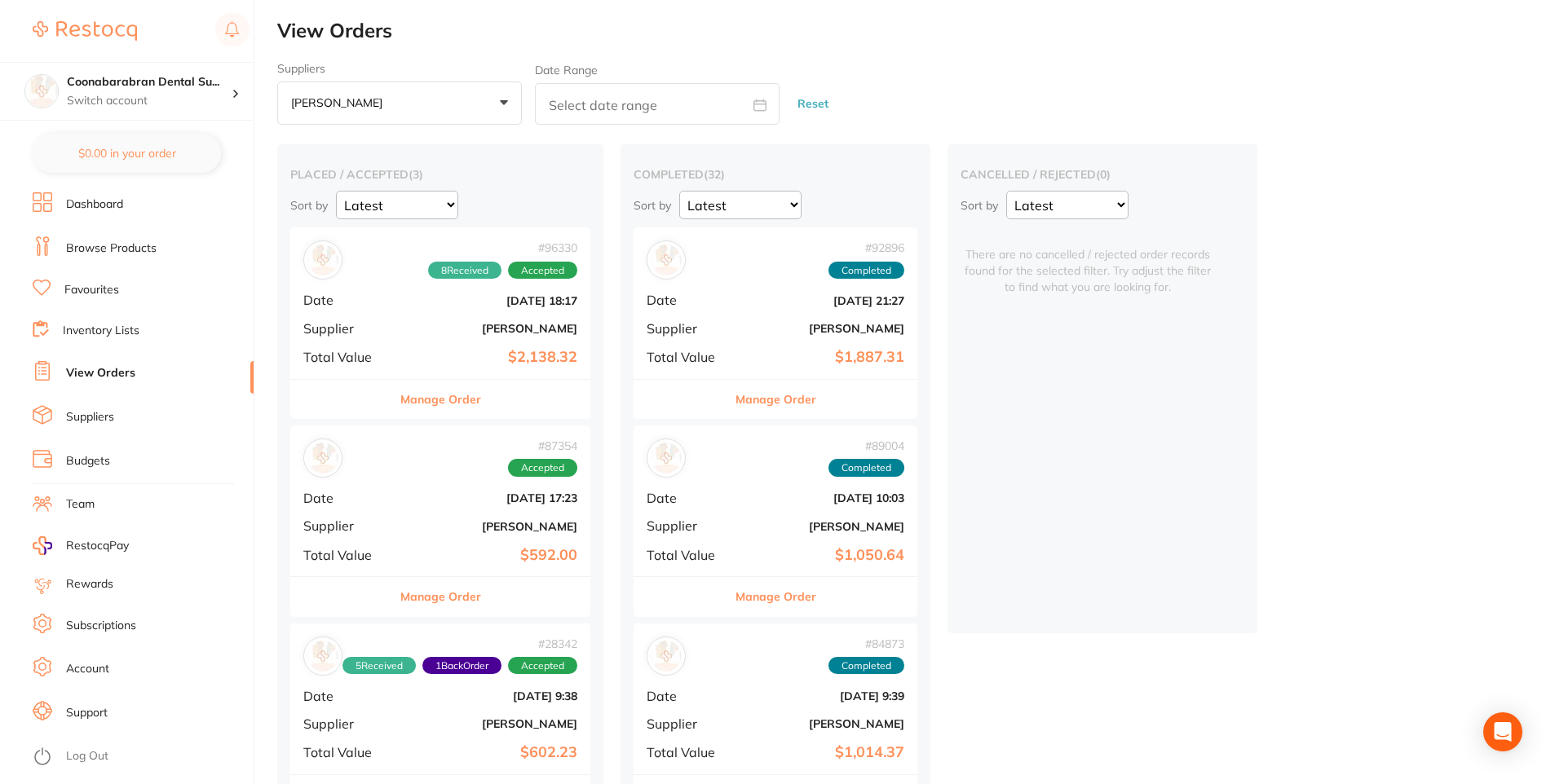
click at [740, 308] on div "# 92896 Completed Date Sept 4 2025, 21:27 Supplier Henry Schein Halas Total Val…" at bounding box center [775, 303] width 283 height 151
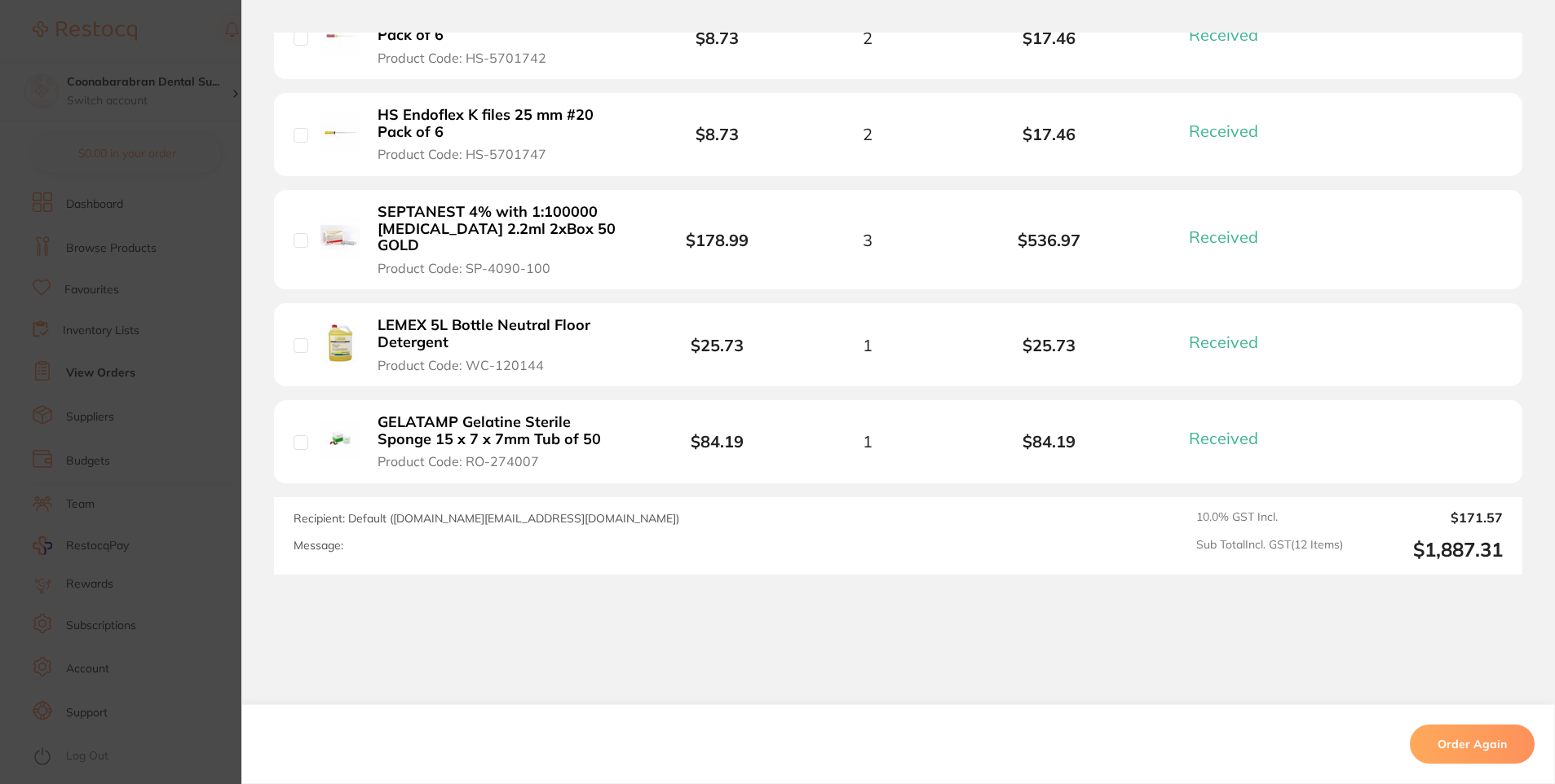
scroll to position [1240, 0]
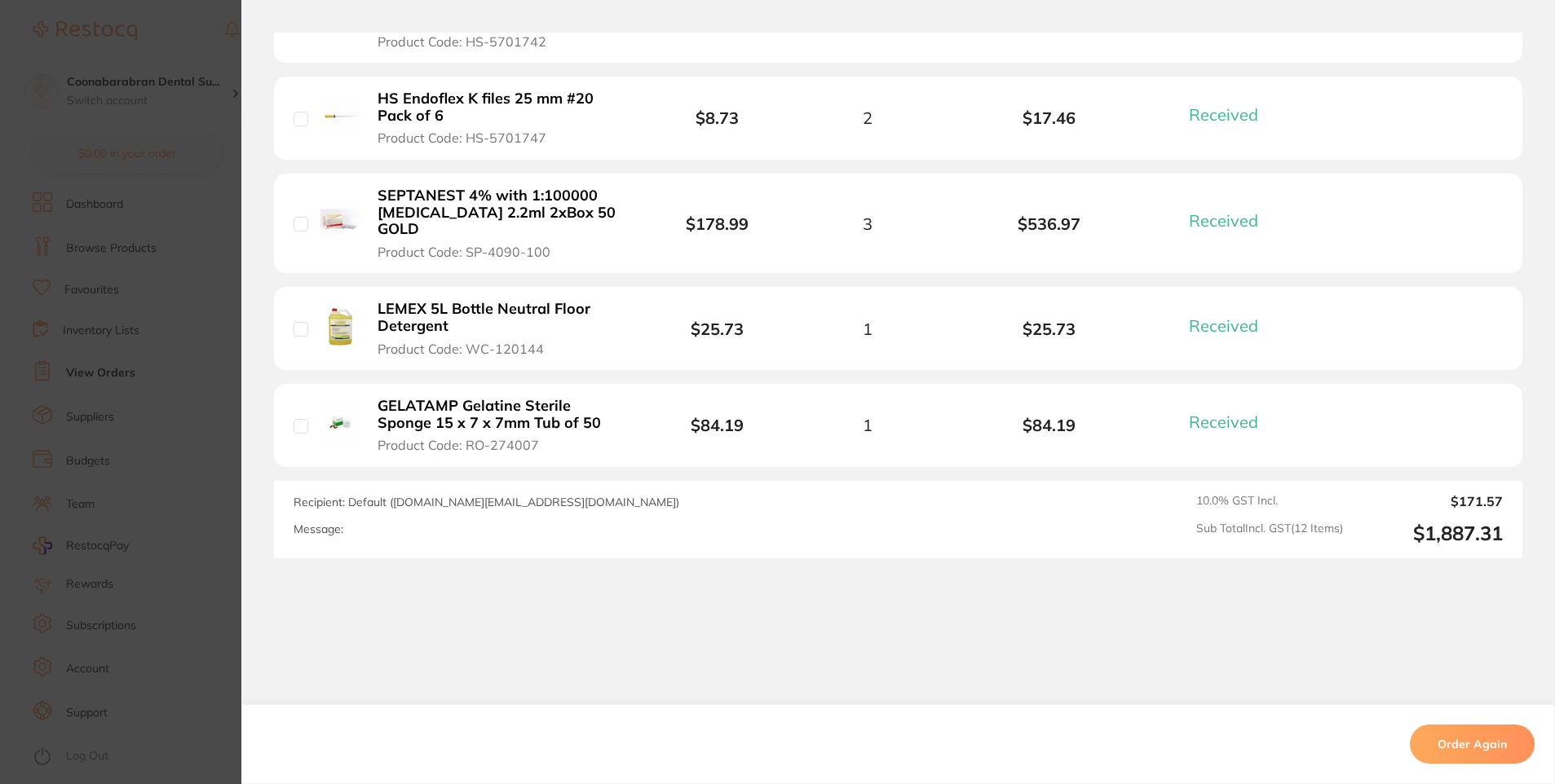
click at [214, 174] on section "Order ID: Restocq- 92896 Order Information 12 Received Completed Order Order Da…" at bounding box center [778, 392] width 1555 height 784
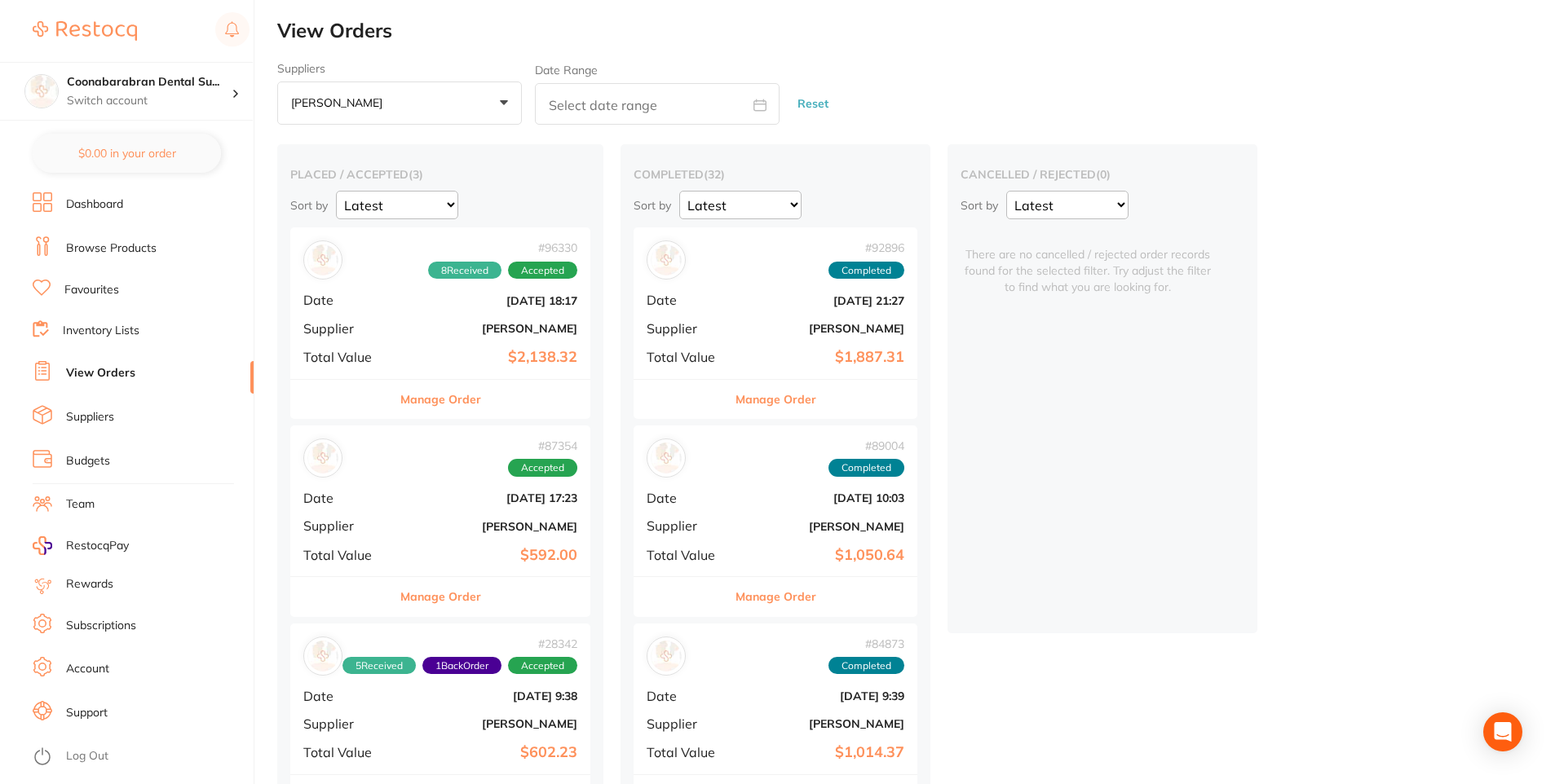
click at [780, 504] on b "[DATE] 10:03" at bounding box center [822, 498] width 163 height 13
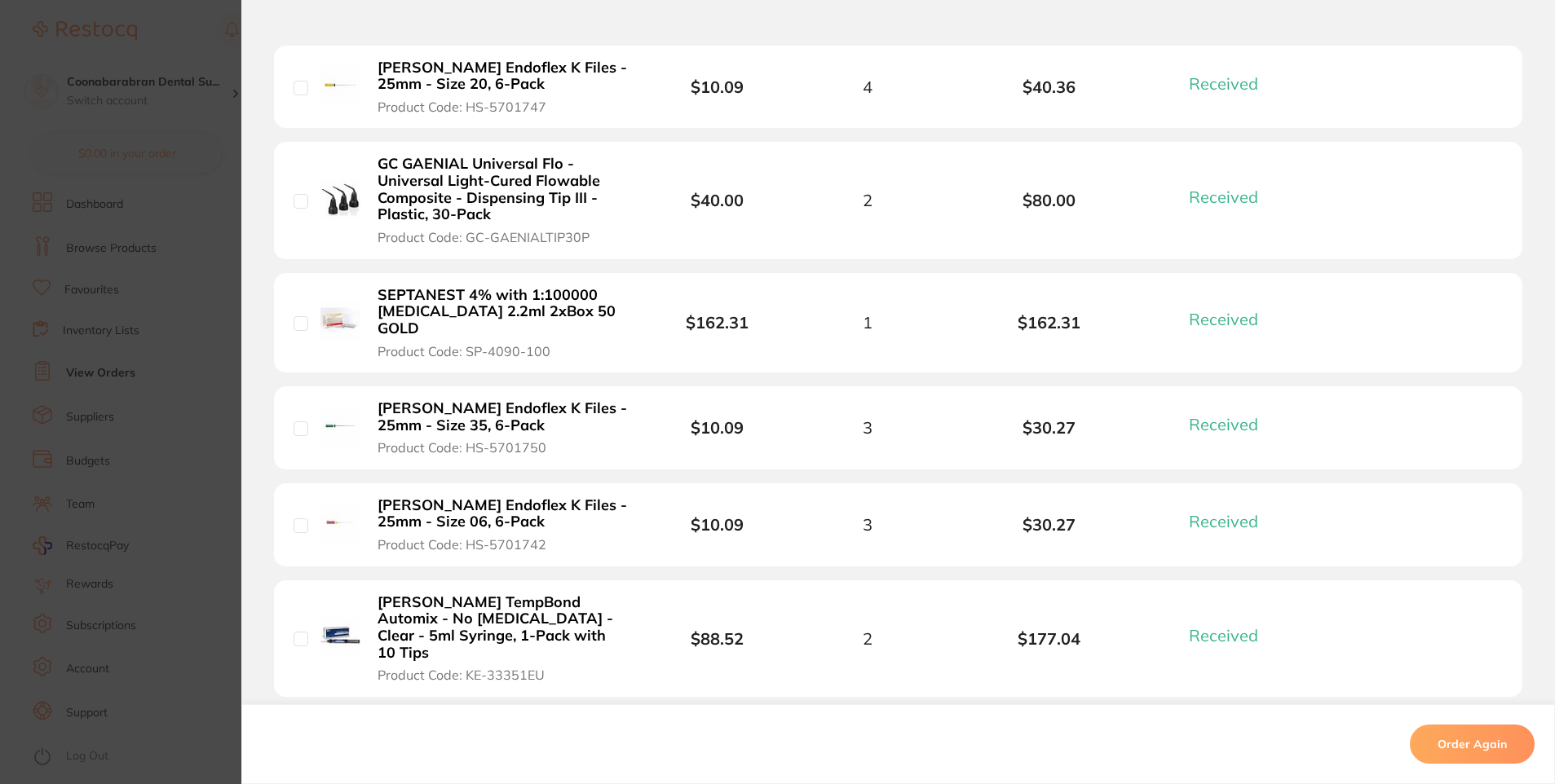
scroll to position [978, 0]
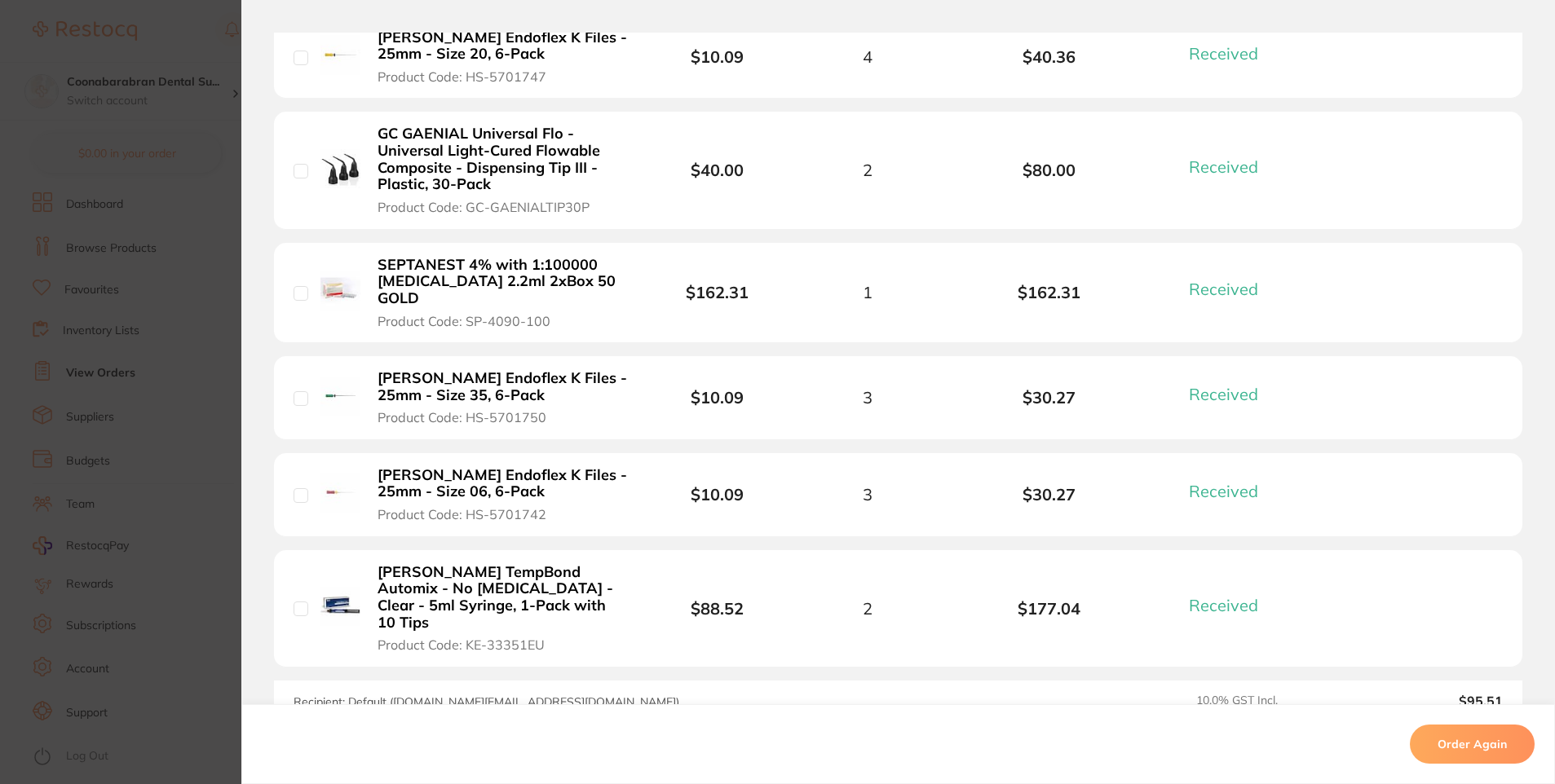
click at [213, 283] on section "Order ID: Restocq- 89004 Order Information 10 Received Completed Order Order Da…" at bounding box center [778, 392] width 1555 height 784
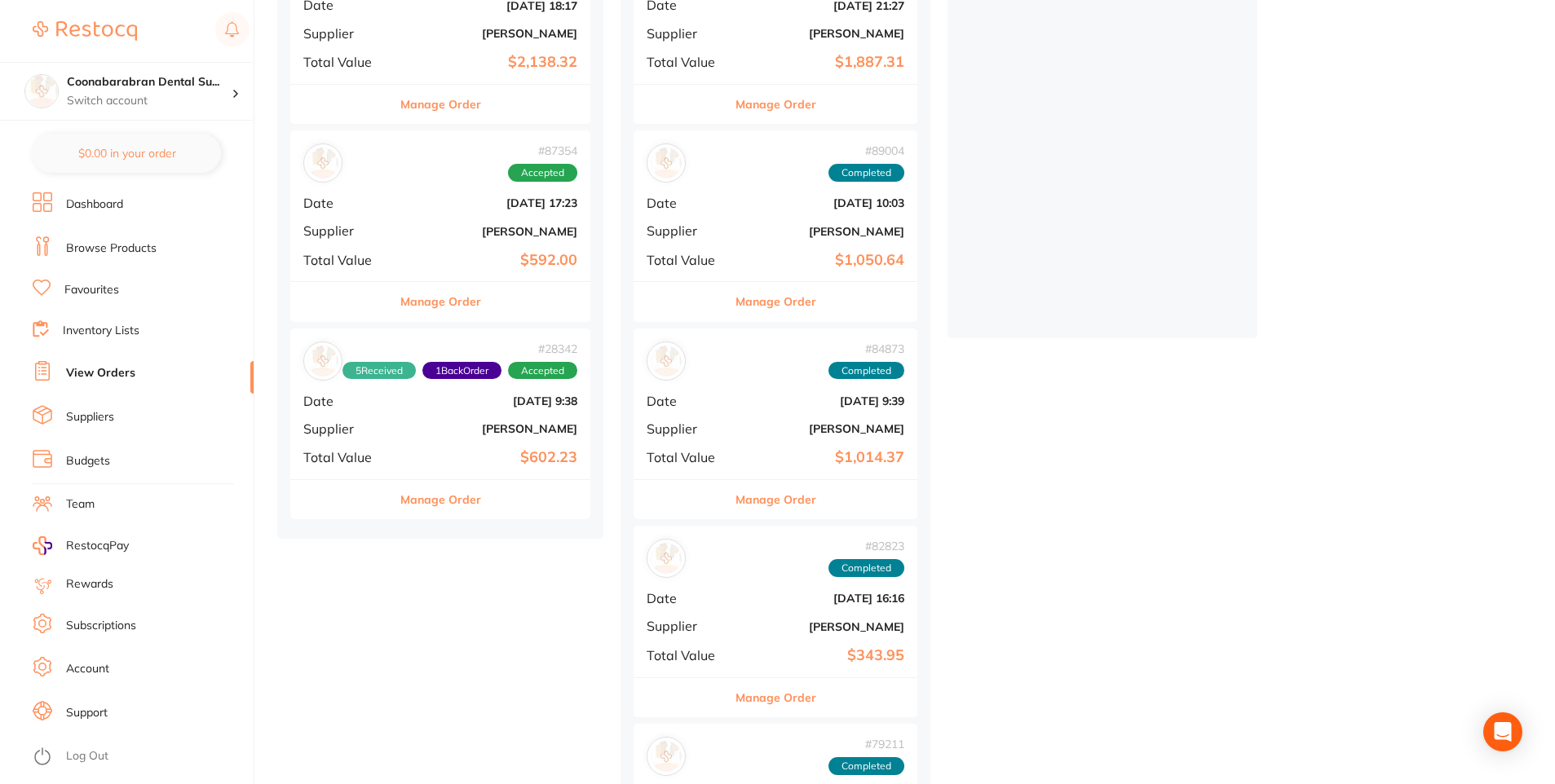
scroll to position [326, 0]
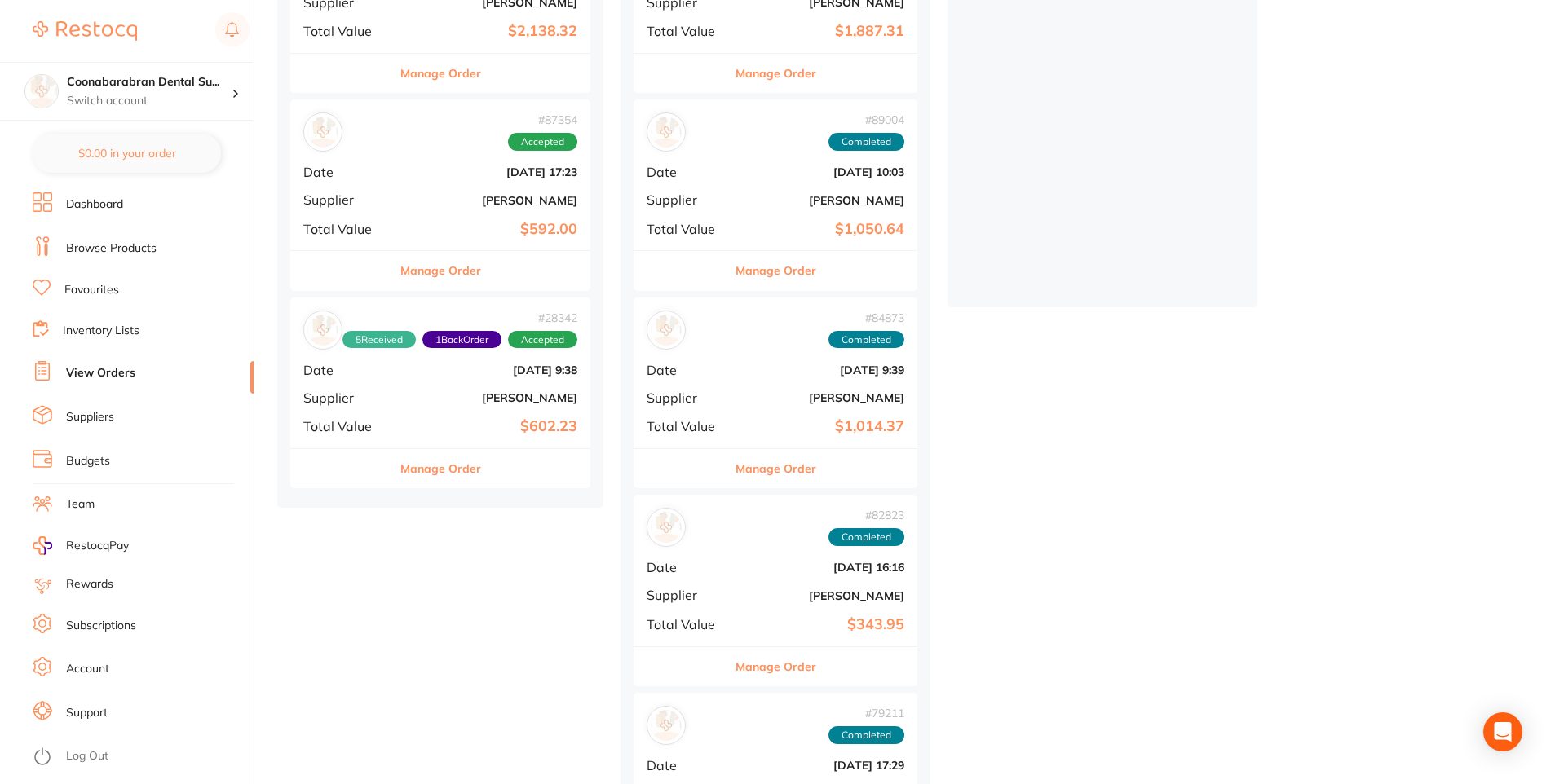
click at [743, 366] on div "# 84873 Completed Date Jul 1 2025, 9:39 Supplier Henry Schein Halas Total Value…" at bounding box center [775, 373] width 283 height 151
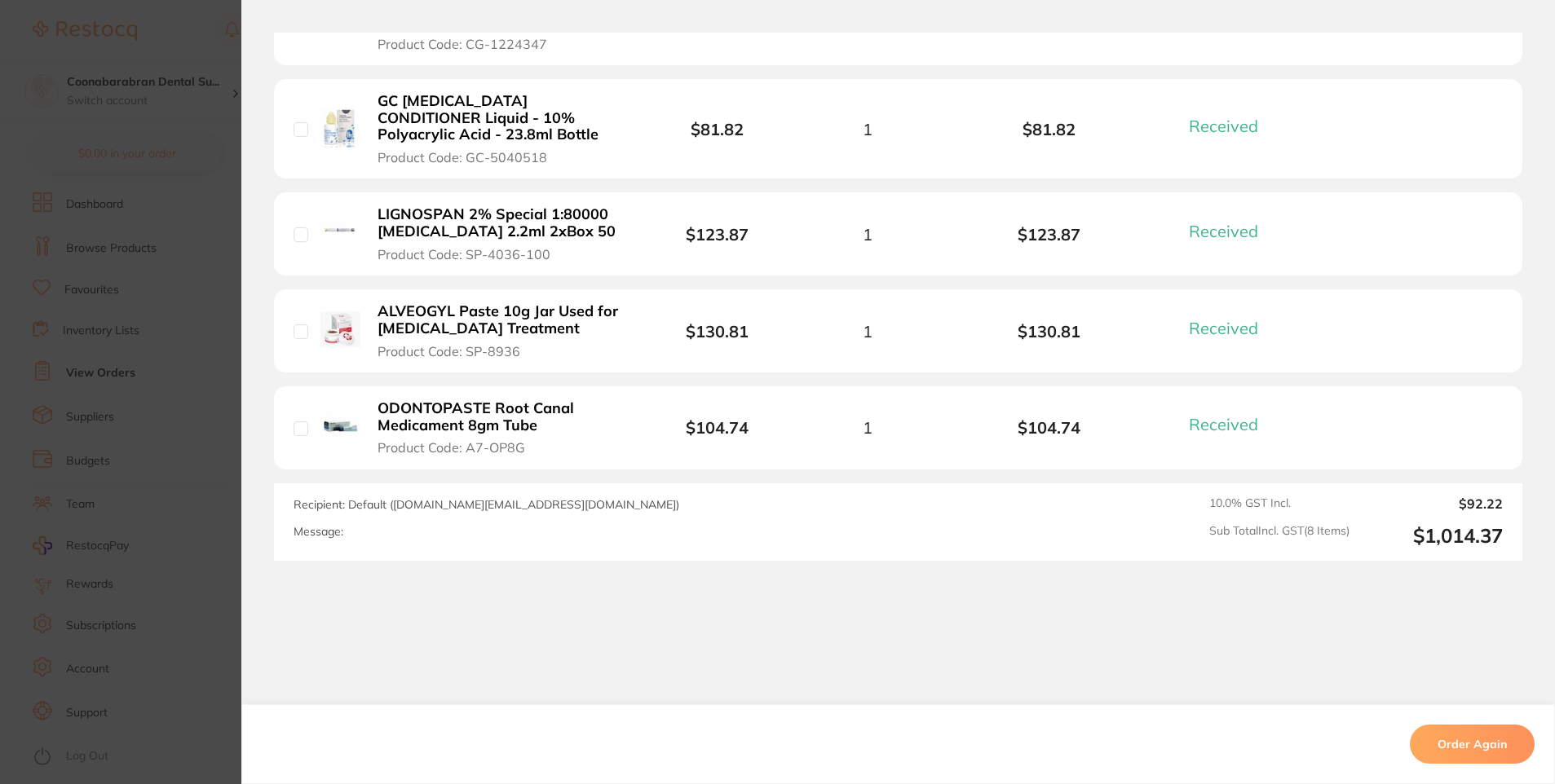
scroll to position [887, 0]
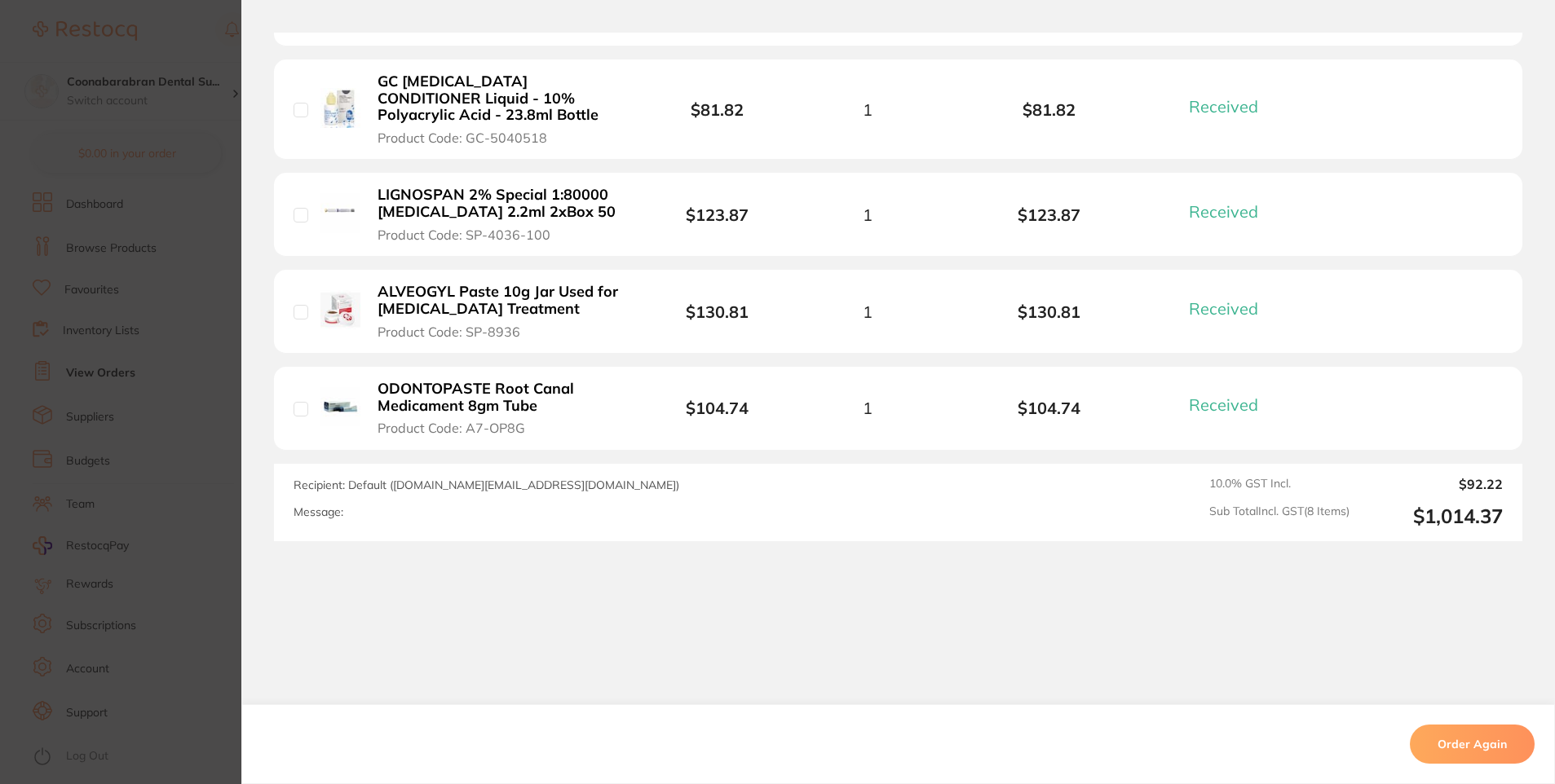
click at [206, 220] on section "Order ID: Restocq- 84873 Order Information 8 Received Completed Order Order Dat…" at bounding box center [778, 392] width 1555 height 784
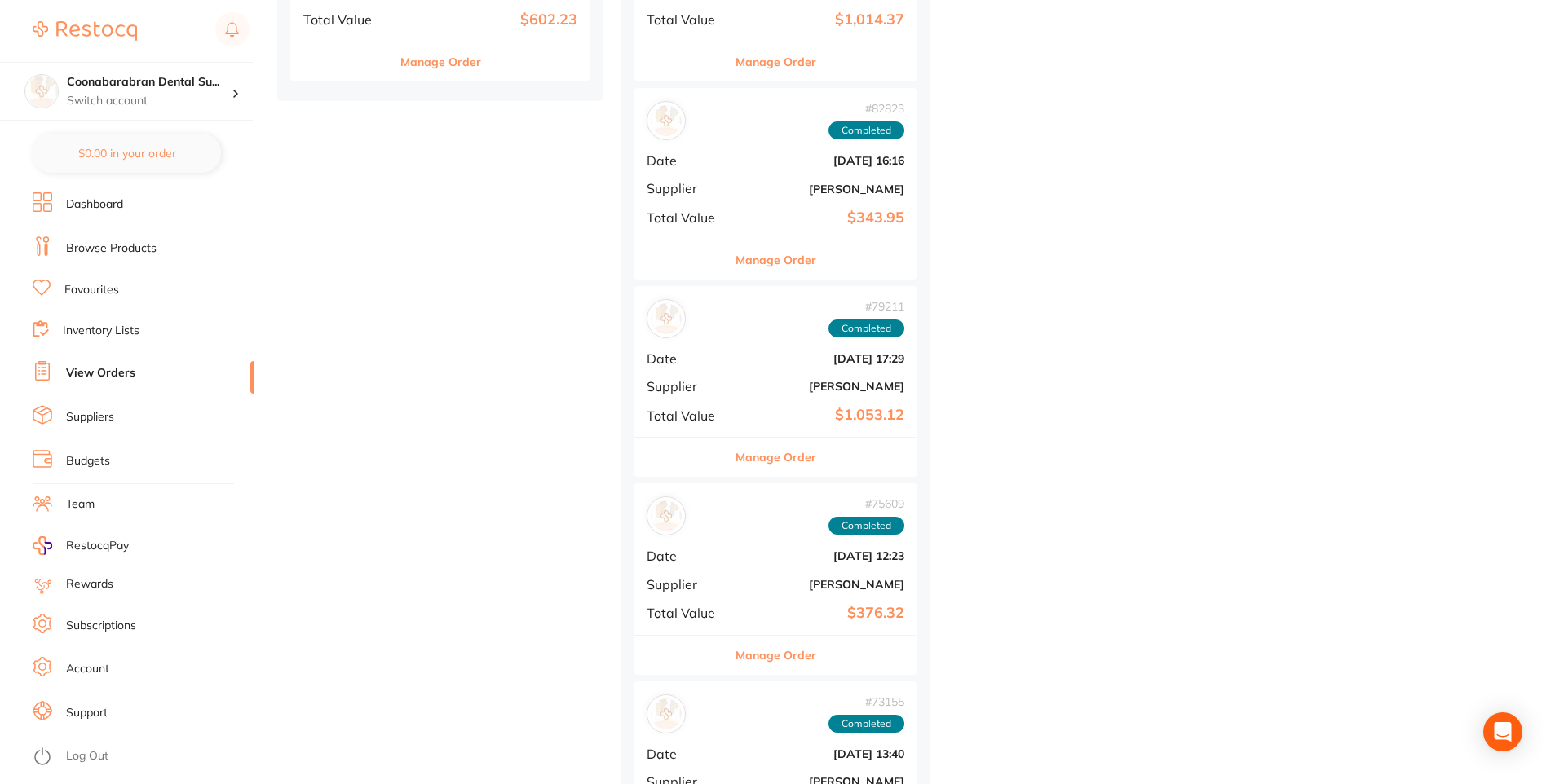
scroll to position [734, 0]
click at [771, 185] on b "[PERSON_NAME]" at bounding box center [822, 188] width 163 height 13
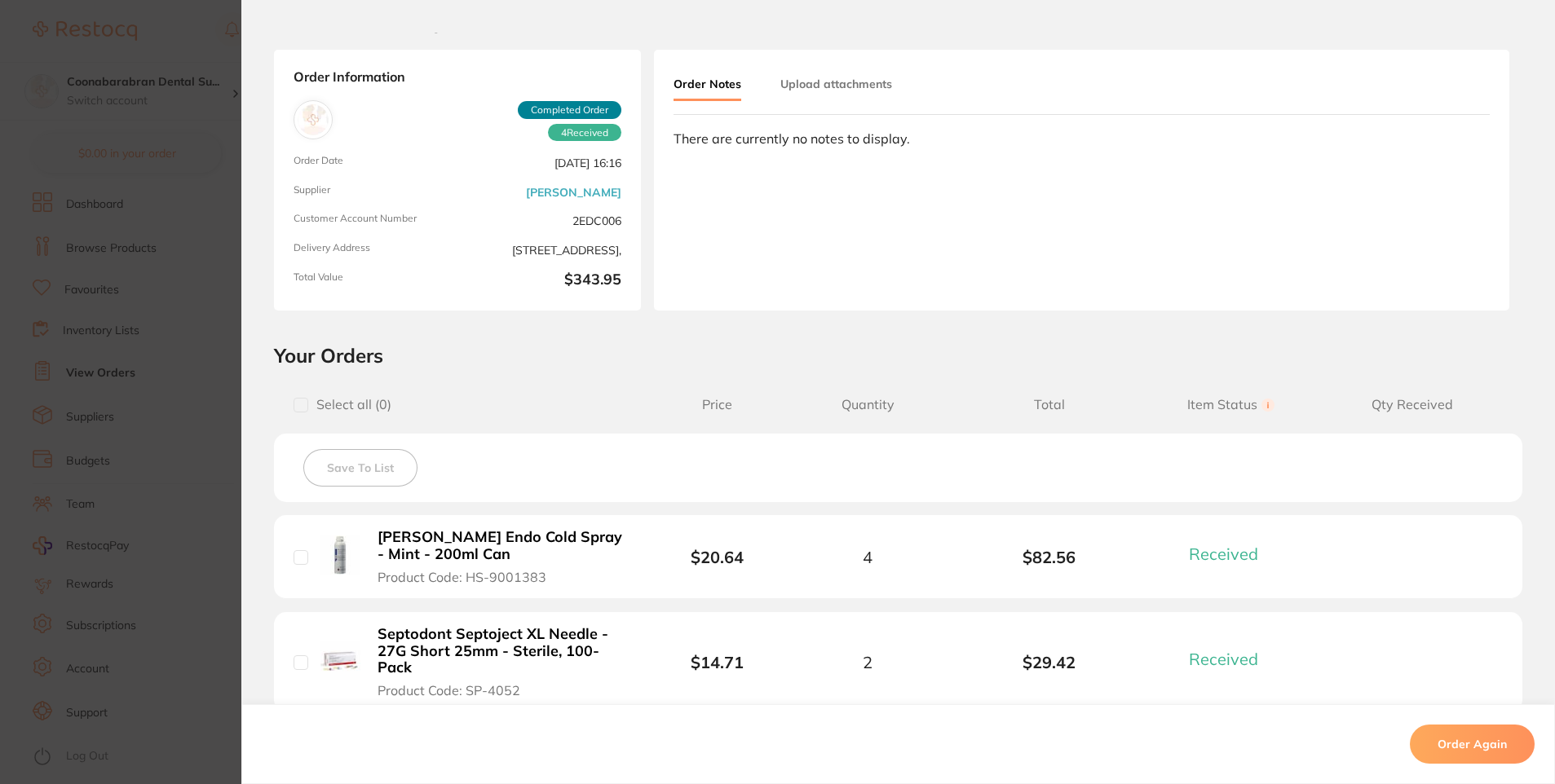
scroll to position [408, 0]
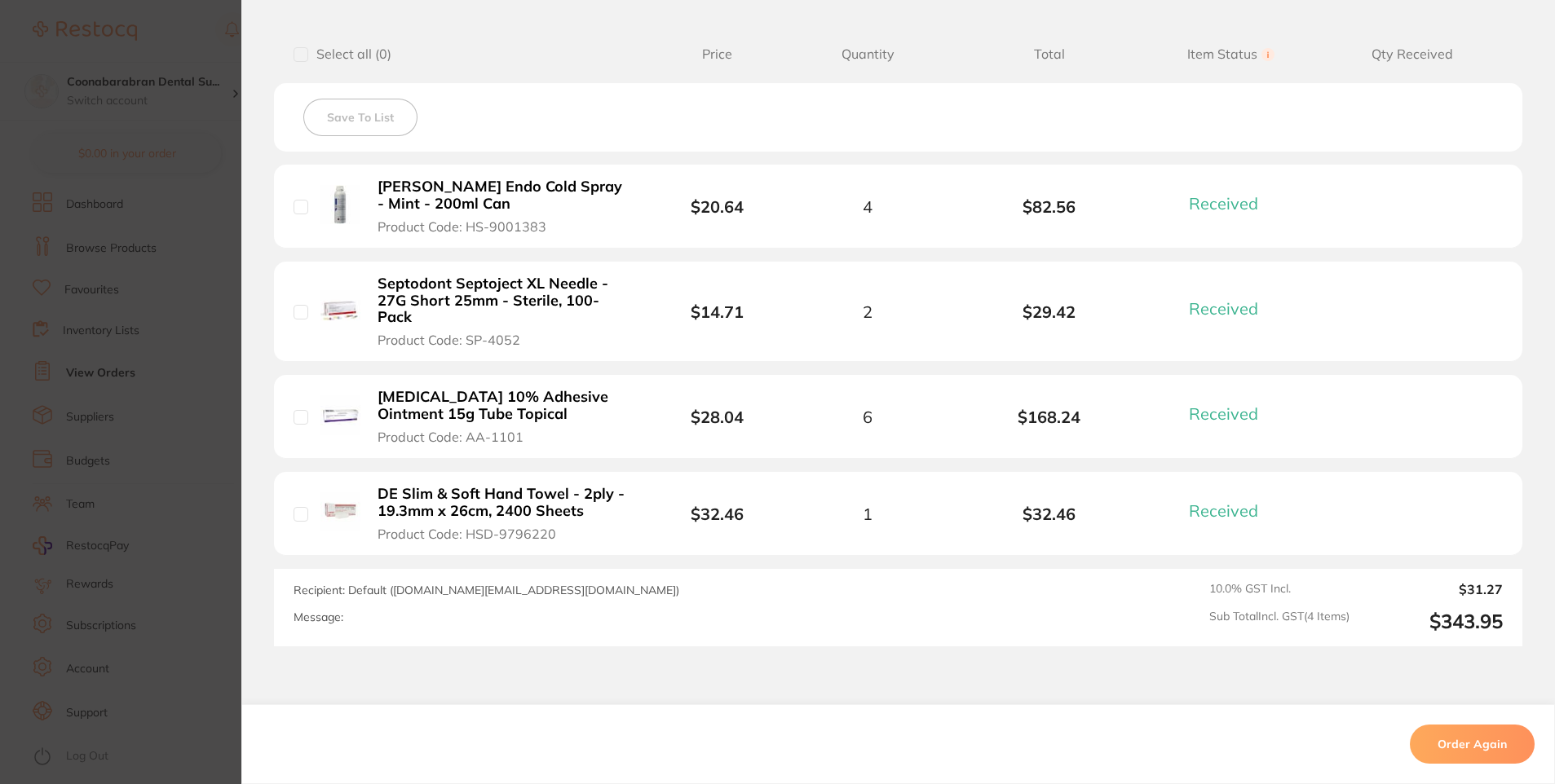
click at [225, 302] on section "Order ID: Restocq- 82823 Order Information 4 Received Completed Order Order Dat…" at bounding box center [778, 392] width 1555 height 784
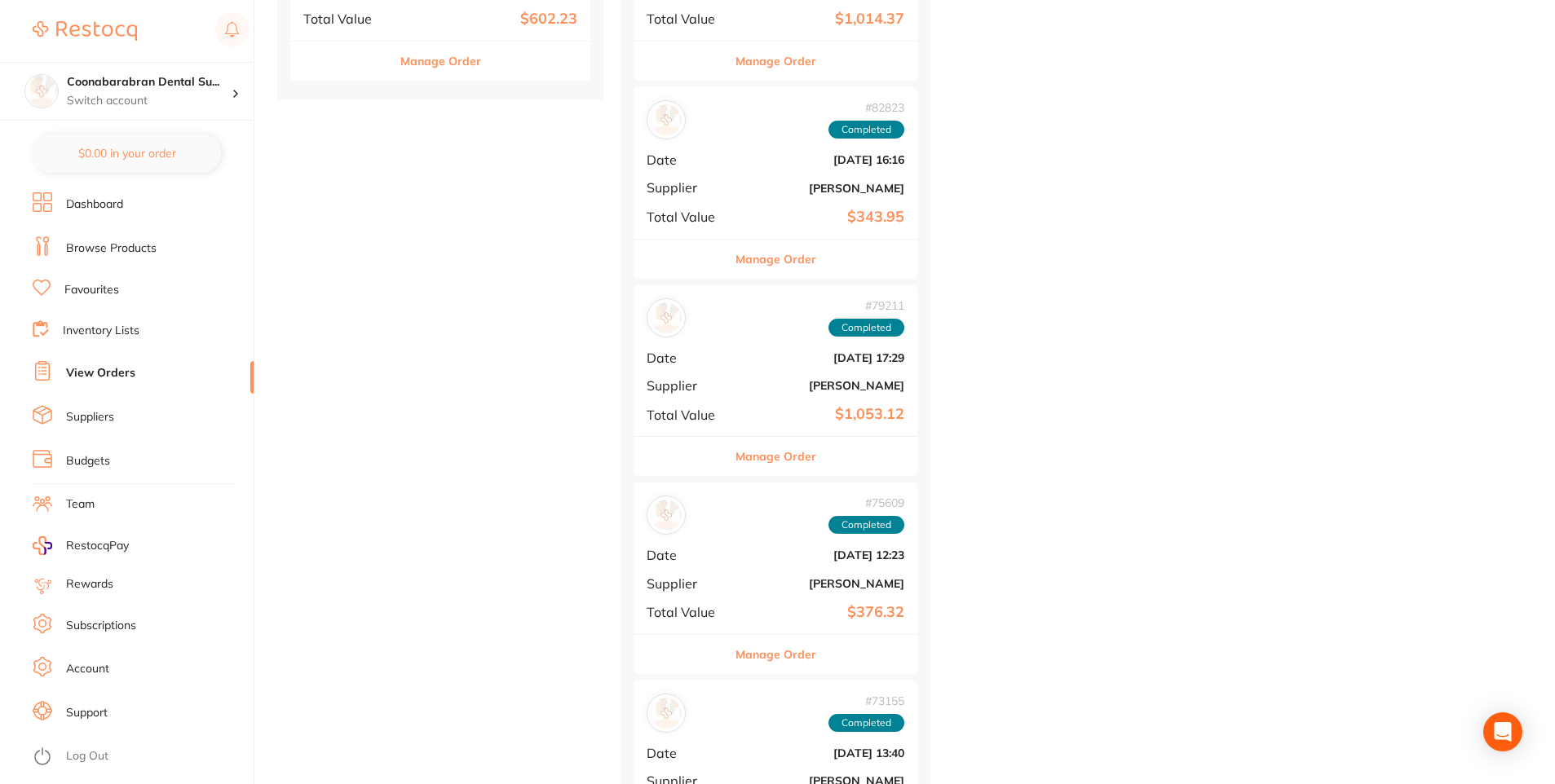
click at [751, 712] on div "# 73155 Completed" at bounding box center [776, 713] width 258 height 40
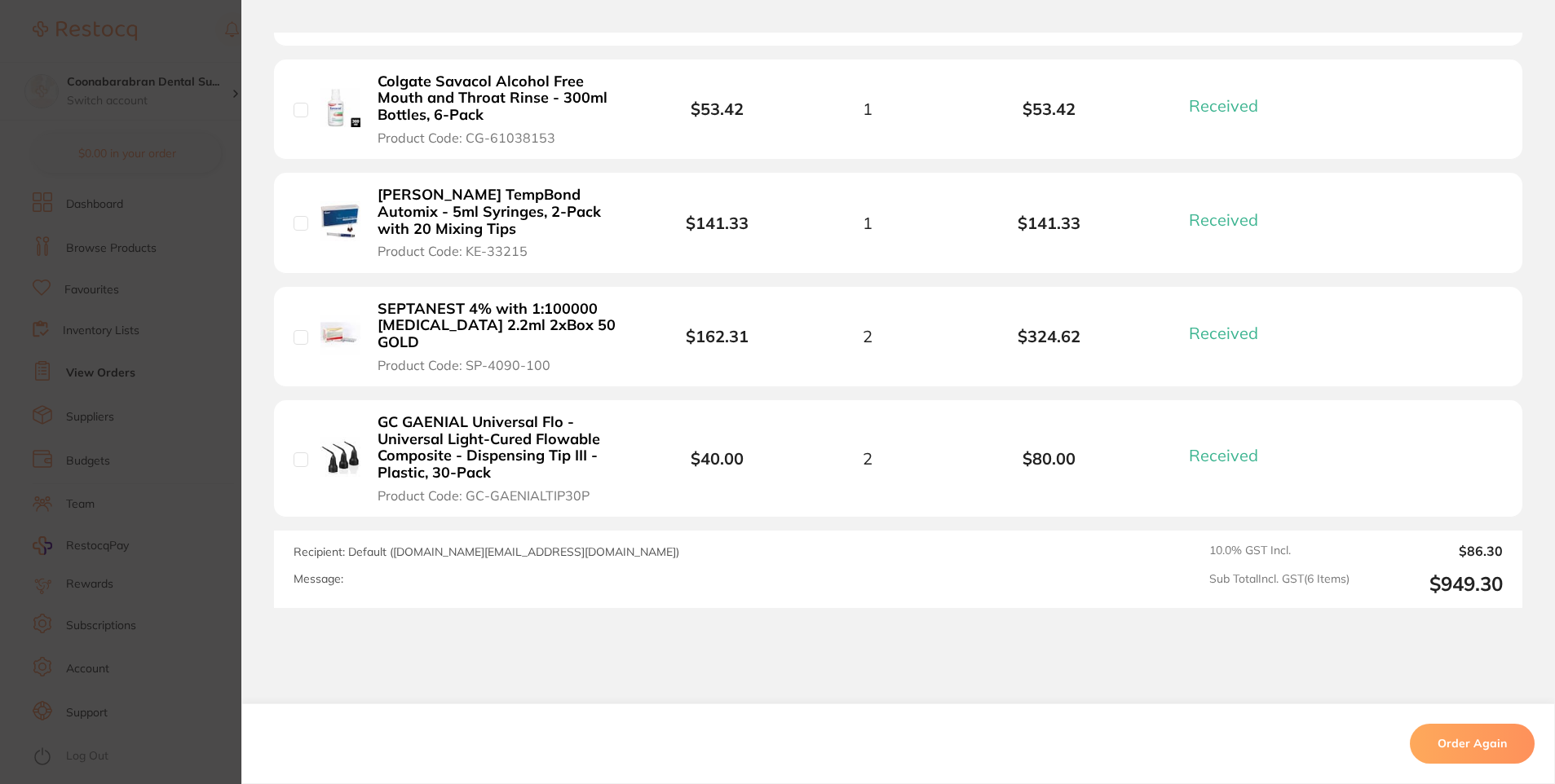
scroll to position [734, 0]
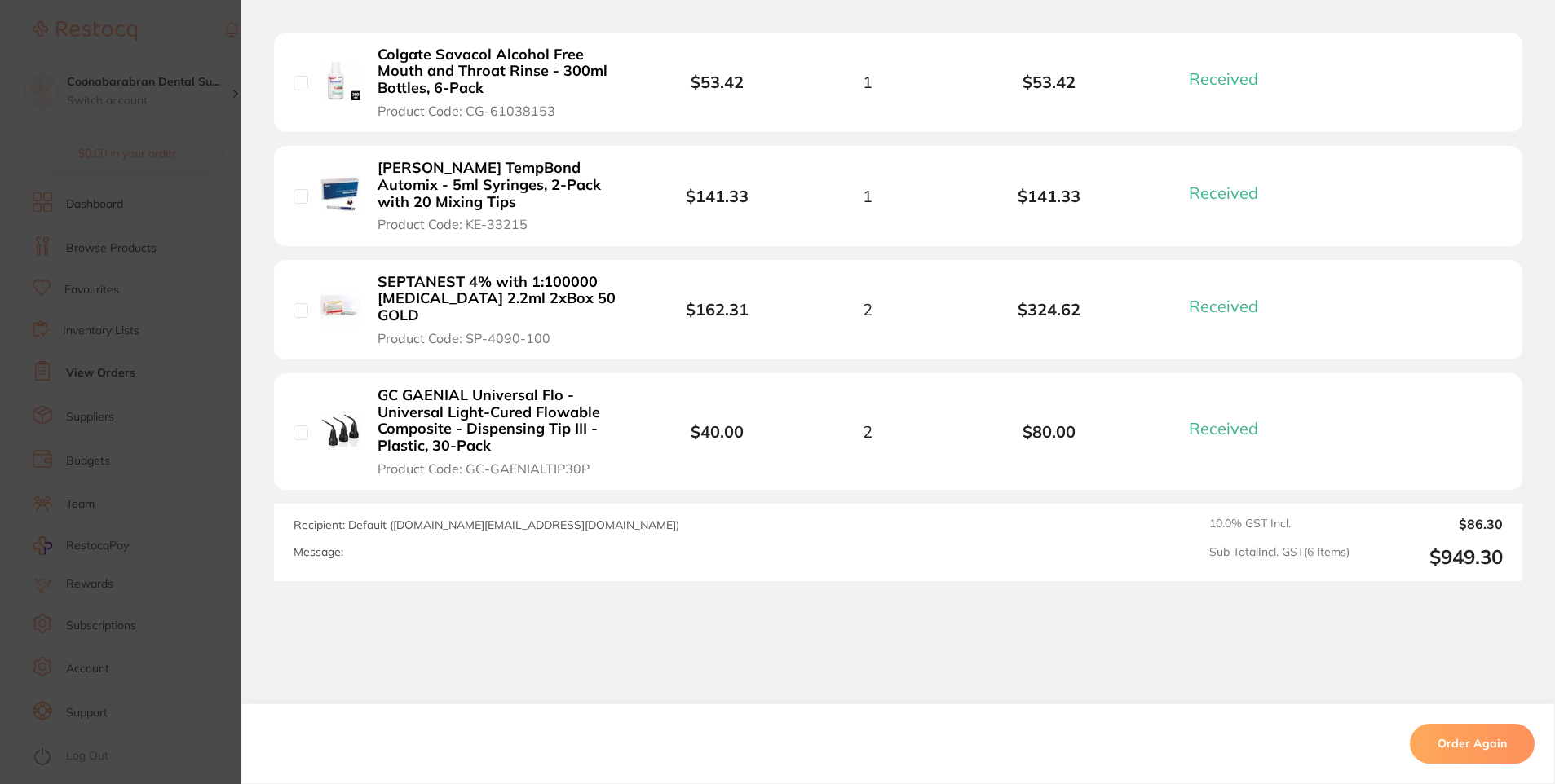
click at [225, 192] on section "Order ID: Restocq- 73155 Order Information 6 Received Completed Order Order Dat…" at bounding box center [778, 392] width 1555 height 784
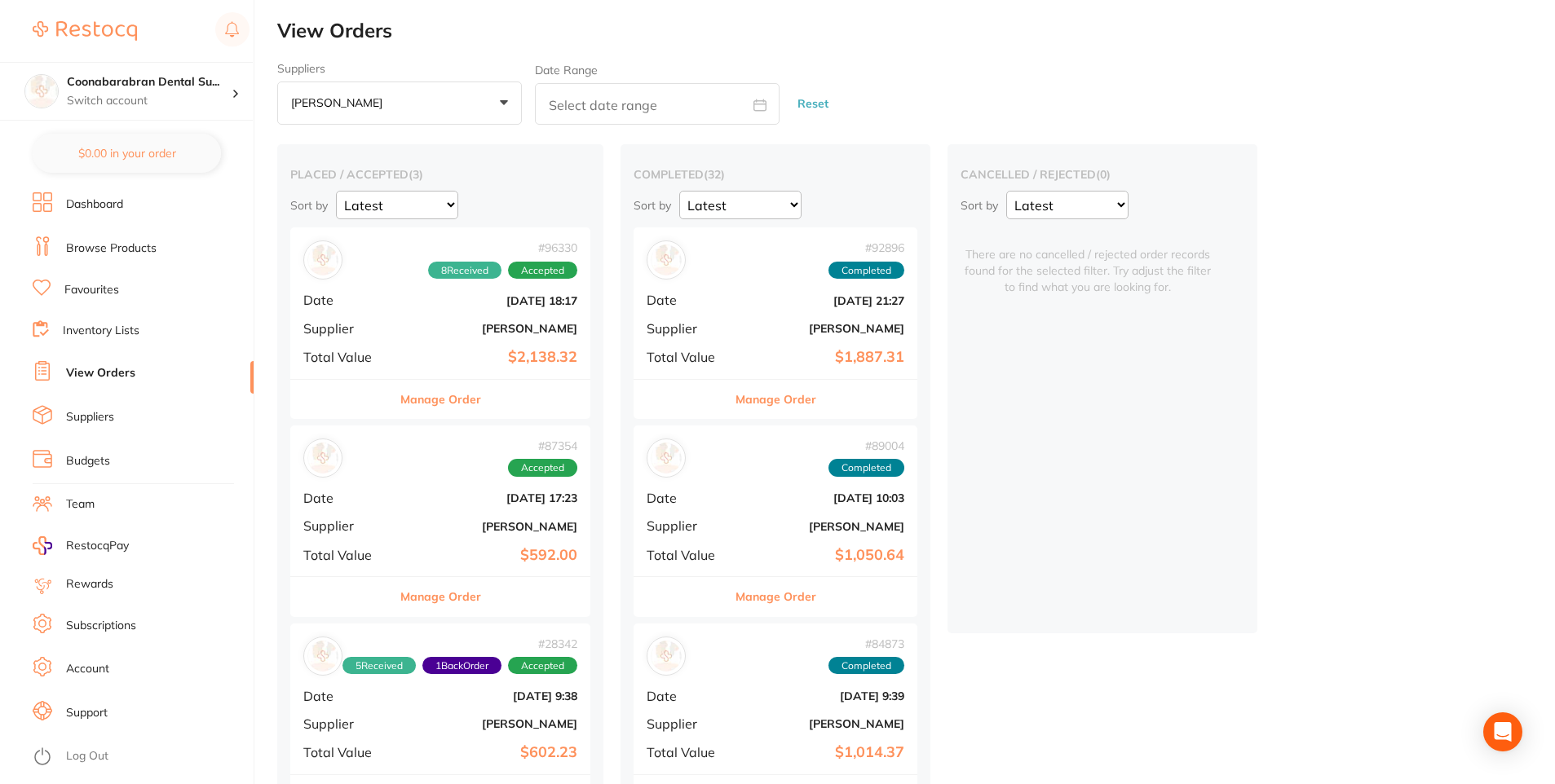
click at [503, 106] on button "Henry Schein Halas +0" at bounding box center [400, 104] width 245 height 44
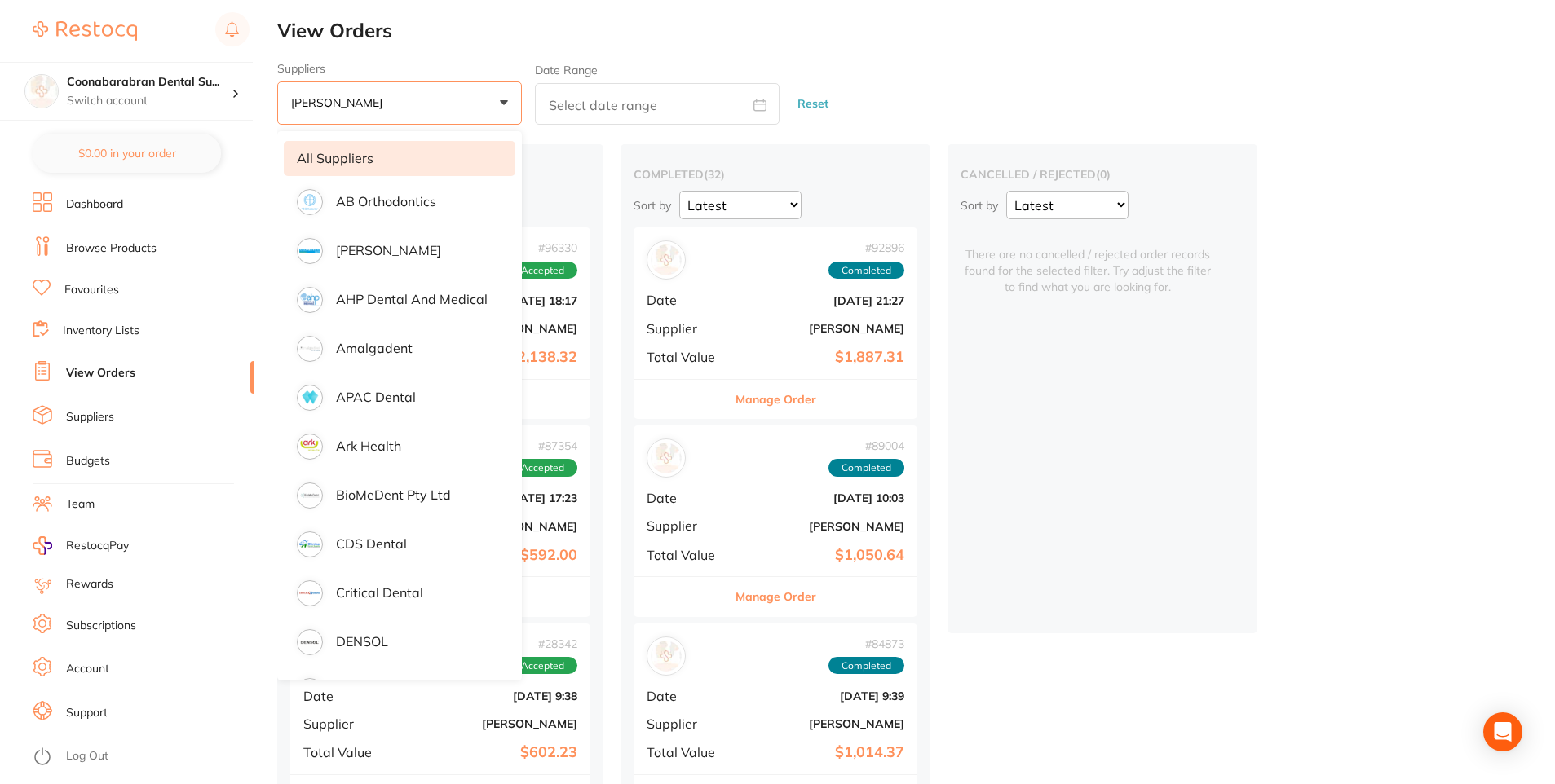
click at [341, 162] on li "All suppliers" at bounding box center [399, 158] width 232 height 34
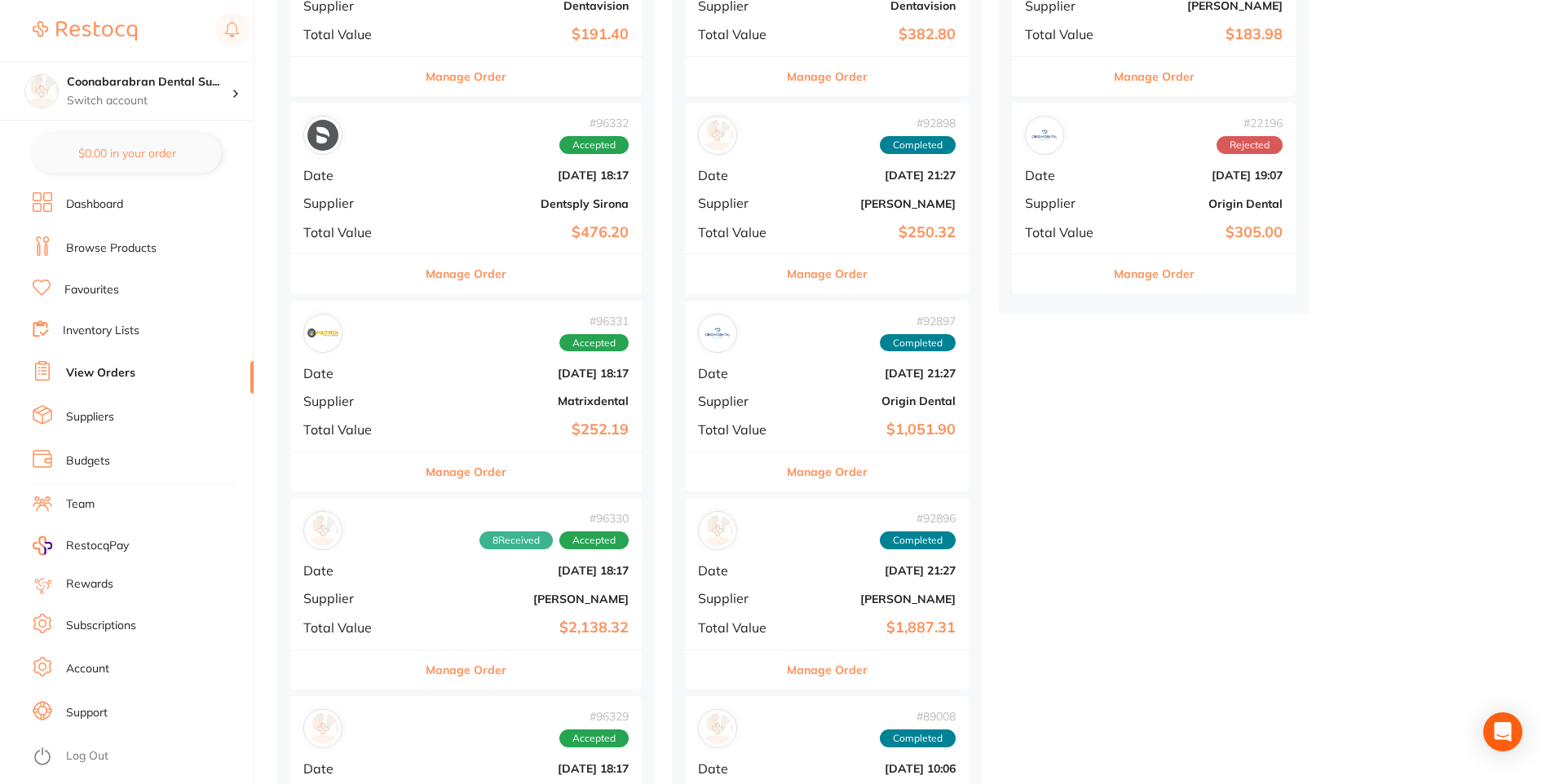
scroll to position [326, 0]
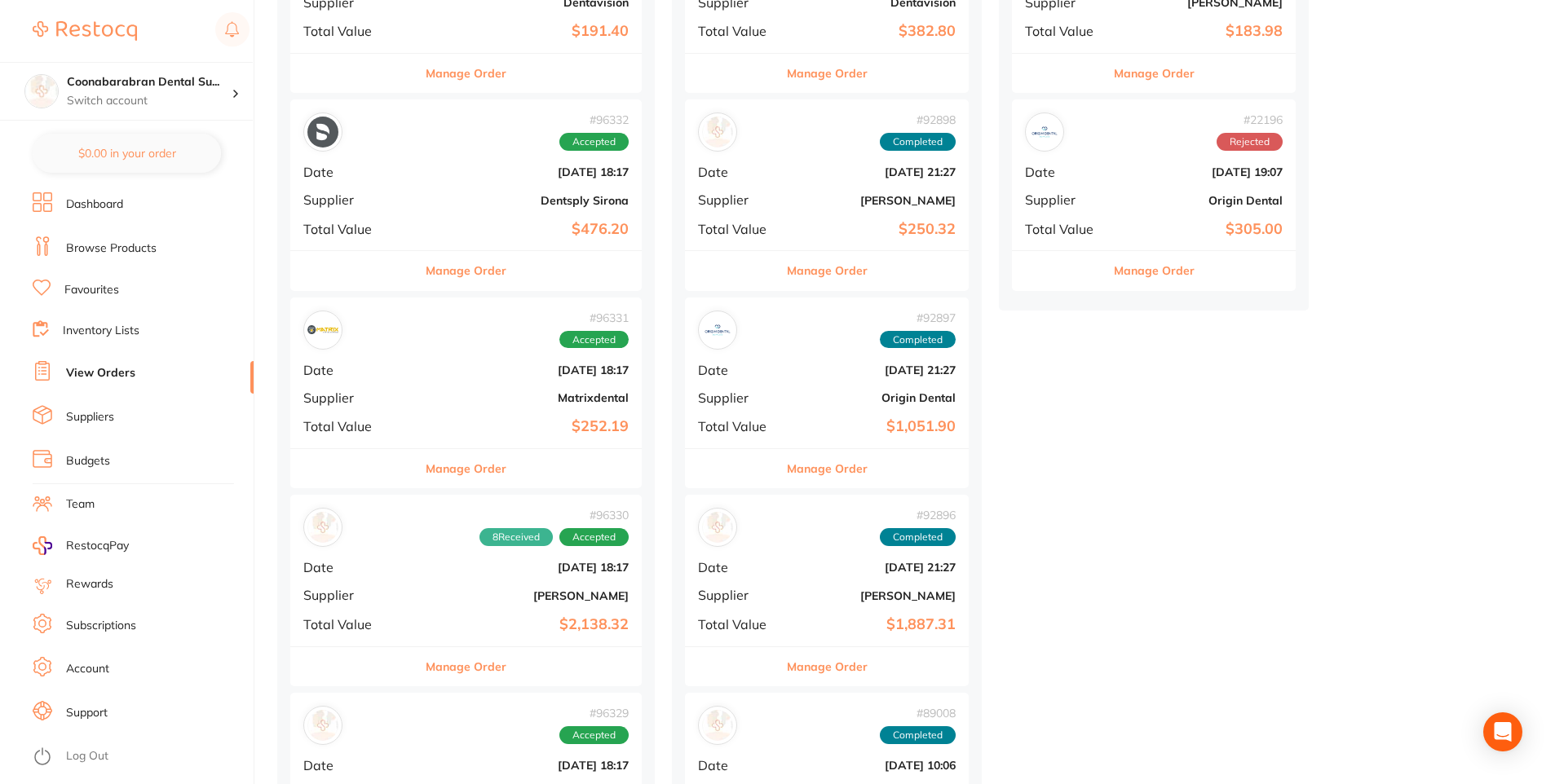
click at [464, 667] on button "Manage Order" at bounding box center [466, 667] width 81 height 40
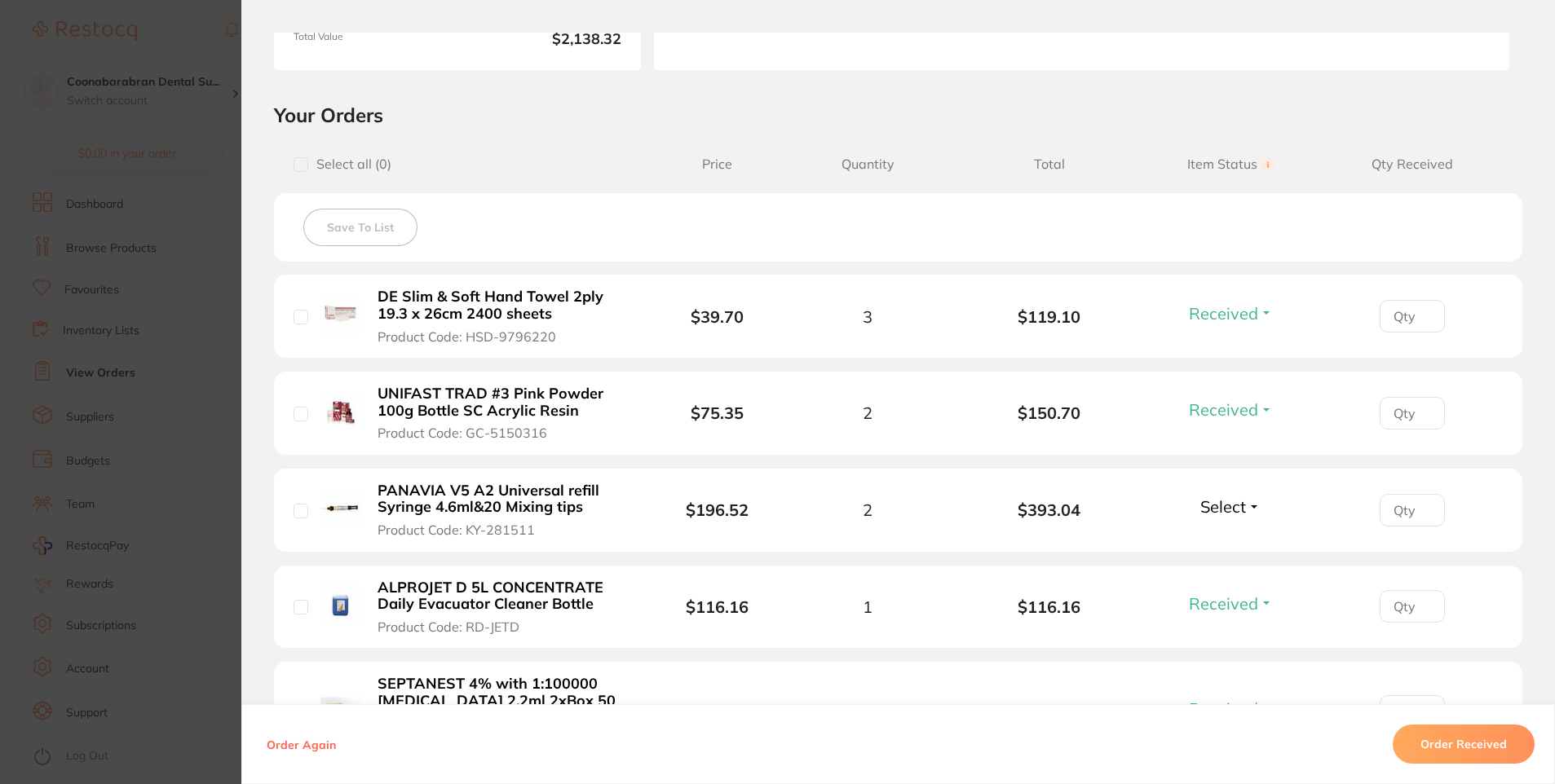
scroll to position [326, 0]
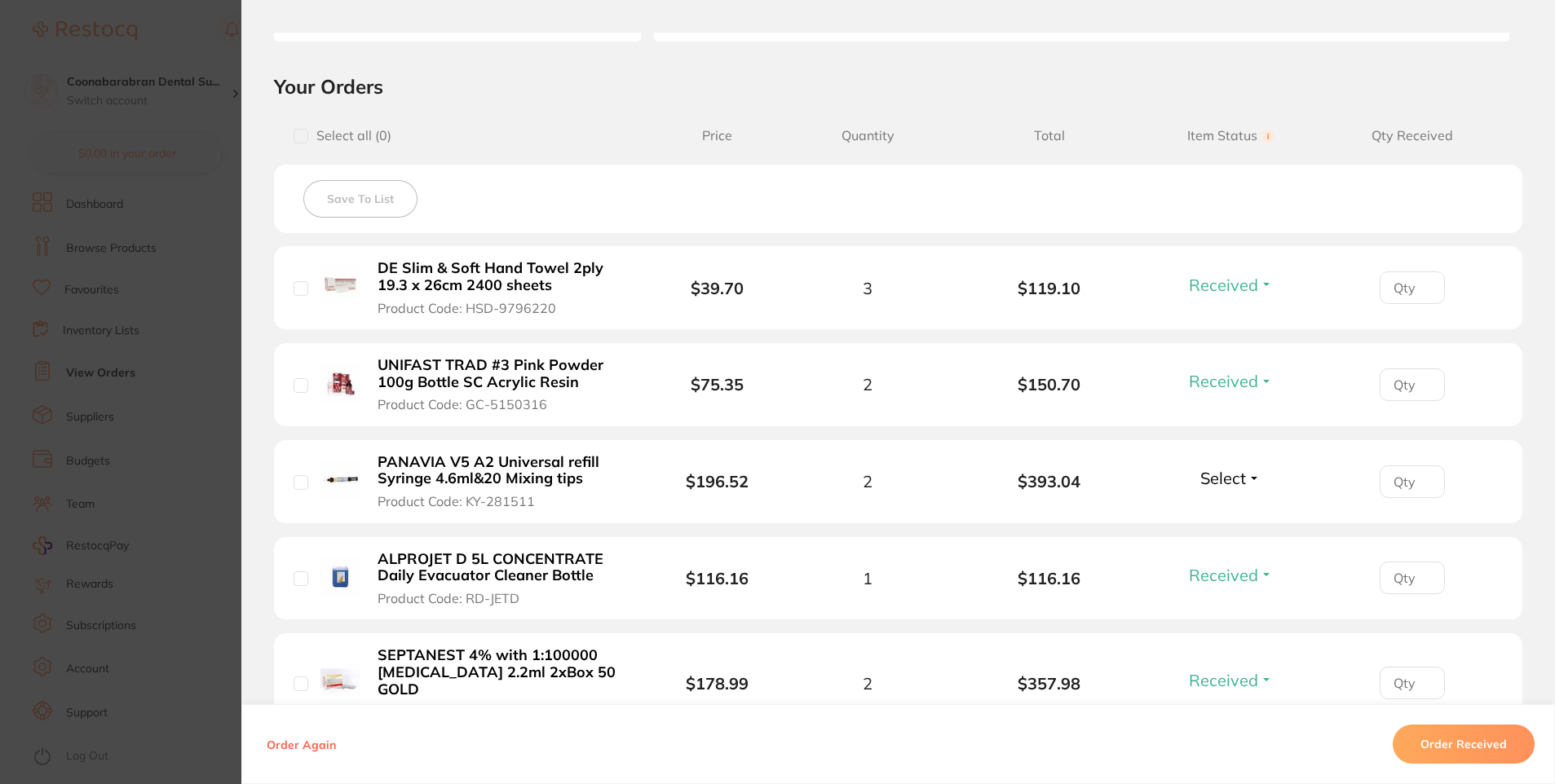
click at [1231, 483] on span "Select" at bounding box center [1223, 478] width 46 height 21
click at [1230, 509] on span "Received" at bounding box center [1230, 513] width 41 height 12
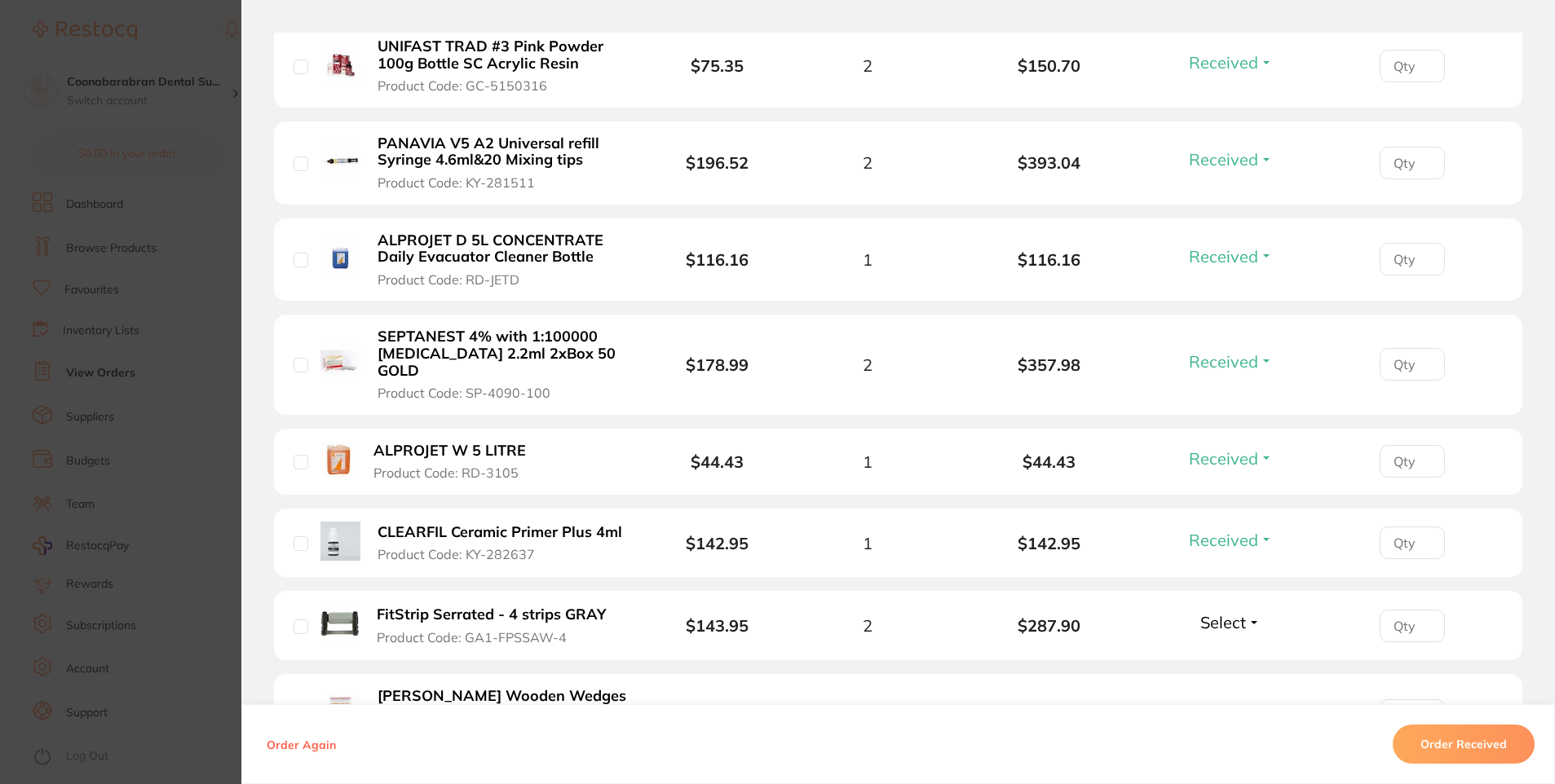
scroll to position [734, 0]
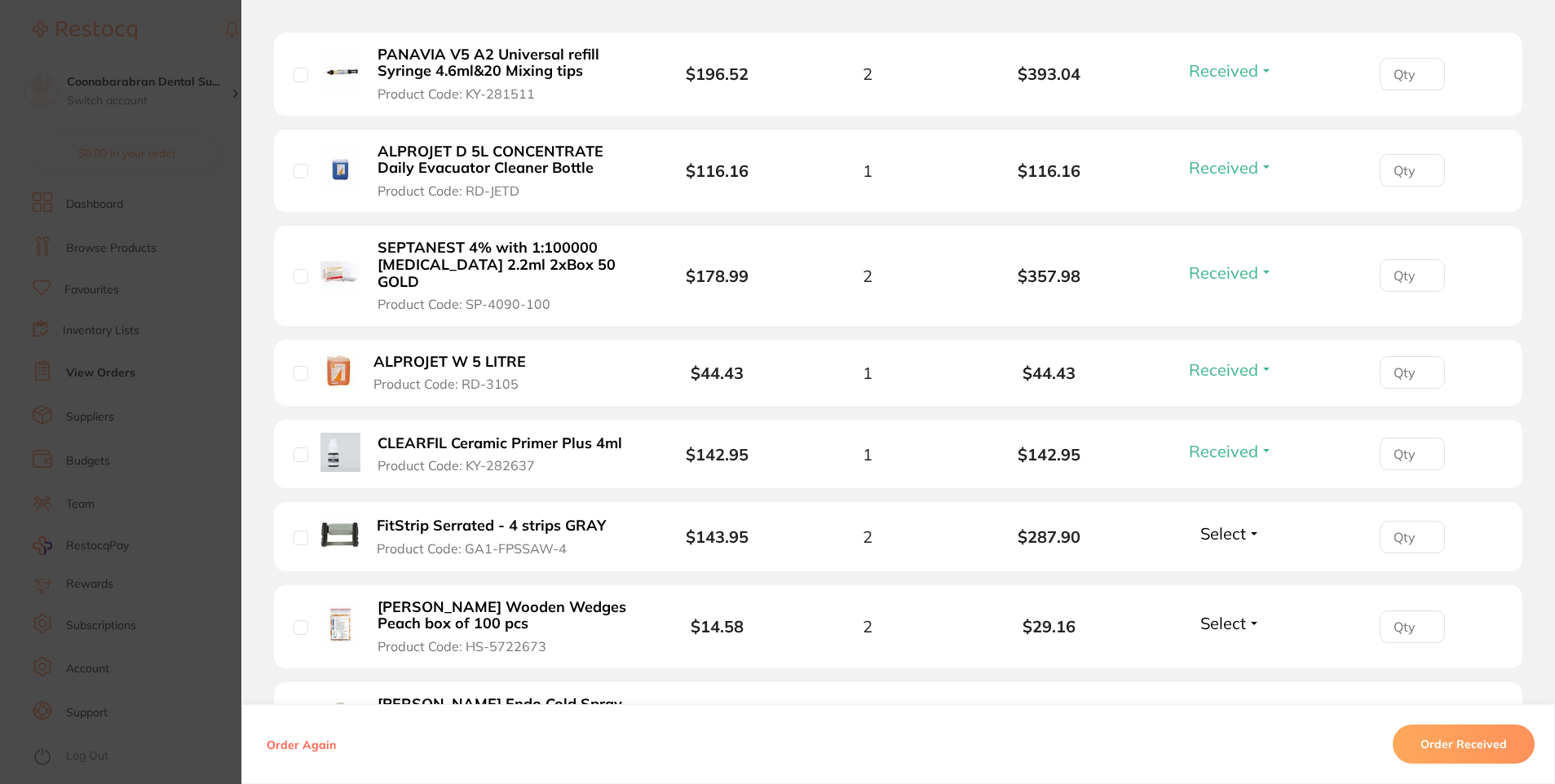
click at [1228, 523] on span "Select" at bounding box center [1223, 534] width 46 height 21
click at [1226, 563] on span "Received" at bounding box center [1230, 568] width 41 height 12
click at [1218, 613] on span "Select" at bounding box center [1223, 623] width 46 height 21
click at [1218, 652] on span "Received" at bounding box center [1230, 658] width 41 height 12
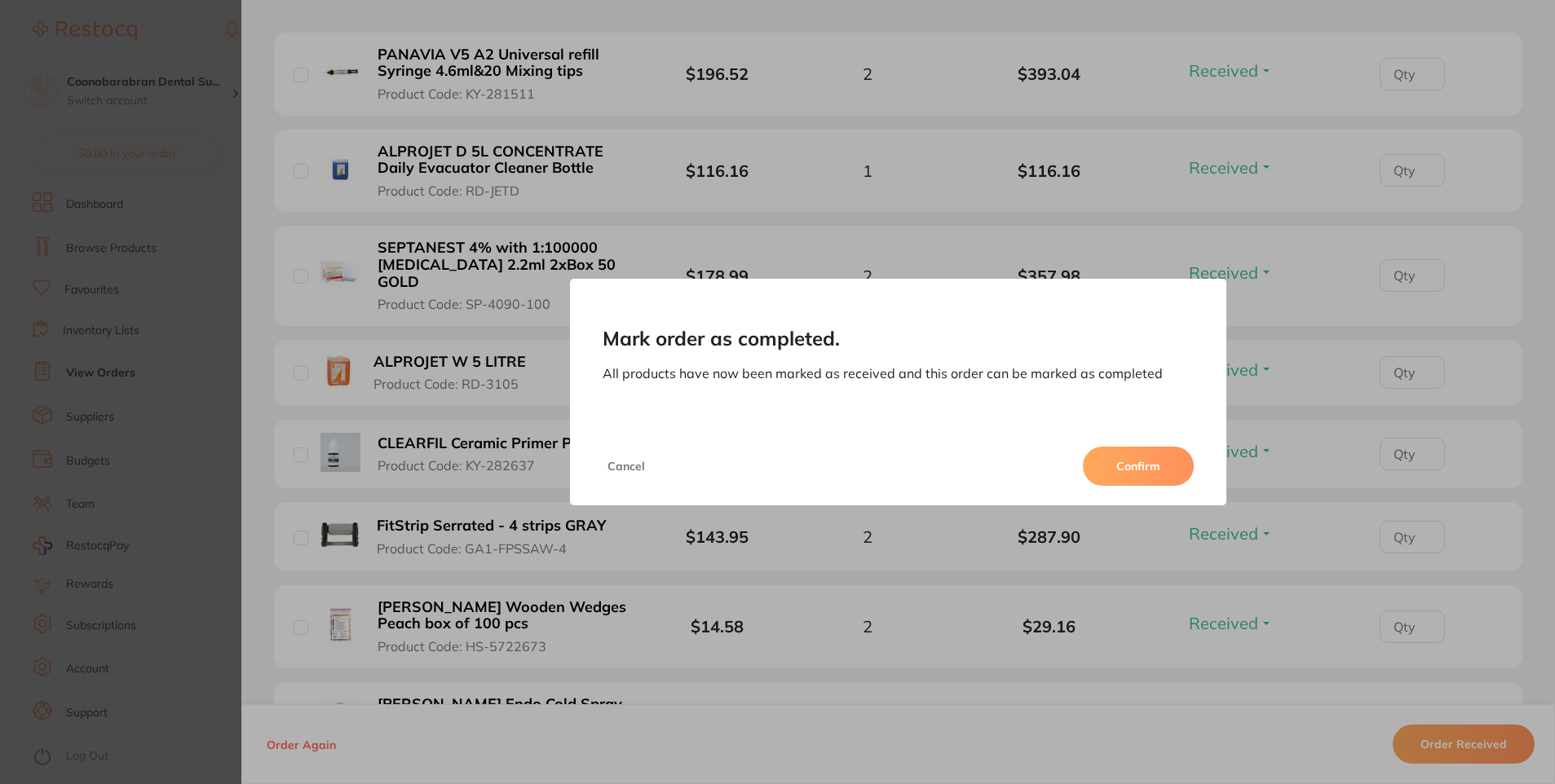
scroll to position [489, 0]
click at [1138, 471] on button "Confirm" at bounding box center [1138, 467] width 111 height 40
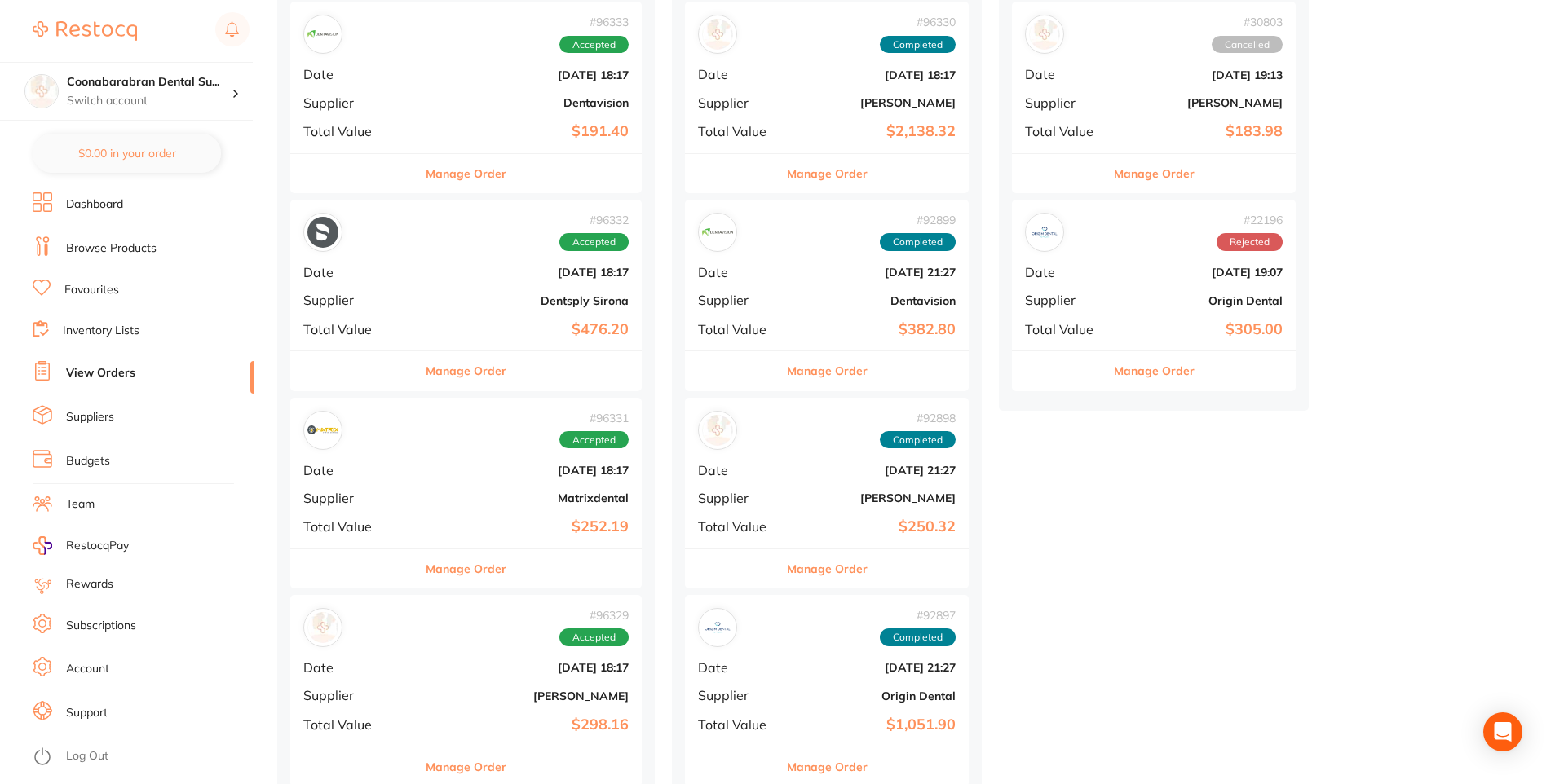
scroll to position [163, 0]
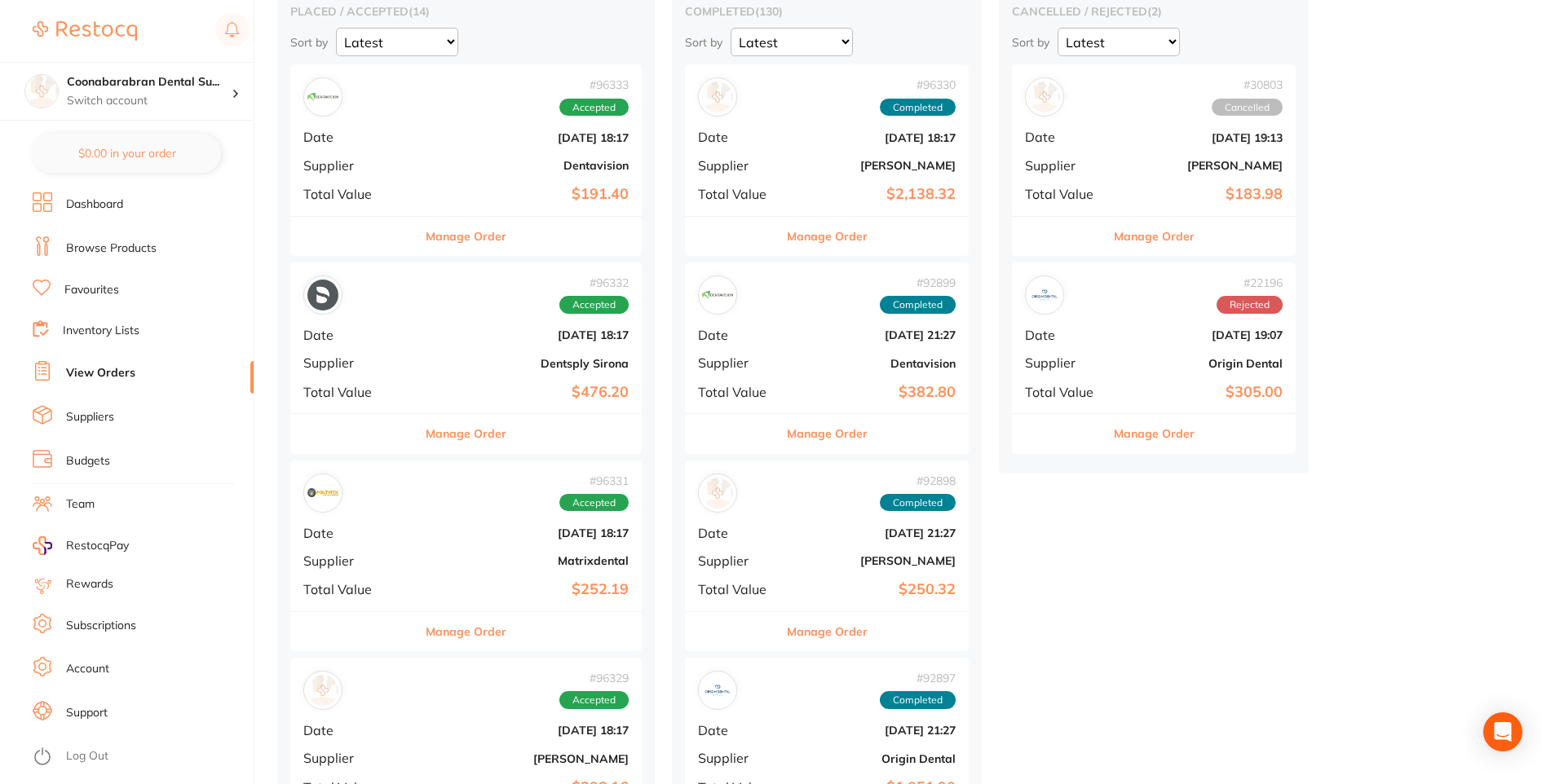
click at [461, 436] on button "Manage Order" at bounding box center [466, 434] width 81 height 40
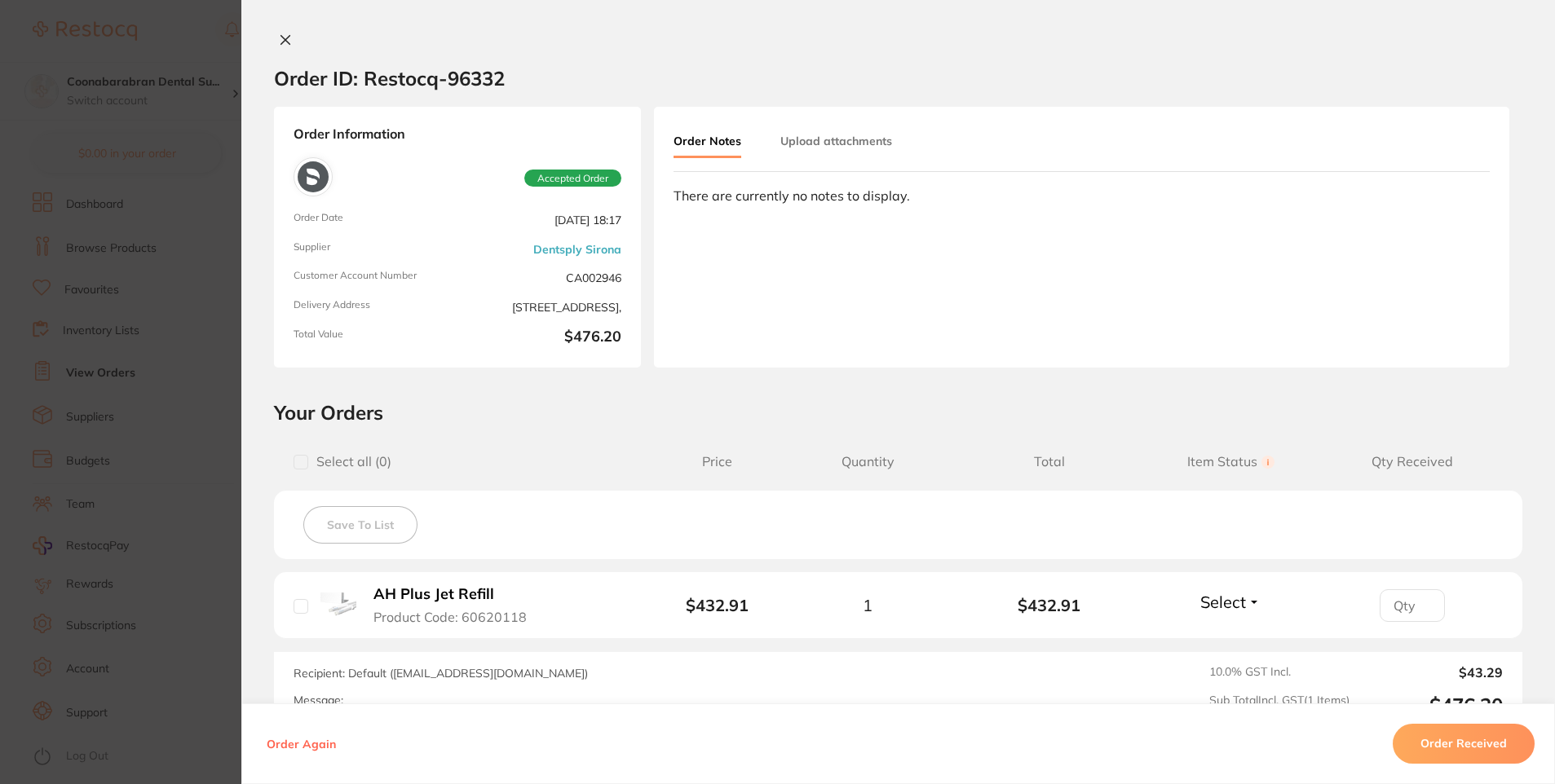
click at [1432, 739] on button "Order Received" at bounding box center [1464, 744] width 142 height 40
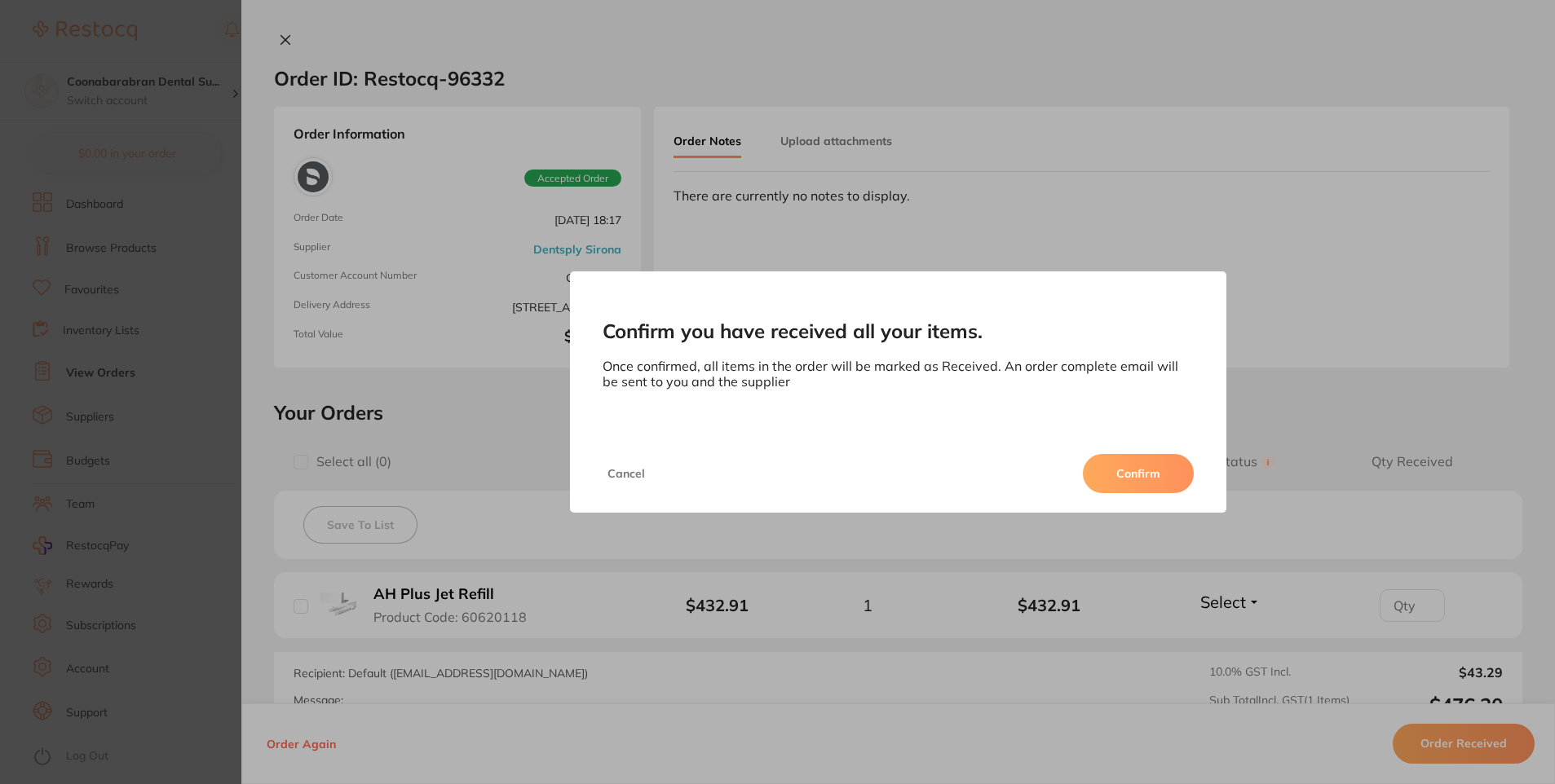
click at [1139, 478] on button "Confirm" at bounding box center [1138, 473] width 111 height 40
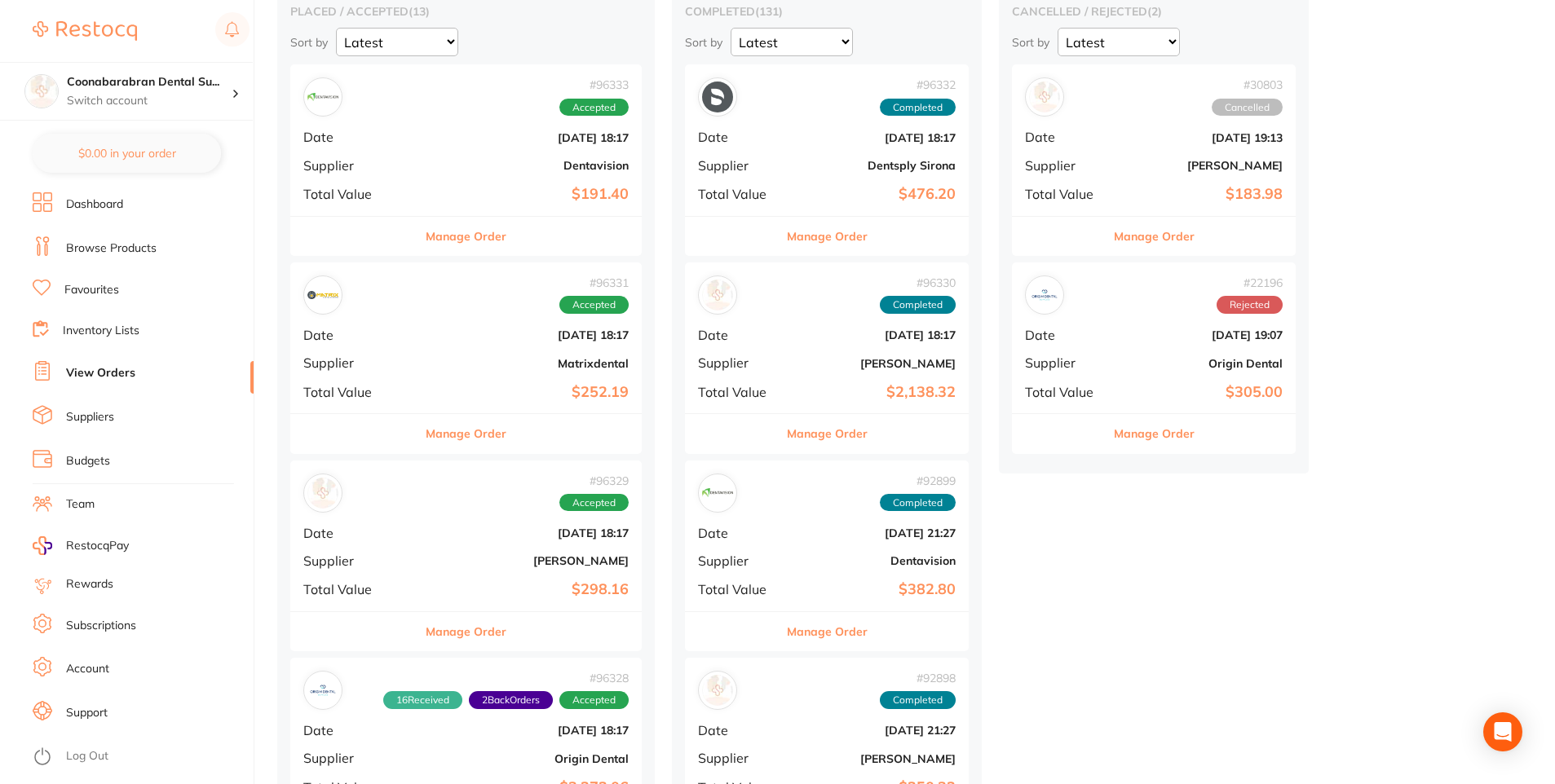
click at [471, 437] on button "Manage Order" at bounding box center [466, 434] width 81 height 40
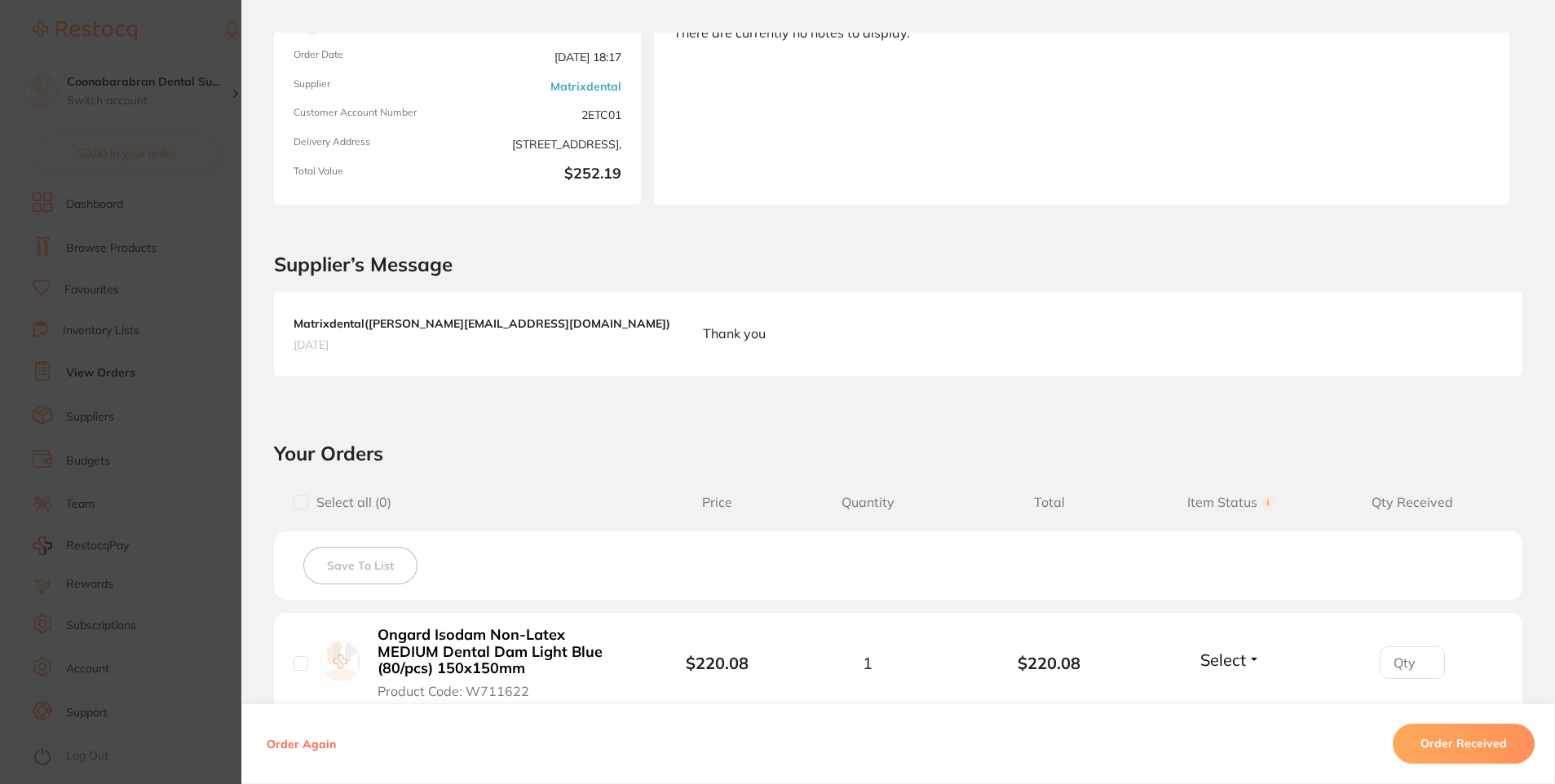
scroll to position [408, 0]
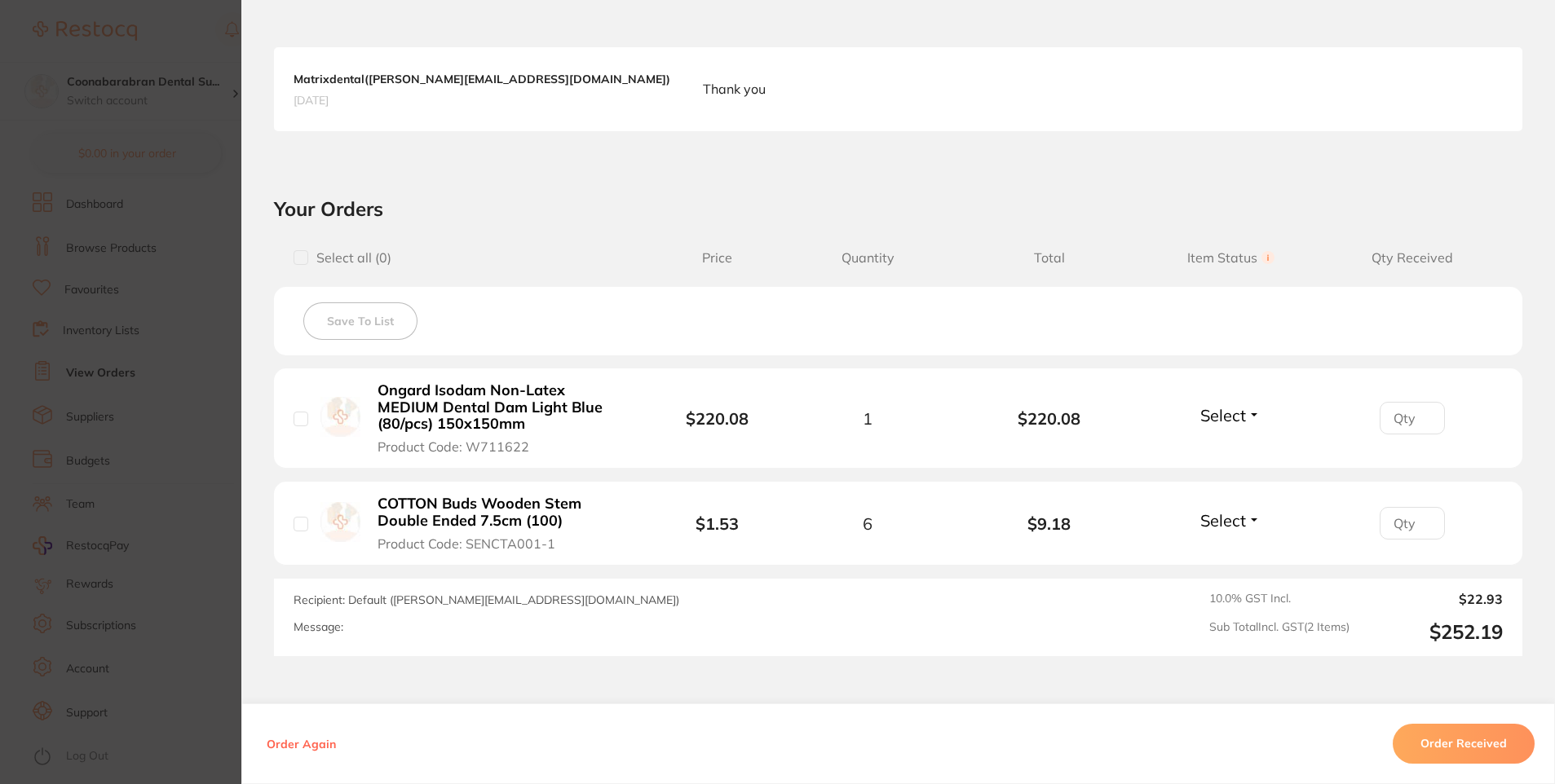
click at [1445, 748] on button "Order Received" at bounding box center [1464, 744] width 142 height 40
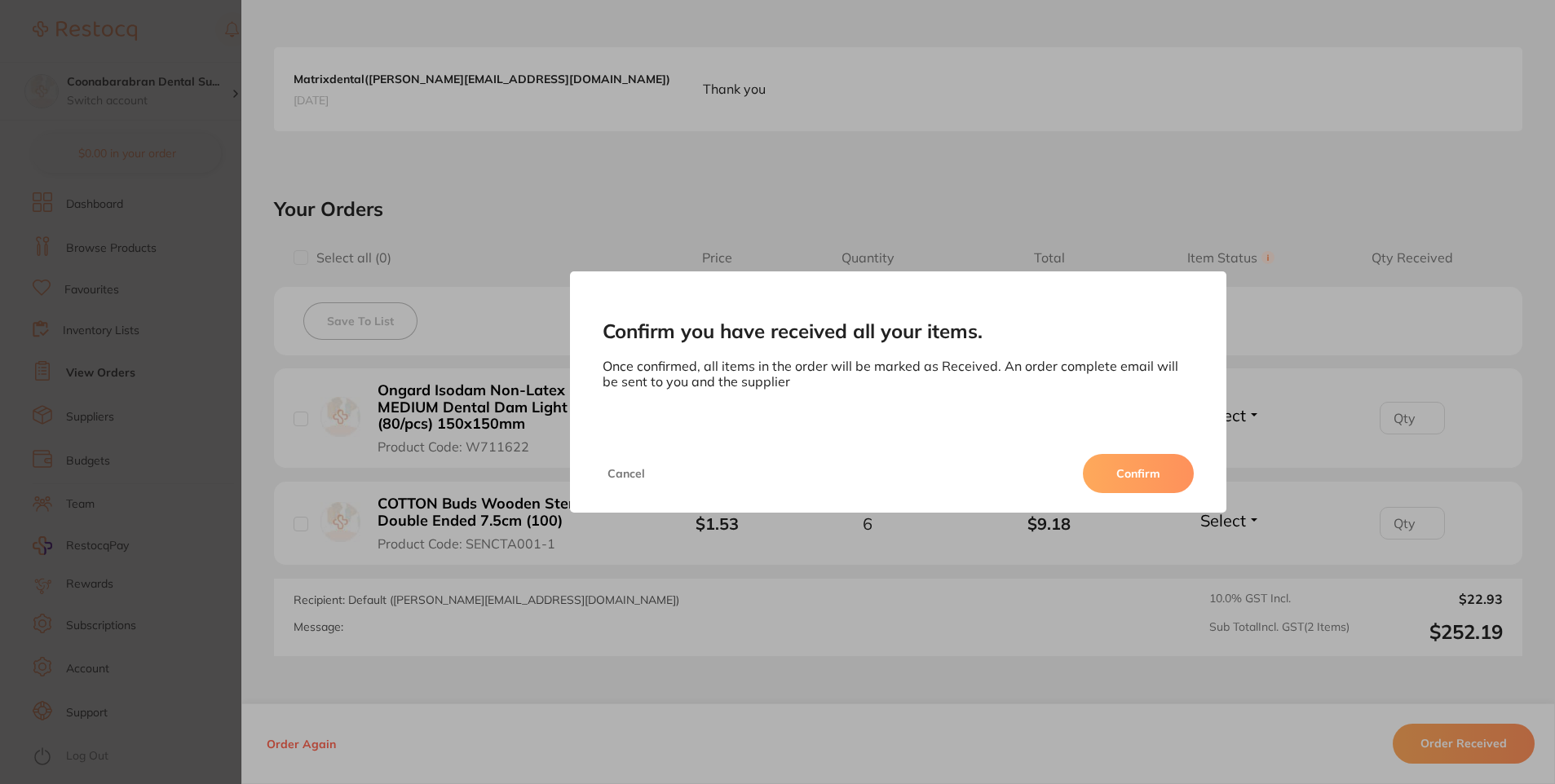
click at [1159, 484] on button "Confirm" at bounding box center [1138, 473] width 111 height 40
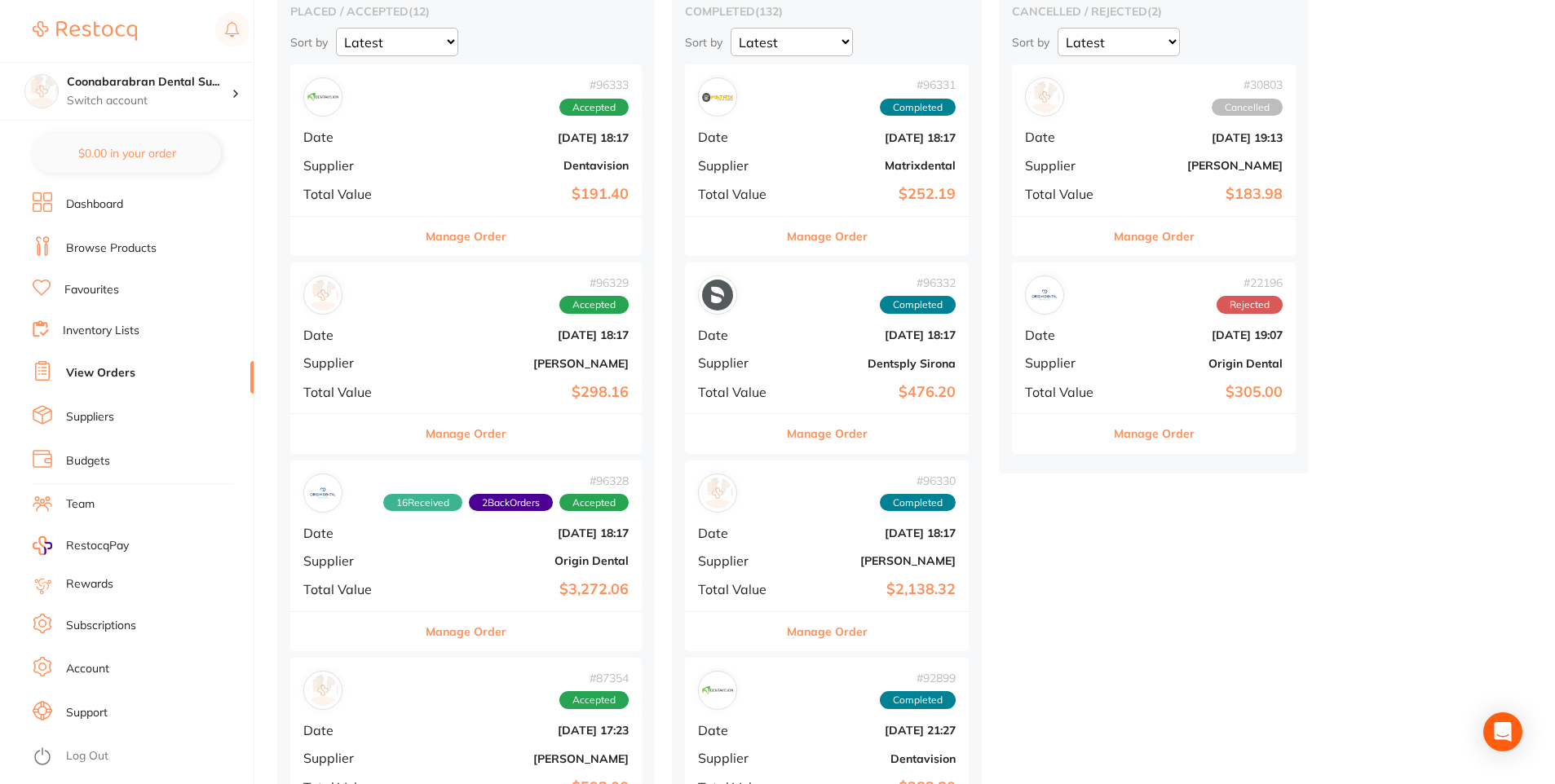
click at [441, 240] on button "Manage Order" at bounding box center [466, 236] width 81 height 40
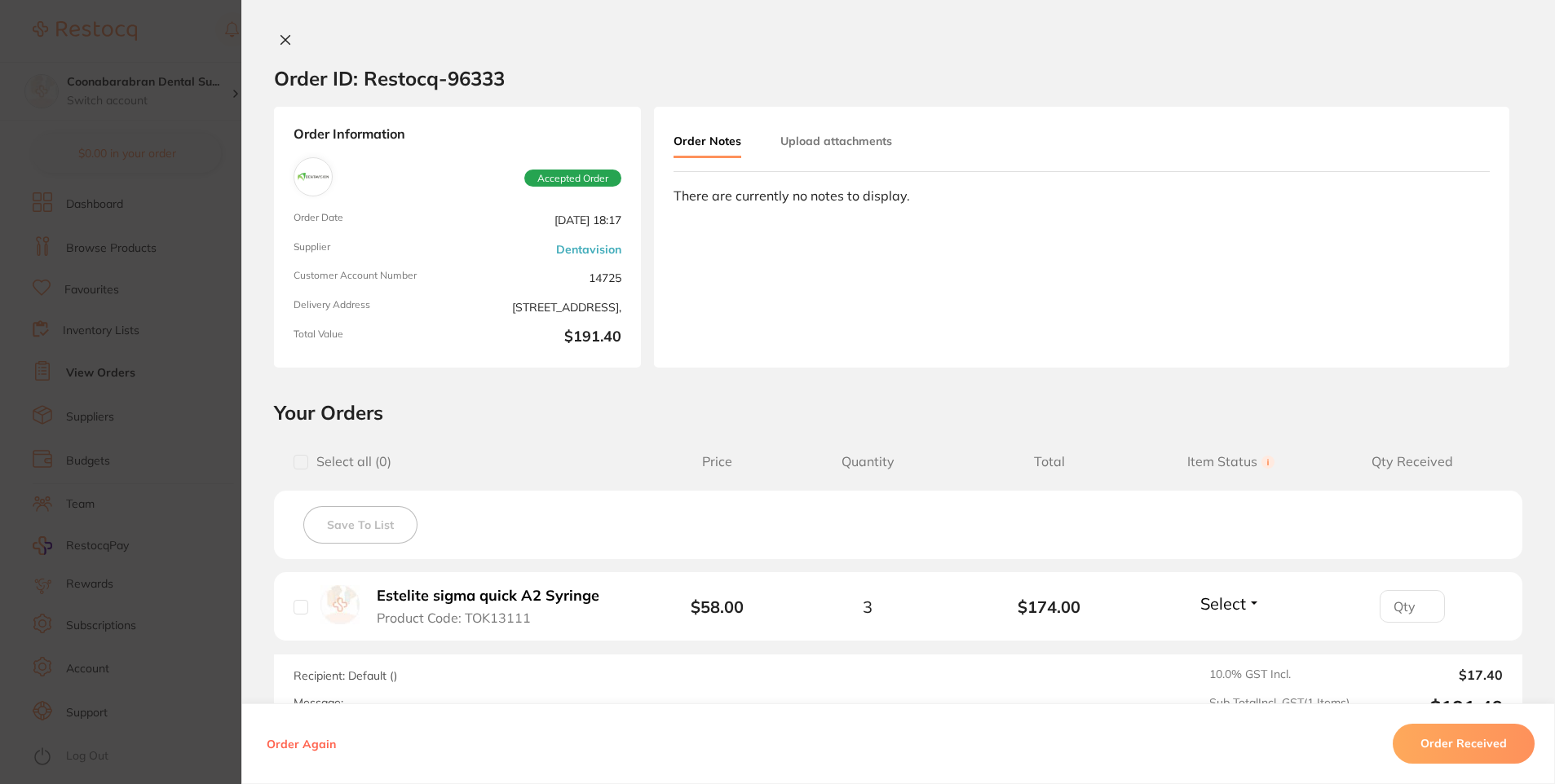
click at [283, 44] on icon at bounding box center [285, 40] width 13 height 13
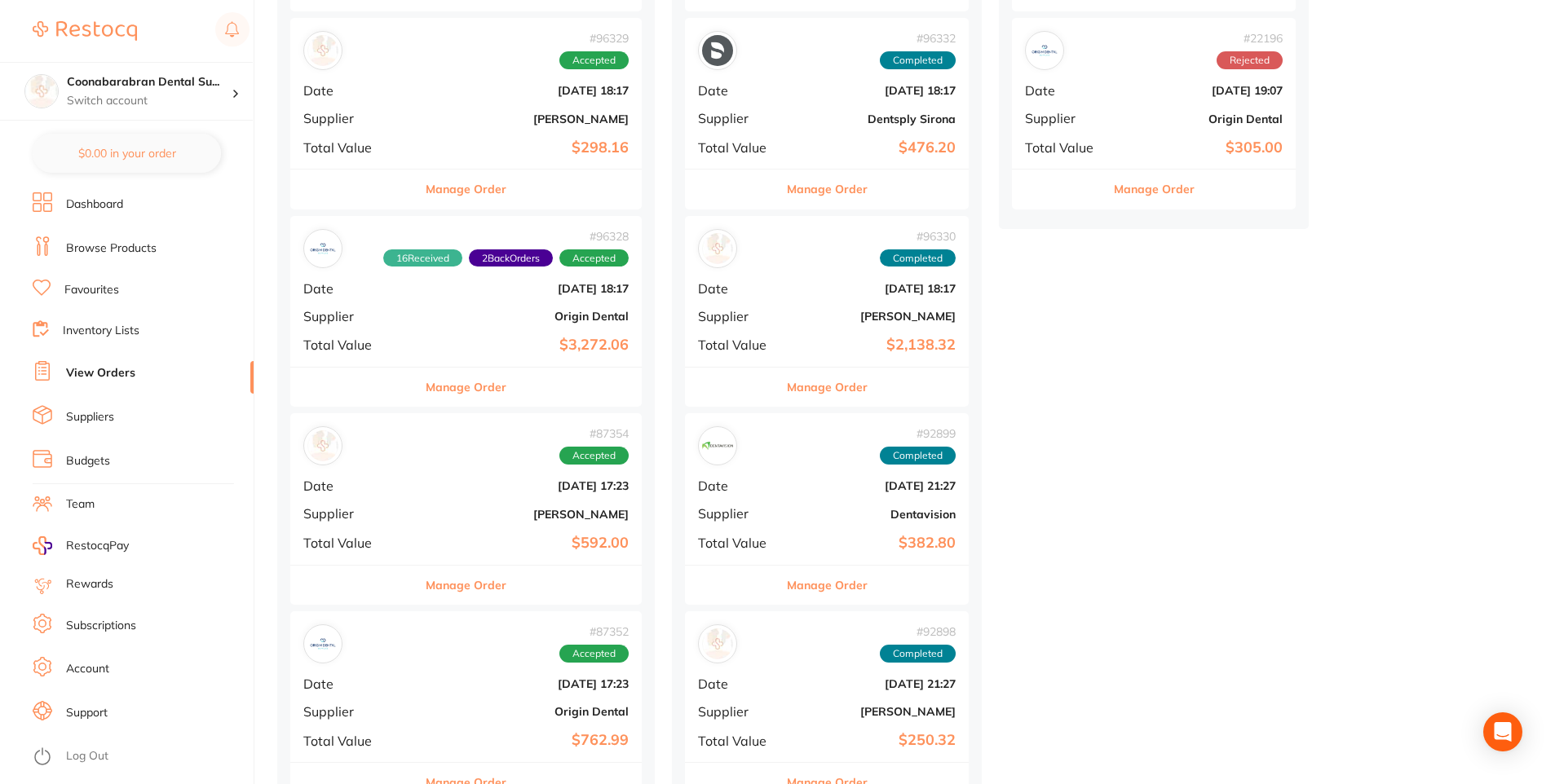
scroll to position [82, 0]
